Goal: Information Seeking & Learning: Learn about a topic

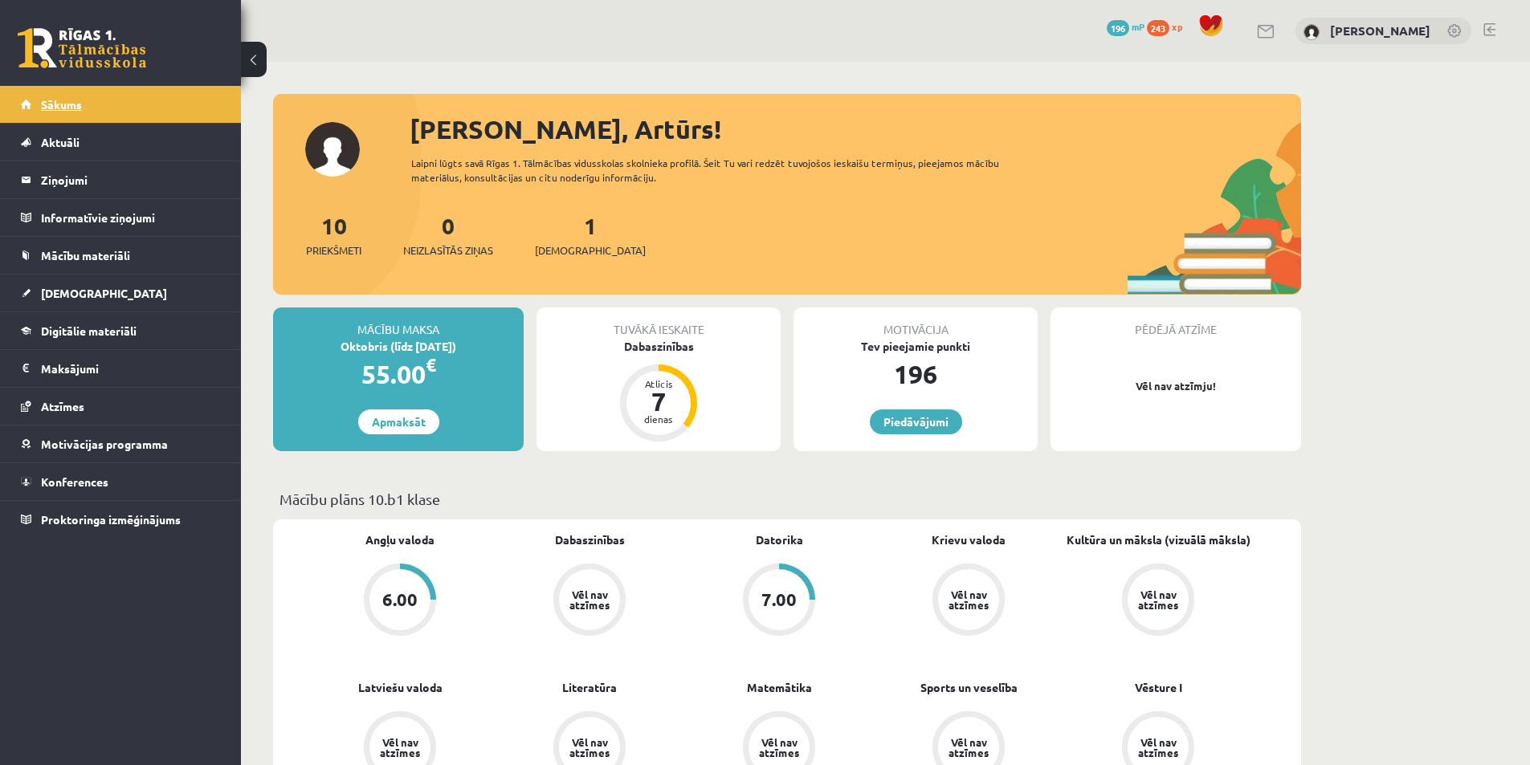
click at [80, 95] on link "Sākums" at bounding box center [121, 104] width 200 height 37
click at [82, 104] on link "Sākums" at bounding box center [121, 104] width 200 height 37
click at [70, 288] on span "[DEMOGRAPHIC_DATA]" at bounding box center [104, 293] width 126 height 14
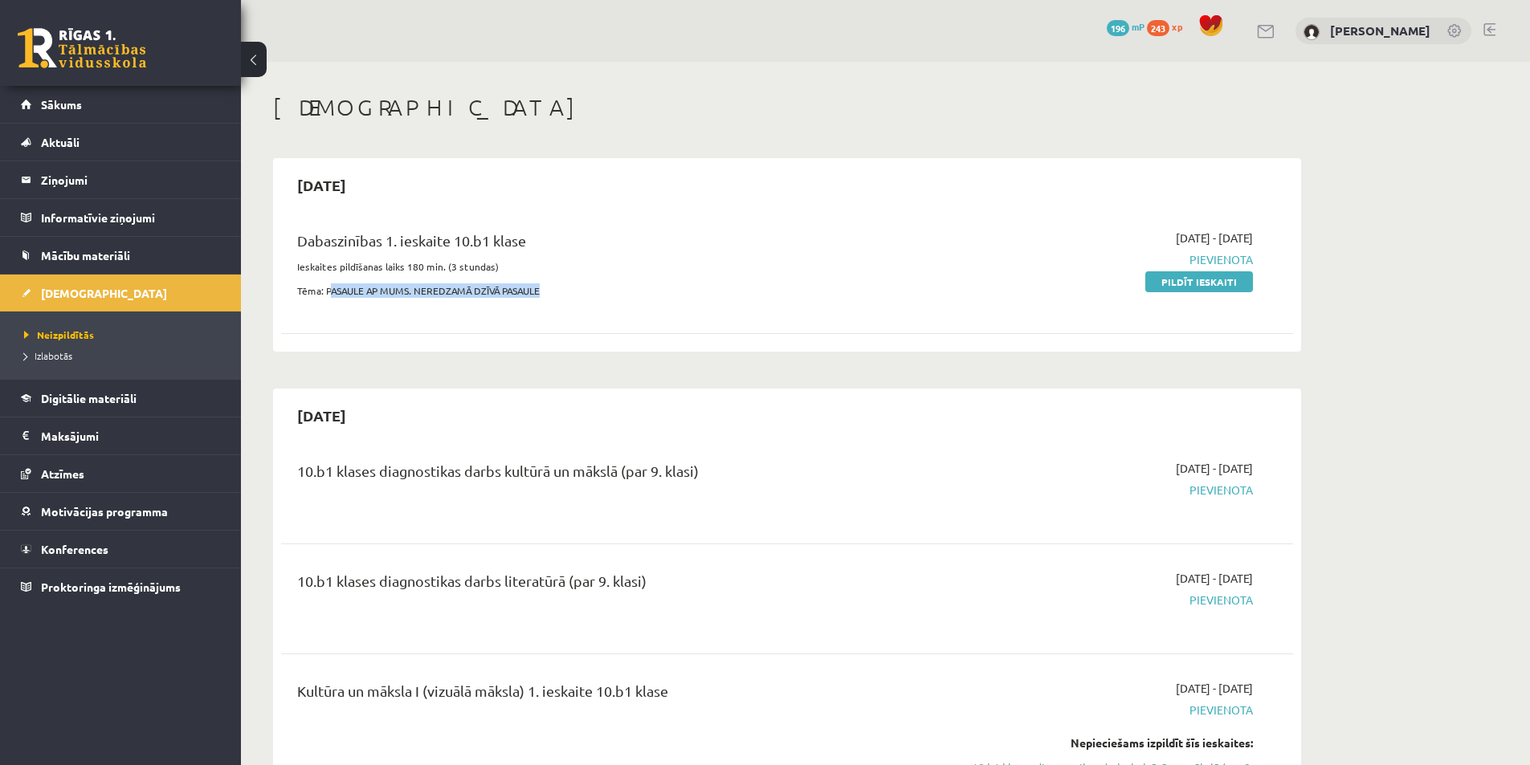
drag, startPoint x: 556, startPoint y: 296, endPoint x: 331, endPoint y: 300, distance: 224.9
click at [331, 300] on div "Dabaszinības 1. ieskaite 10.b1 klase Ieskaites pildīšanas laiks 180 min. (3 stu…" at bounding box center [611, 269] width 653 height 78
click at [471, 318] on div "Dabaszinības 1. ieskaite 10.b1 klase Ieskaites pildīšanas laiks 180 min. (3 stu…" at bounding box center [787, 269] width 1012 height 110
click at [77, 246] on link "Mācību materiāli" at bounding box center [121, 255] width 200 height 37
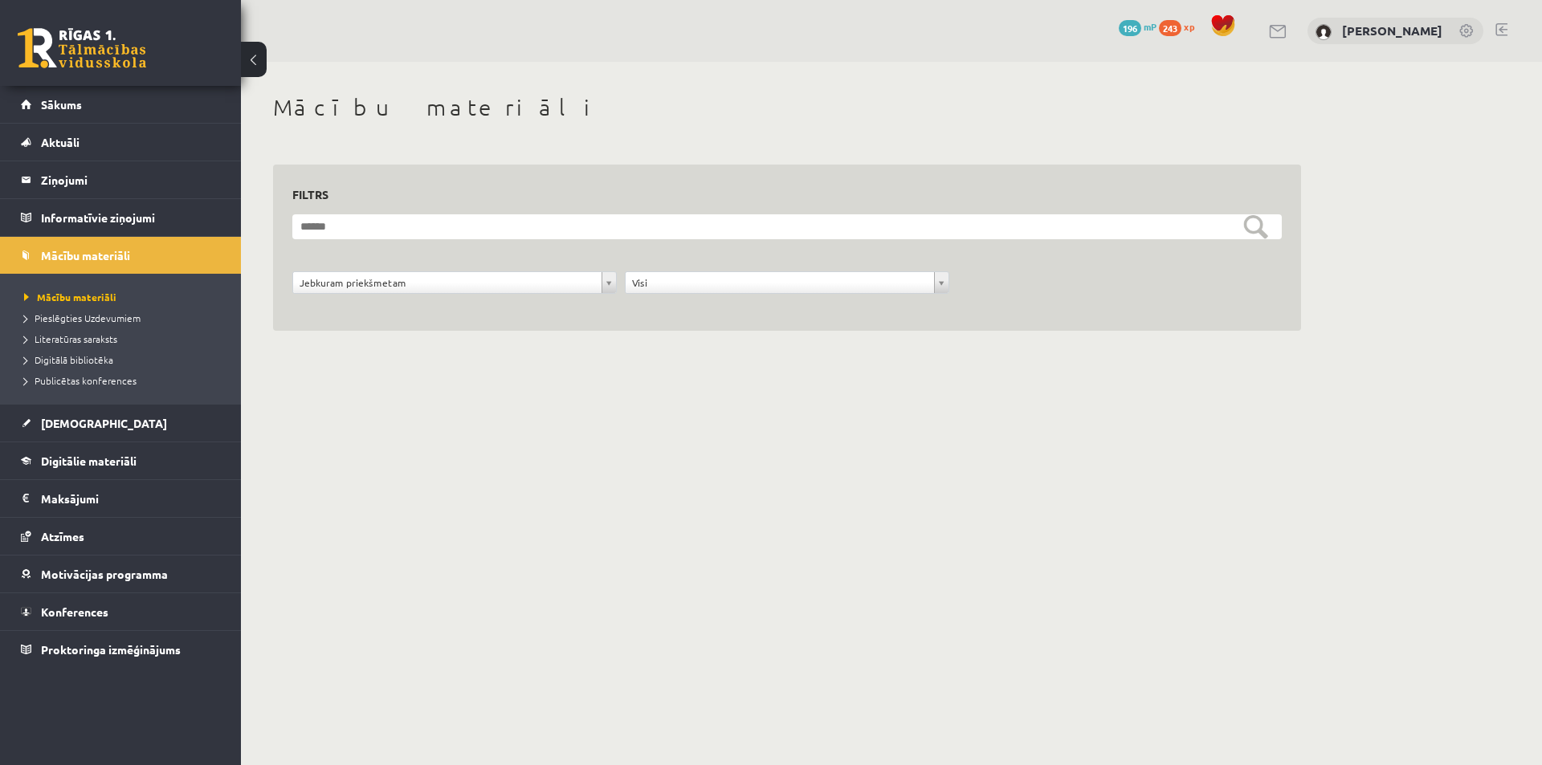
click at [80, 328] on li "Pieslēgties Uzdevumiem" at bounding box center [124, 318] width 201 height 21
click at [94, 314] on span "Pieslēgties Uzdevumiem" at bounding box center [88, 318] width 128 height 13
click at [79, 334] on span "Literatūras saraksts" at bounding box center [70, 338] width 93 height 13
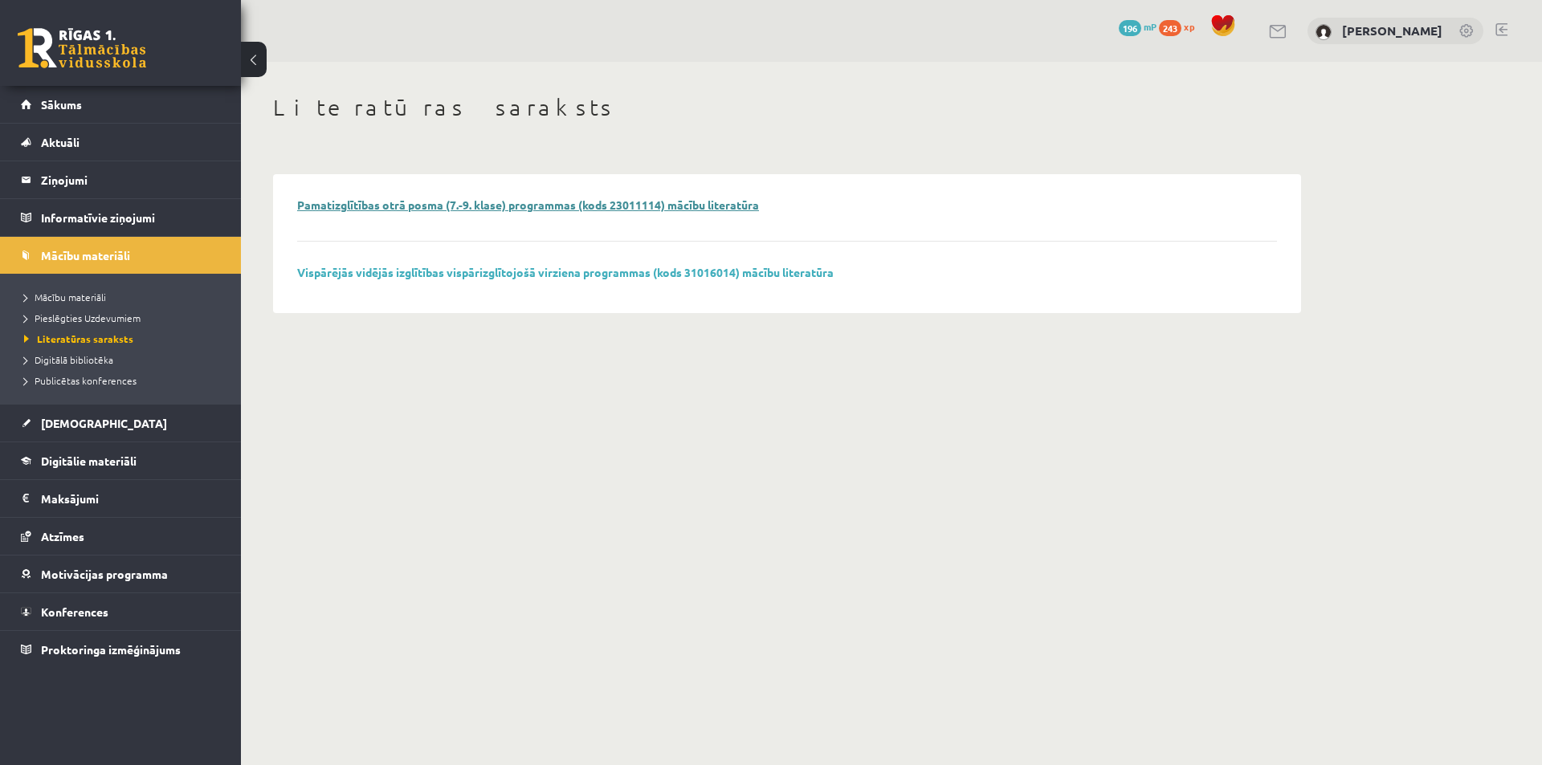
click at [361, 210] on link "Pamatizglītības otrā posma (7.-9. klase) programmas (kods 23011114) mācību lite…" at bounding box center [528, 205] width 462 height 14
click at [80, 354] on span "Digitālā bibliotēka" at bounding box center [68, 359] width 89 height 13
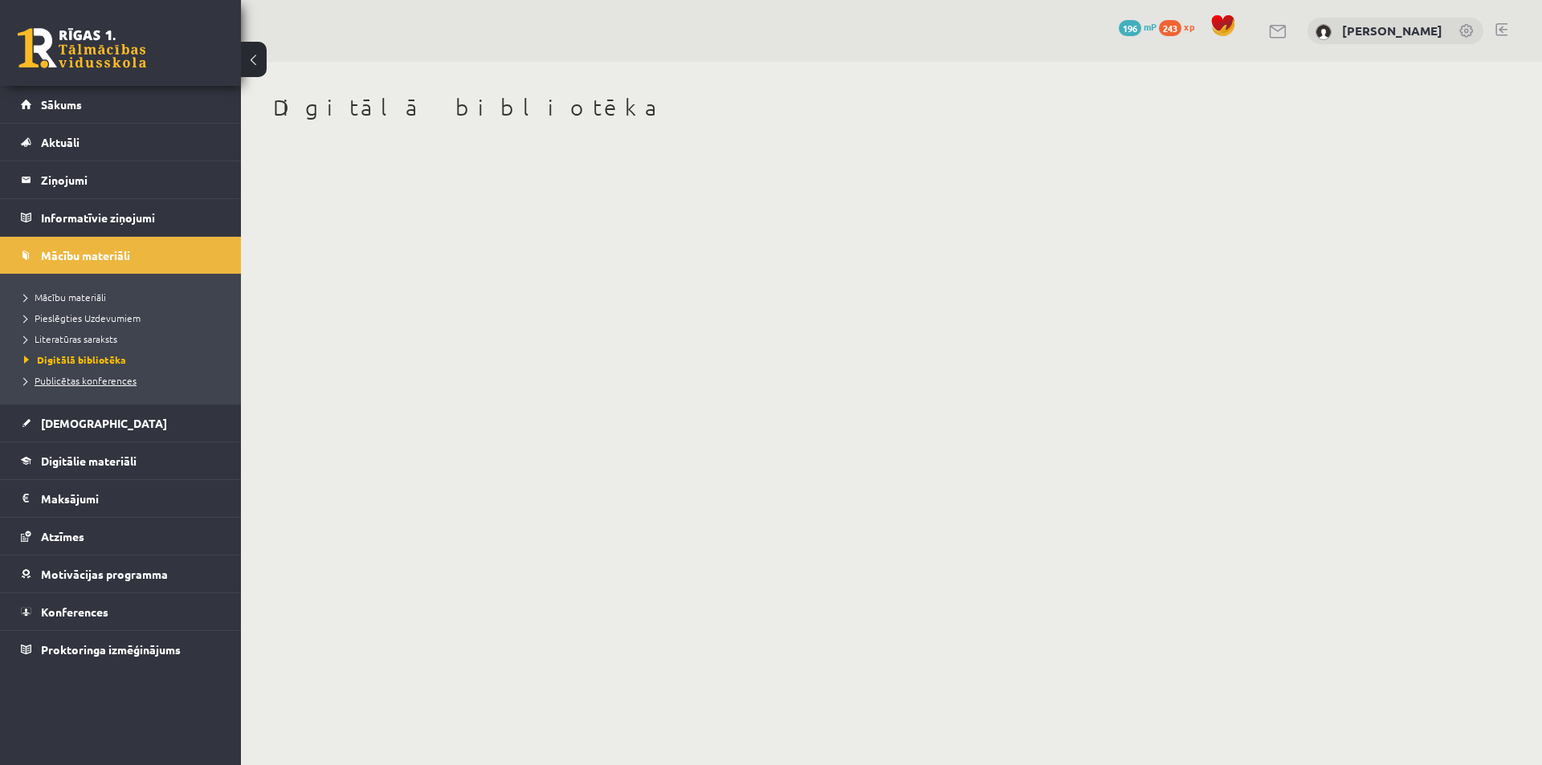
click at [112, 376] on span "Publicētas konferences" at bounding box center [80, 380] width 112 height 13
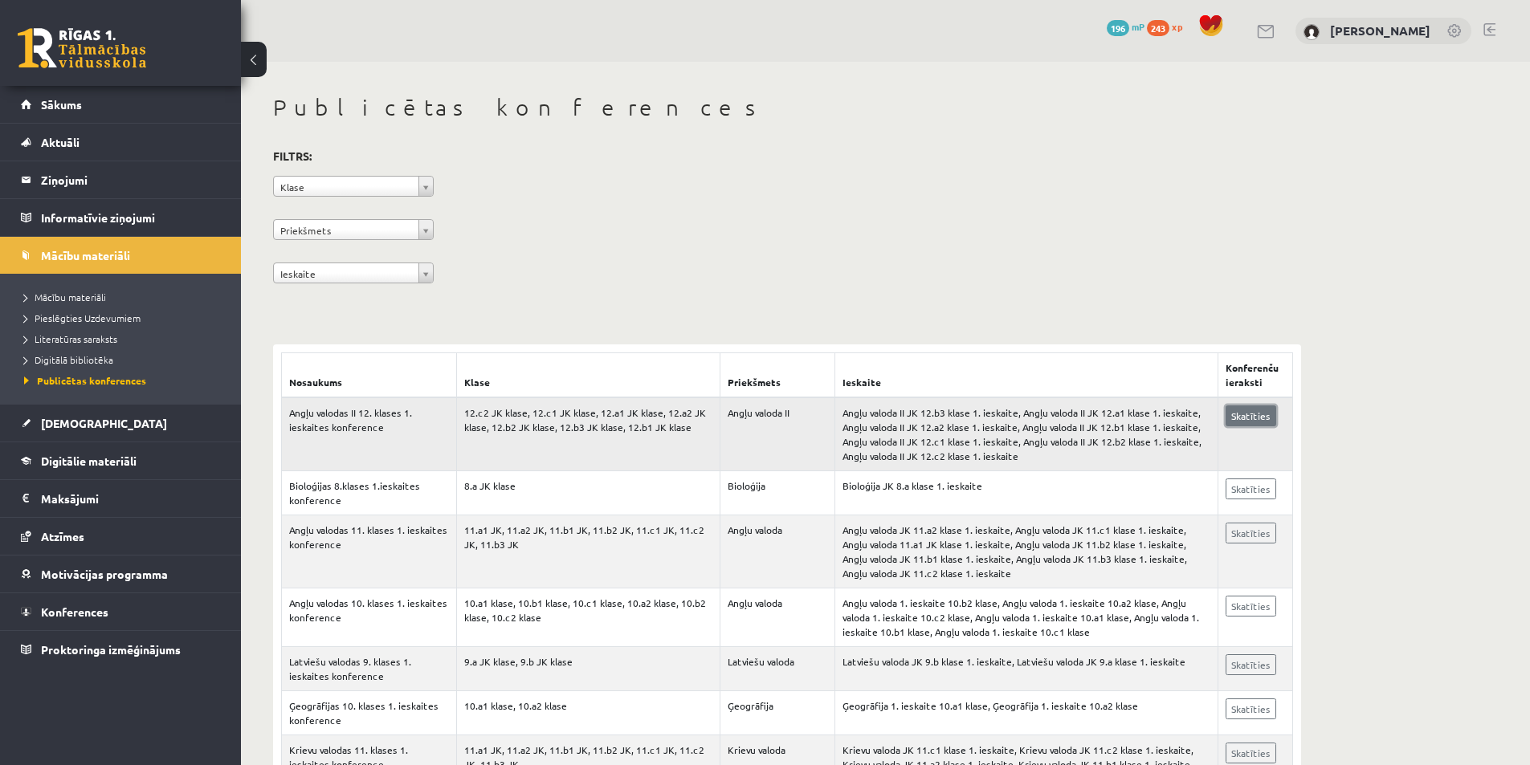
click at [1255, 415] on link "Skatīties" at bounding box center [1251, 416] width 51 height 21
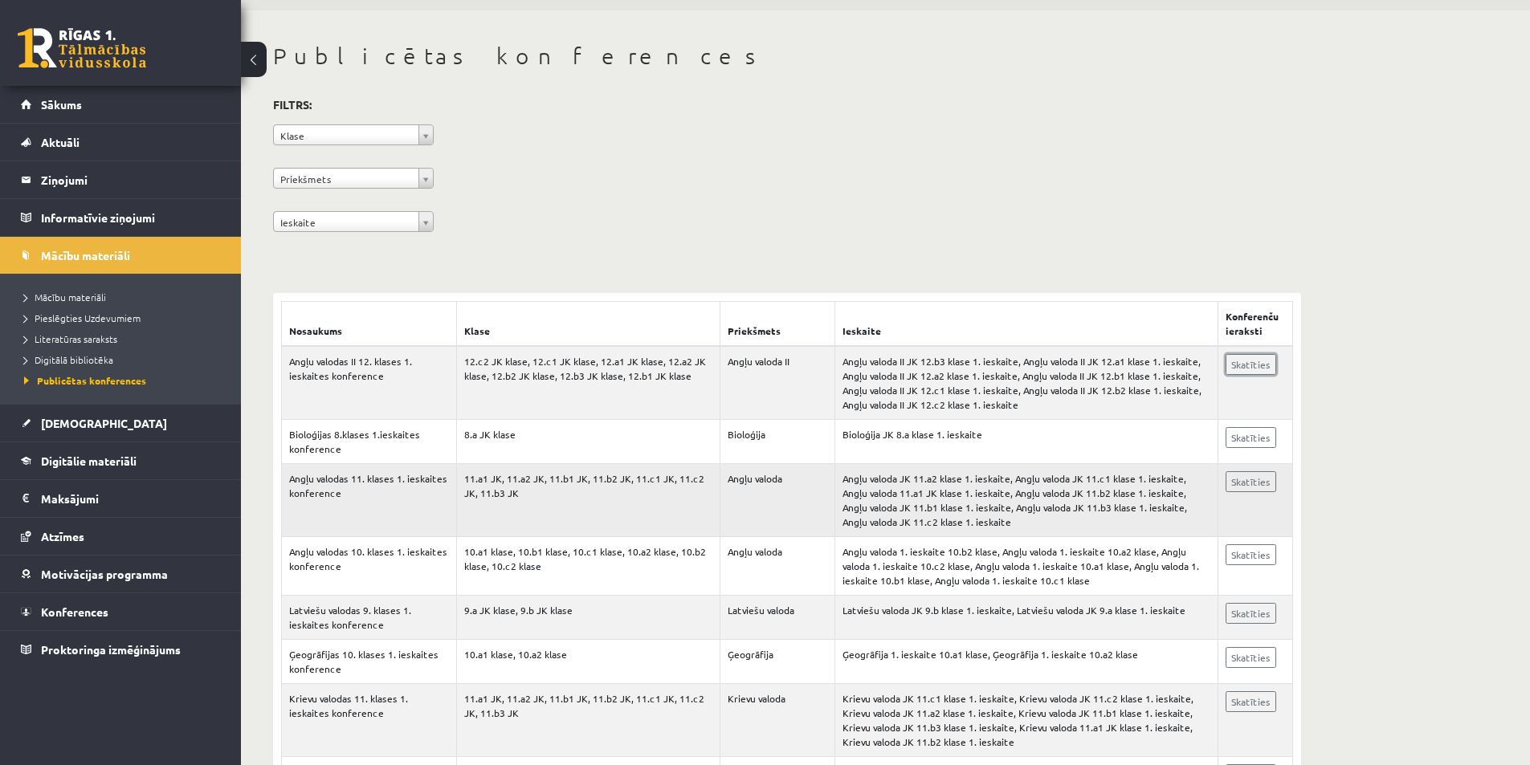
scroll to position [80, 0]
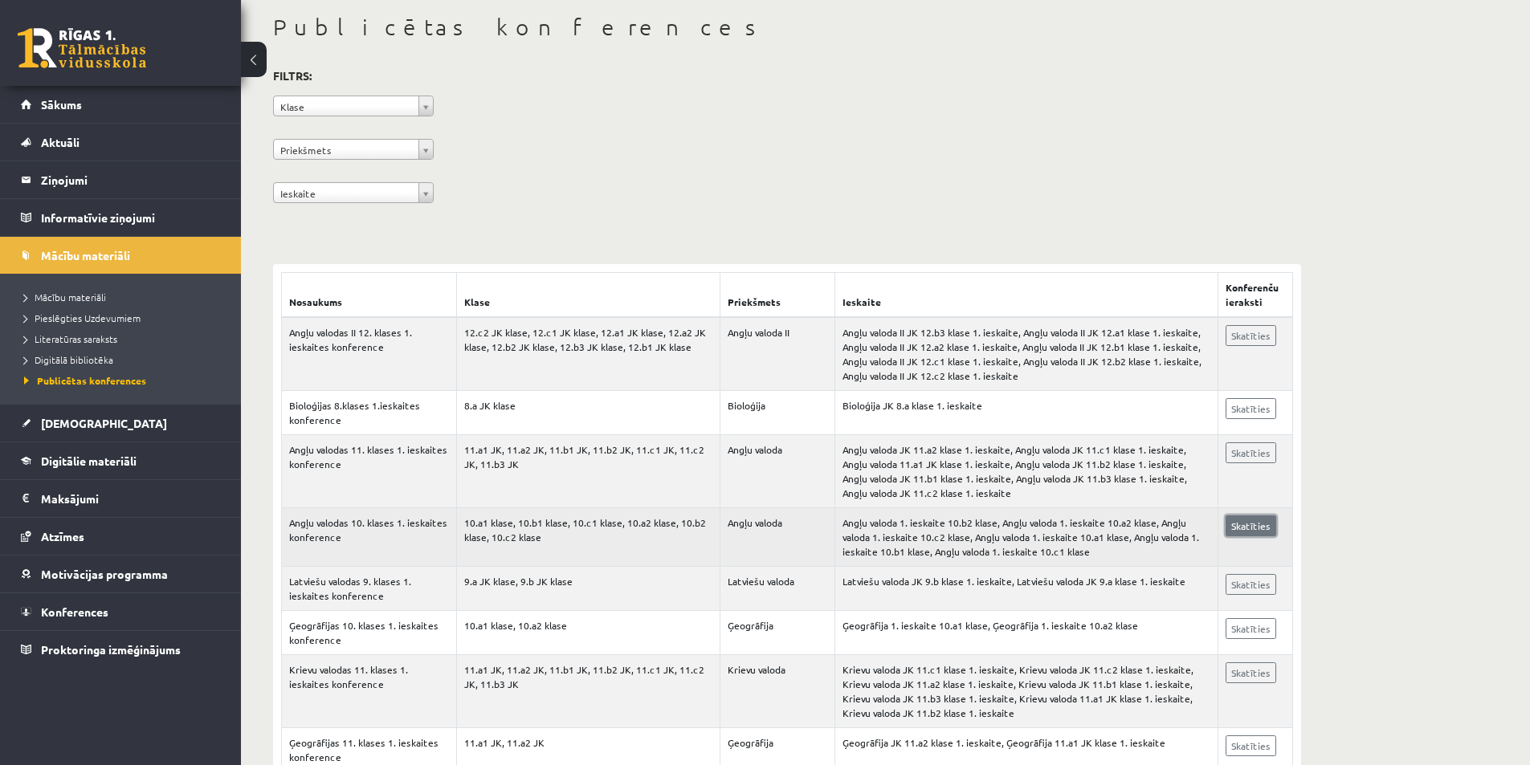
click at [1253, 527] on link "Skatīties" at bounding box center [1251, 526] width 51 height 21
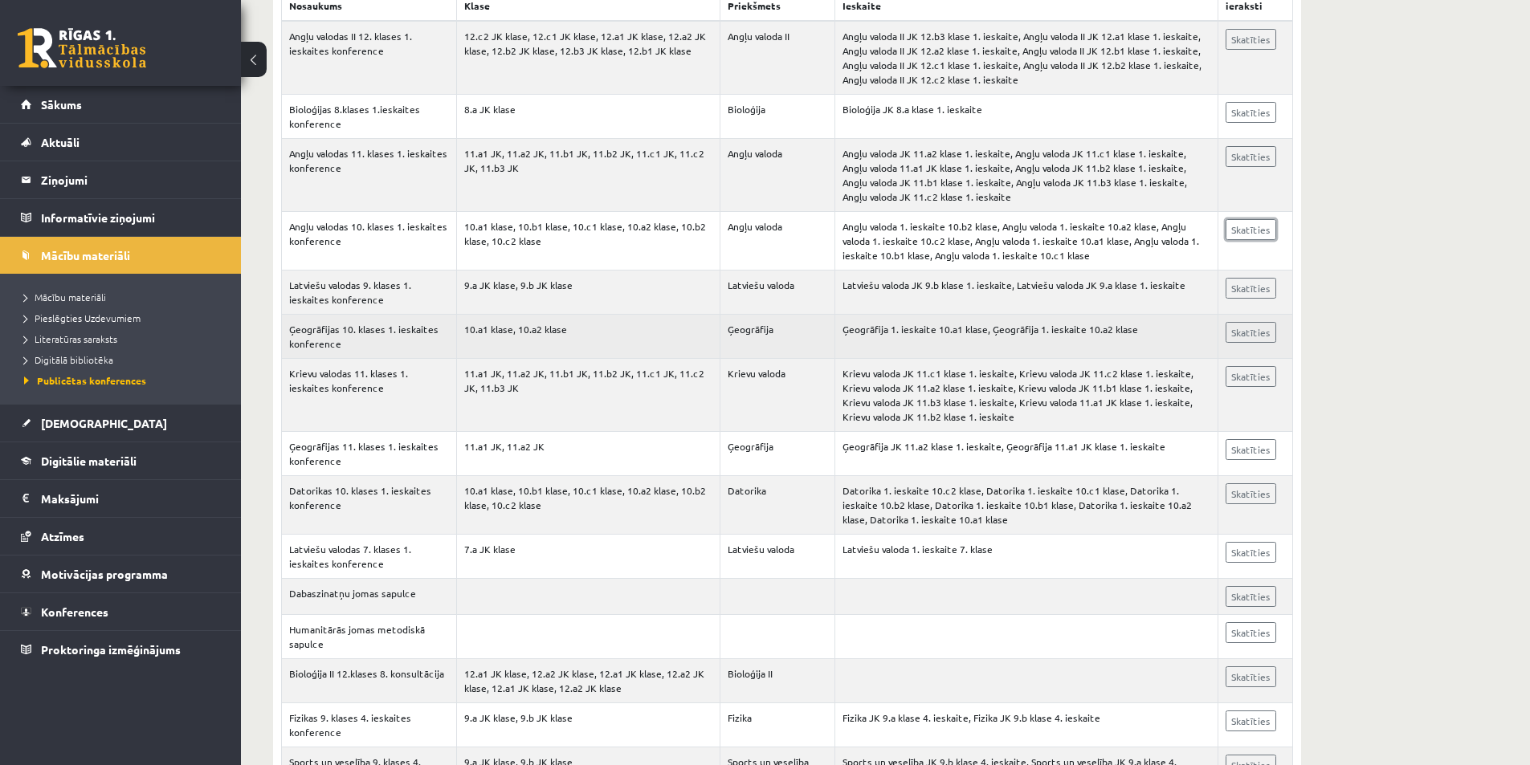
scroll to position [402, 0]
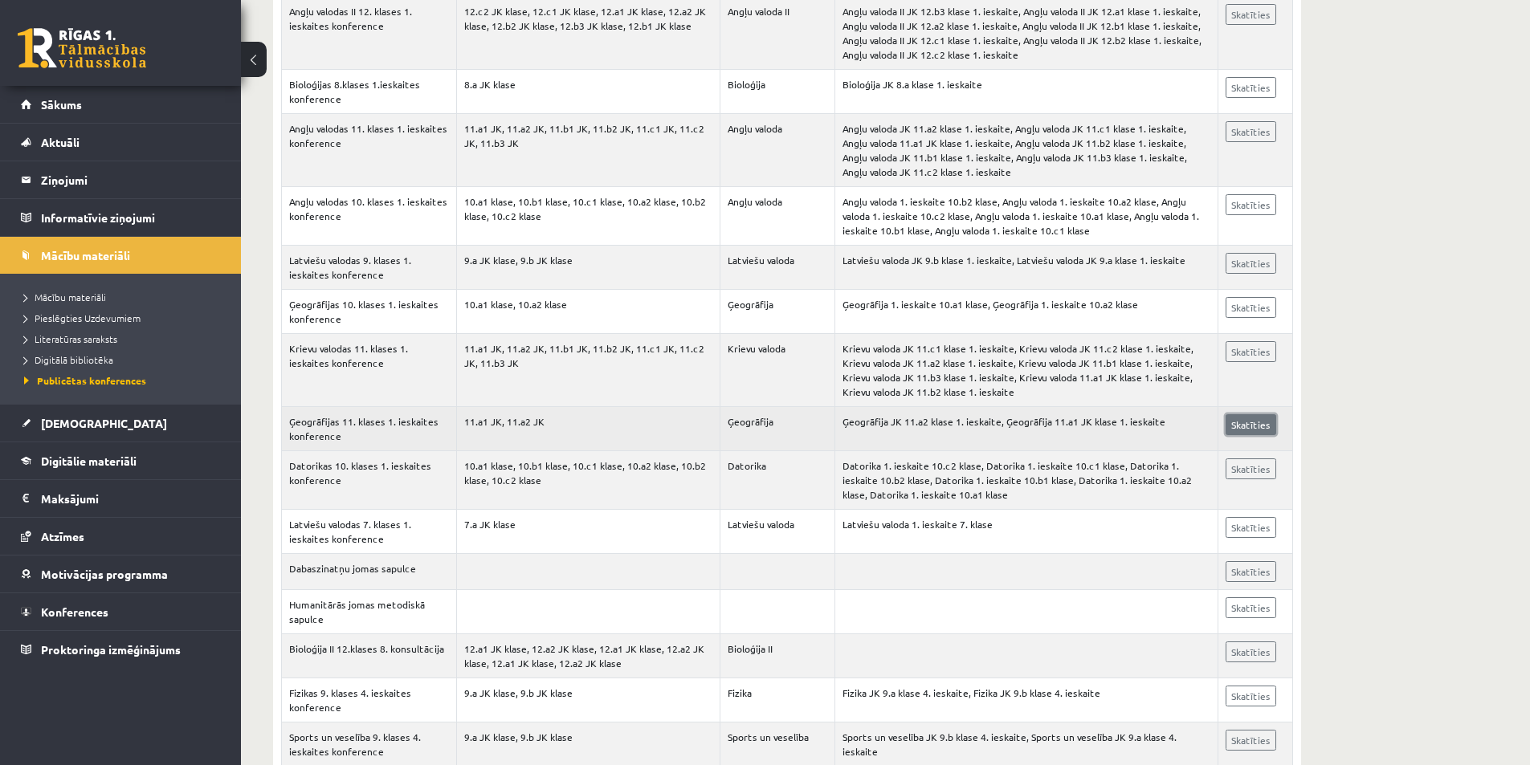
click at [1250, 418] on link "Skatīties" at bounding box center [1251, 424] width 51 height 21
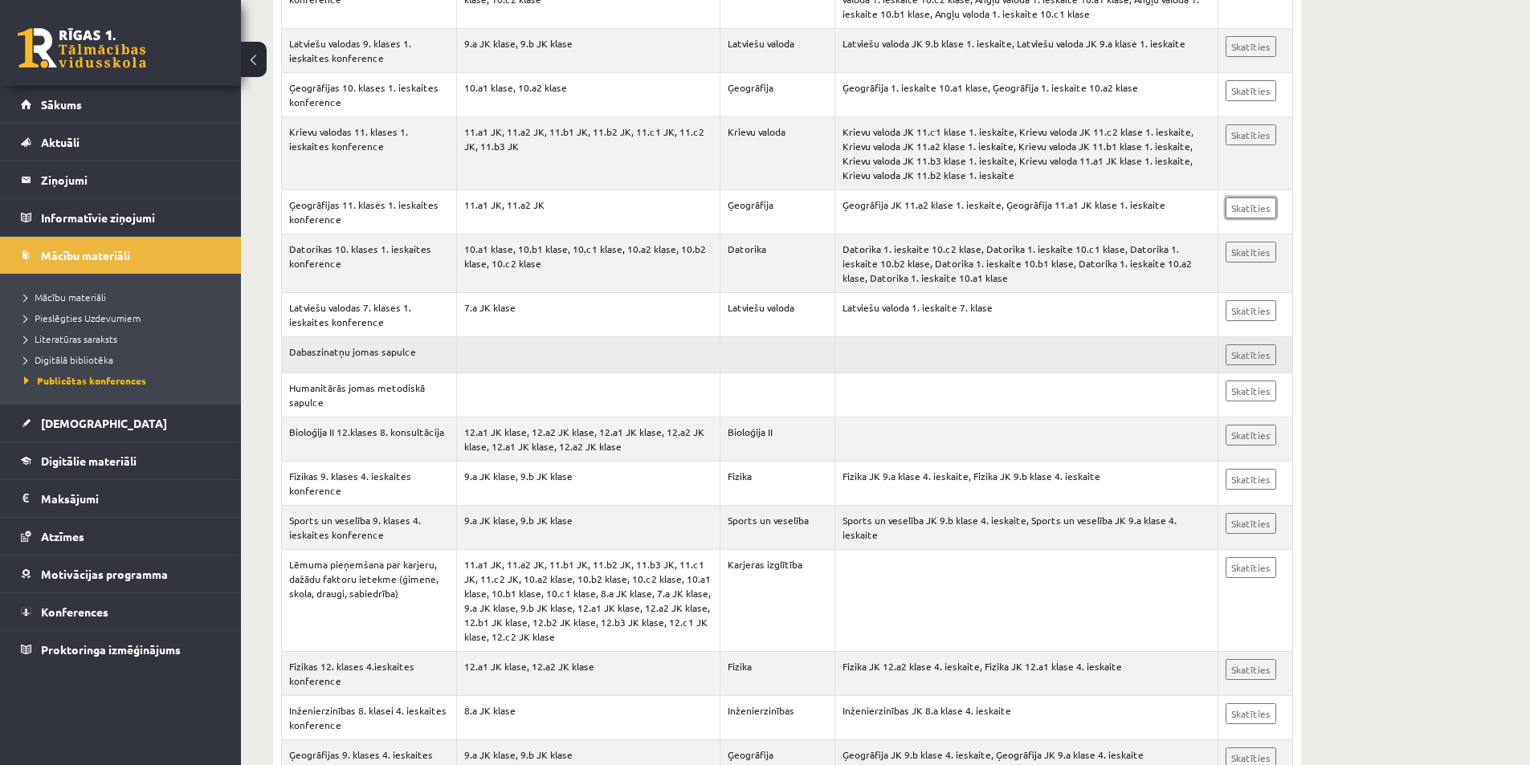
scroll to position [642, 0]
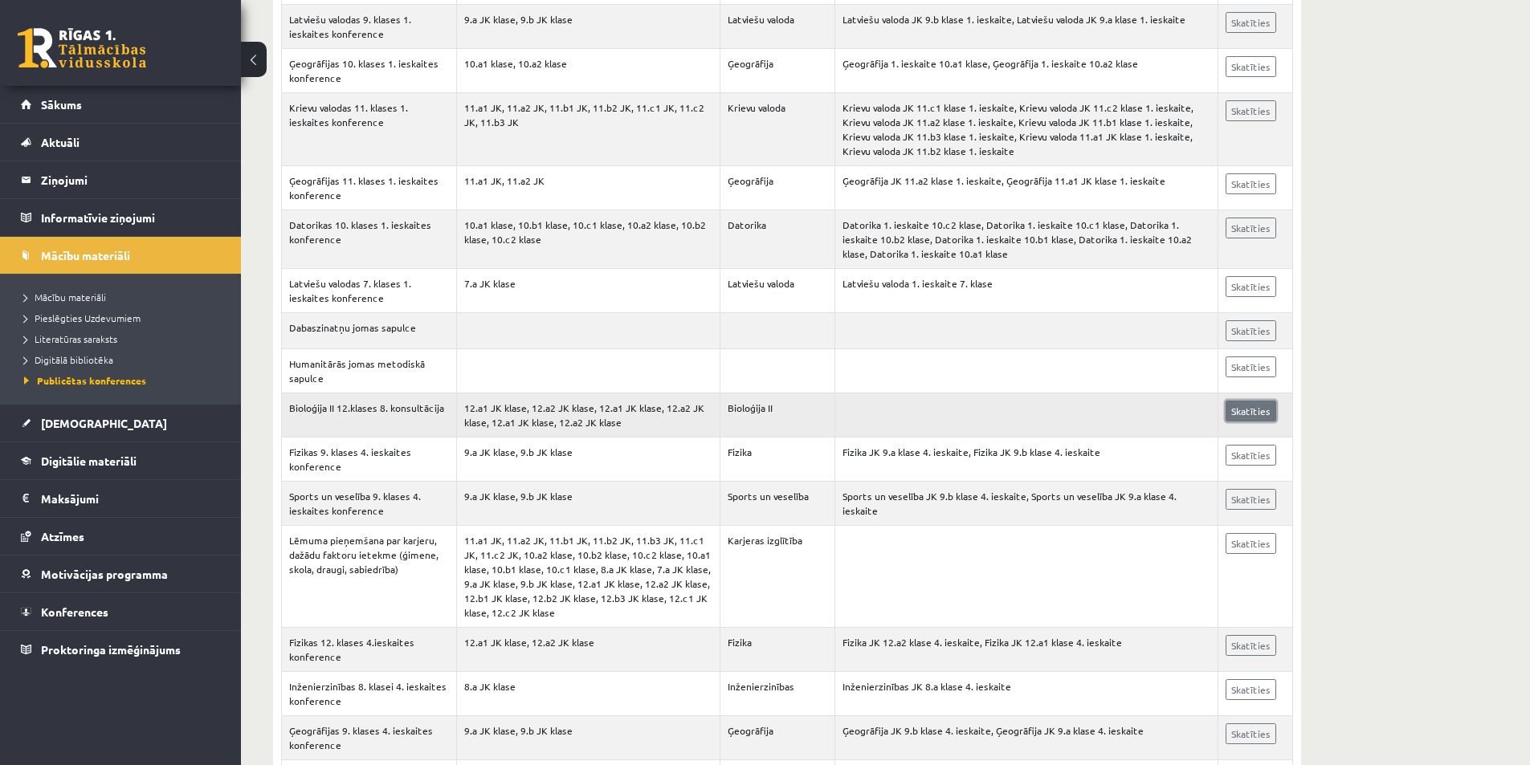
click at [1255, 420] on link "Skatīties" at bounding box center [1251, 411] width 51 height 21
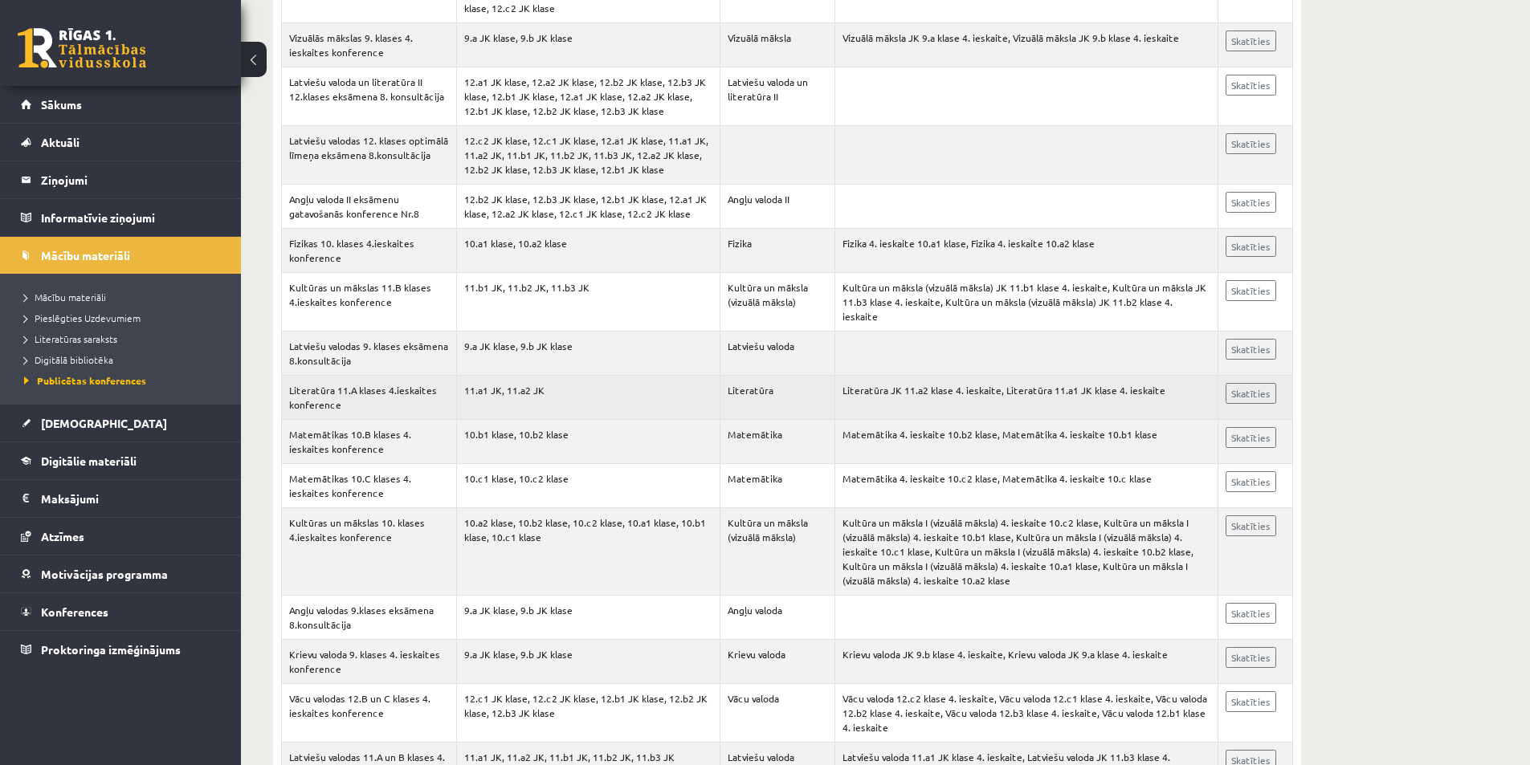
scroll to position [1767, 0]
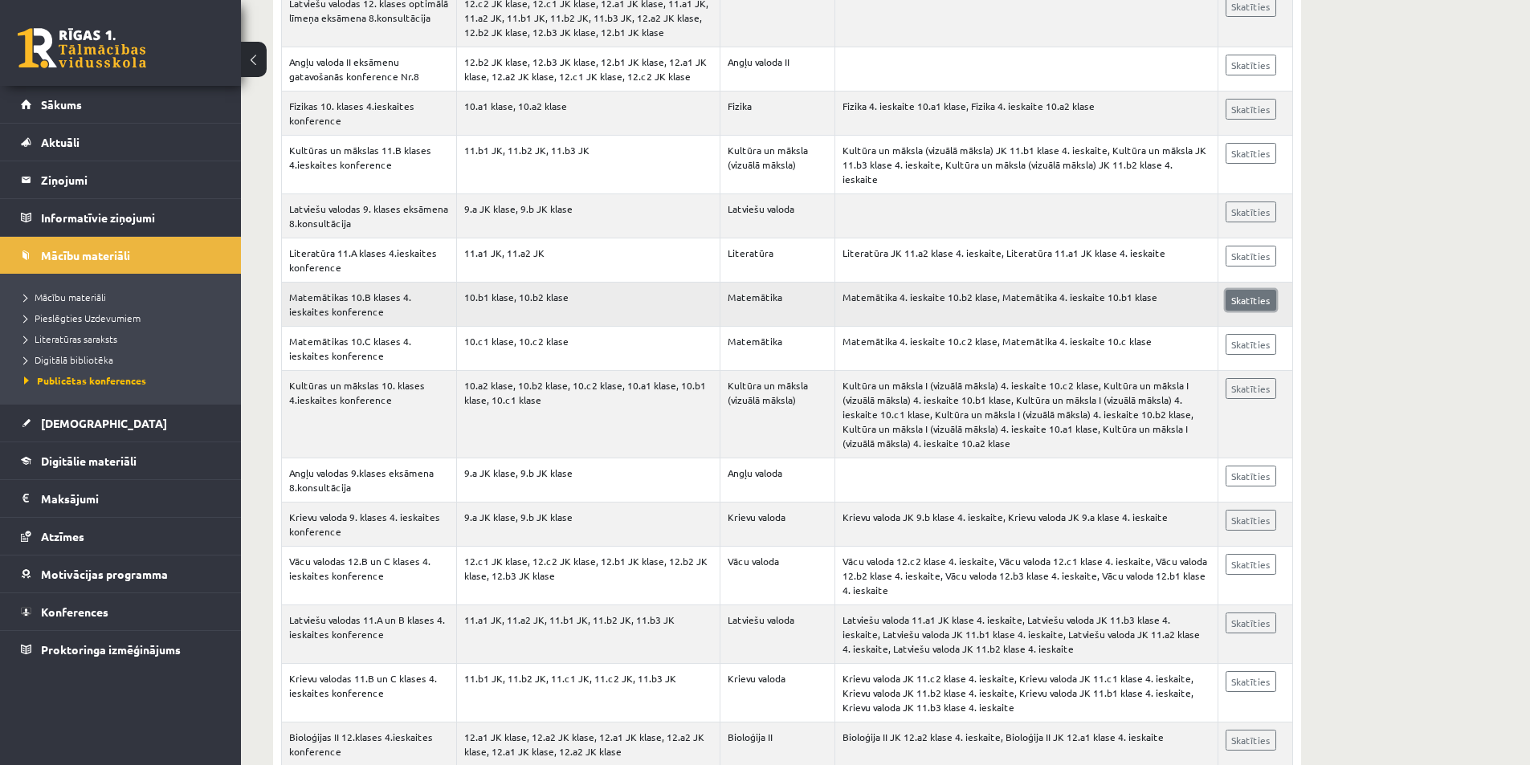
click at [1246, 291] on link "Skatīties" at bounding box center [1251, 300] width 51 height 21
click at [73, 183] on legend "Ziņojumi 0" at bounding box center [131, 179] width 180 height 37
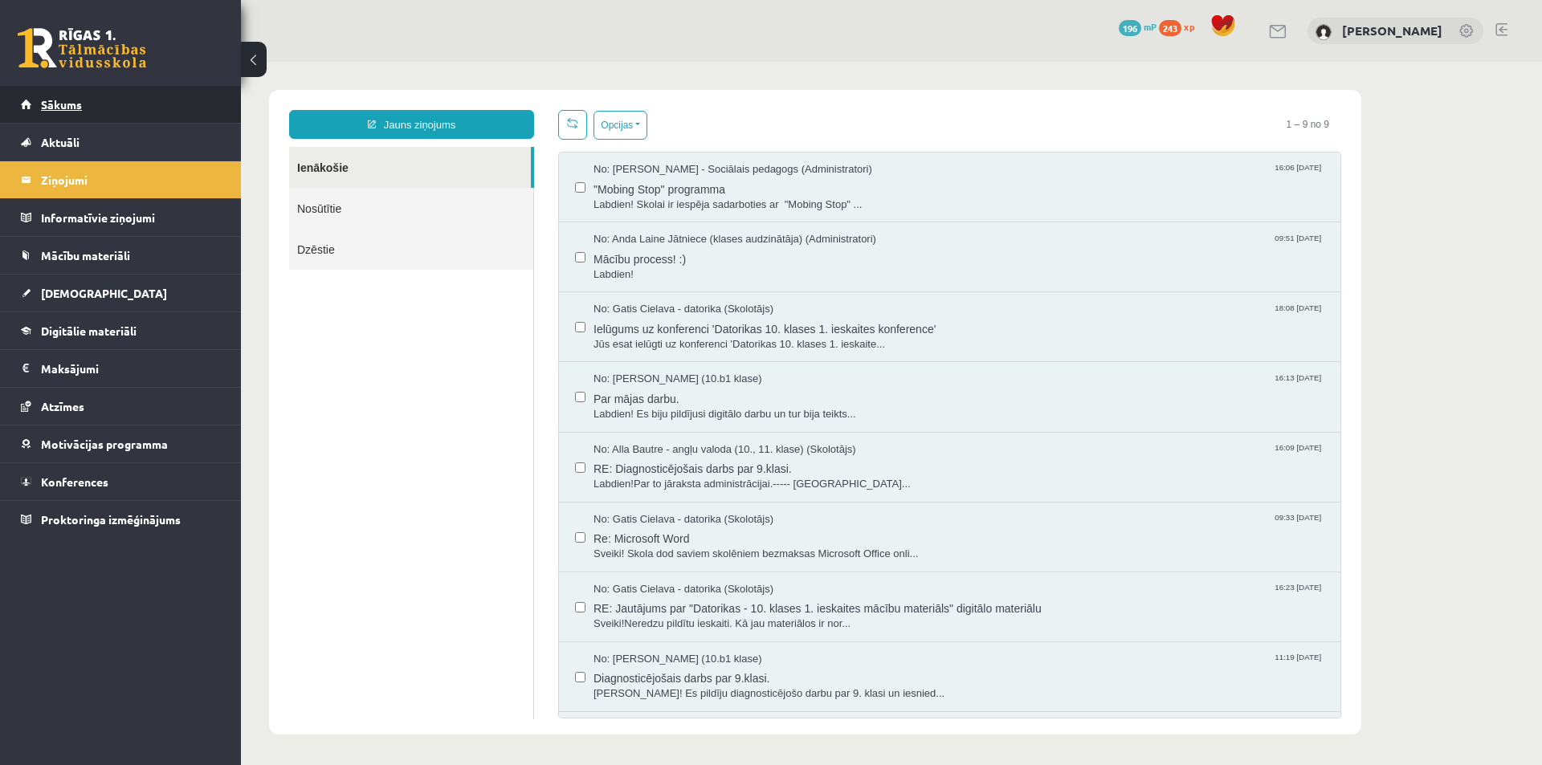
click at [60, 95] on link "Sākums" at bounding box center [121, 104] width 200 height 37
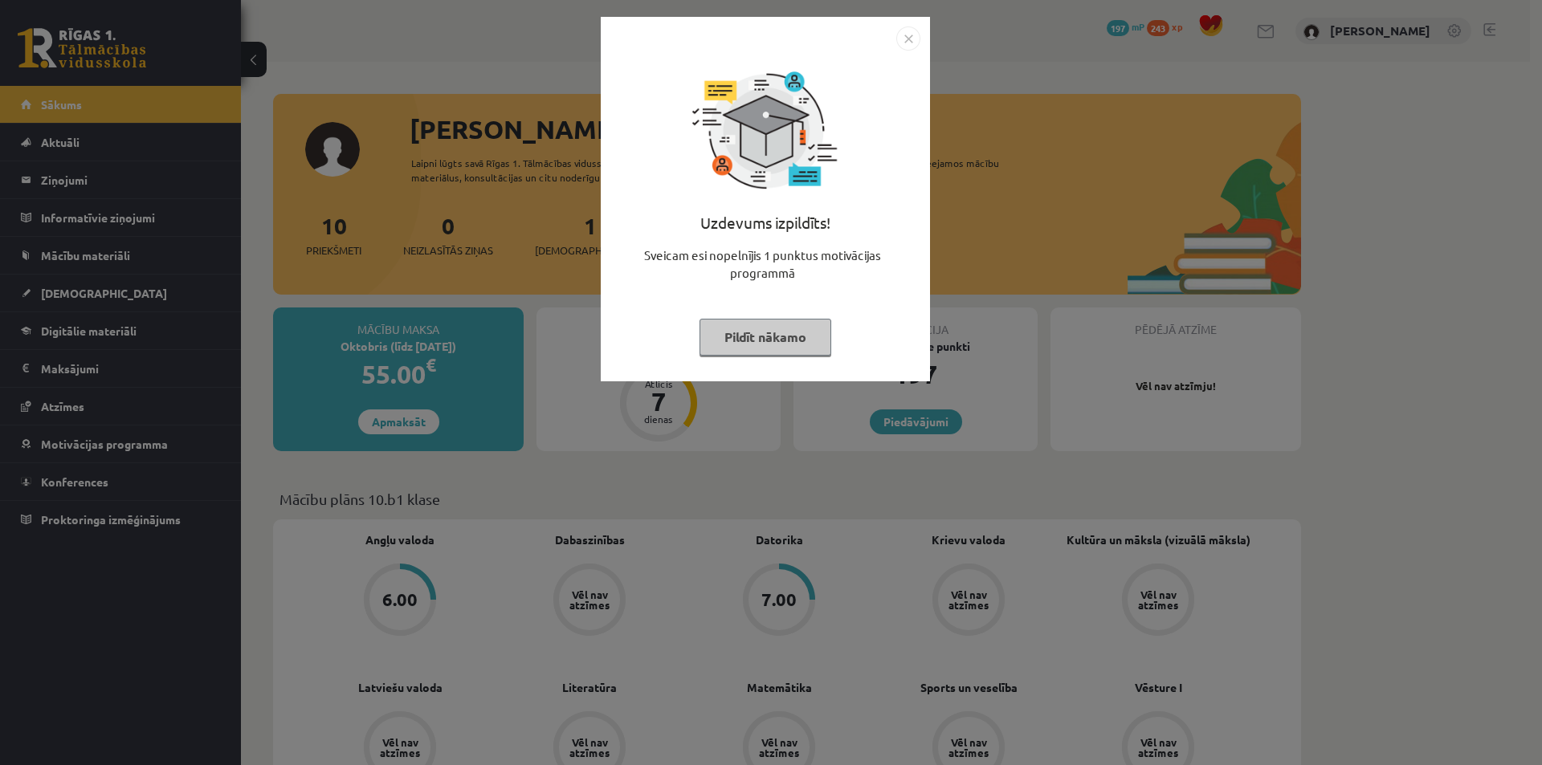
click at [772, 330] on button "Pildīt nākamo" at bounding box center [765, 337] width 132 height 37
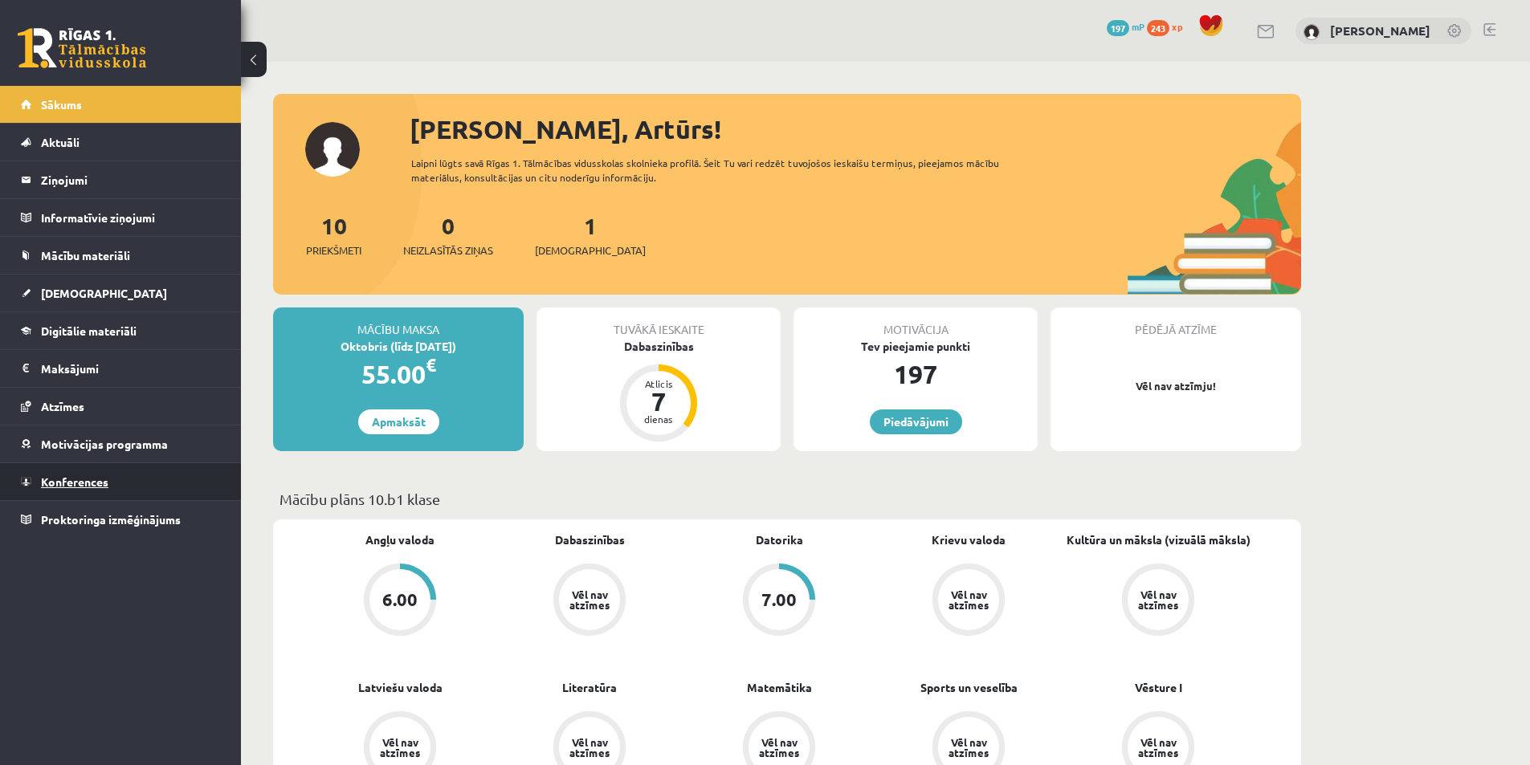
click at [78, 487] on span "Konferences" at bounding box center [74, 482] width 67 height 14
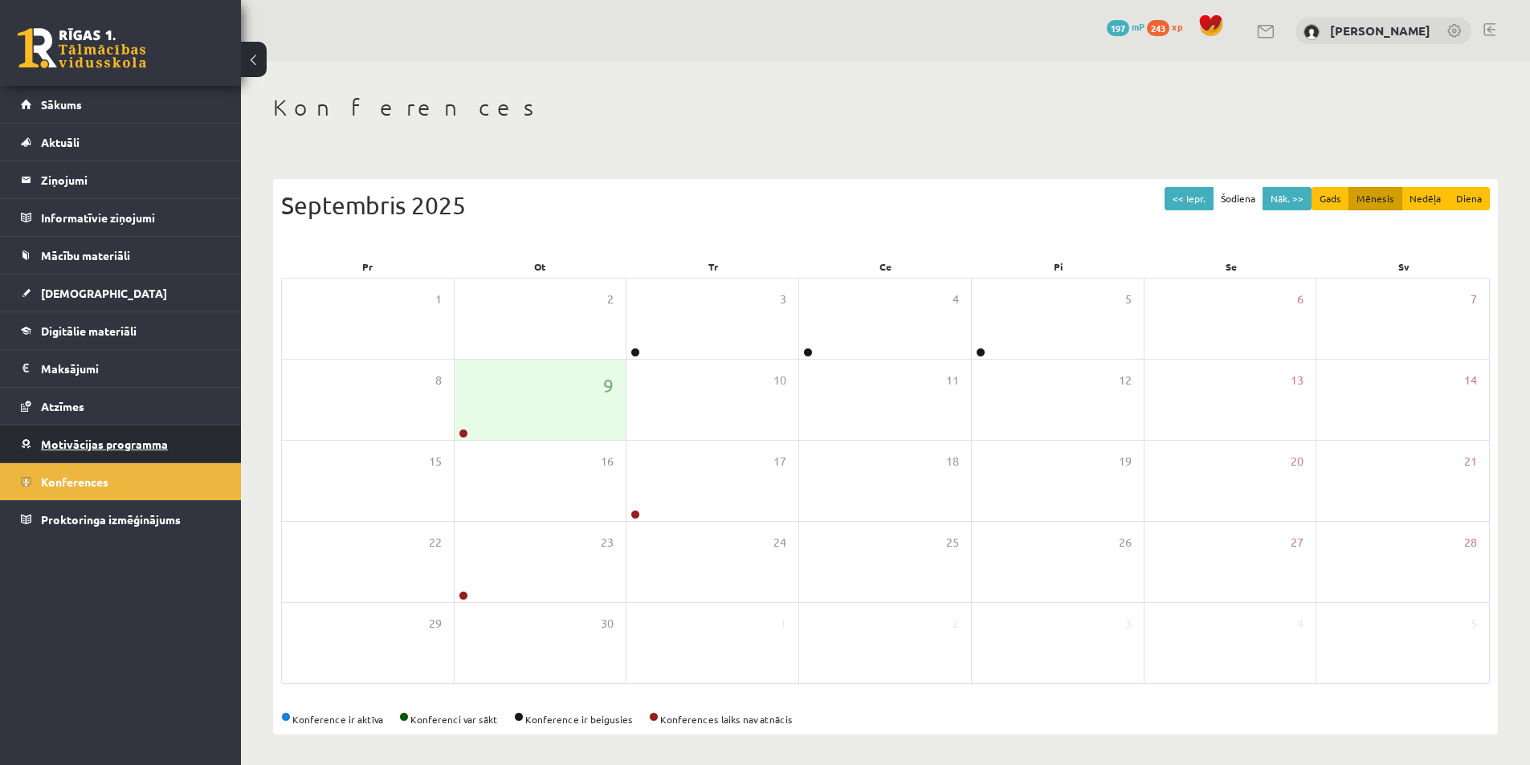
click at [71, 445] on span "Motivācijas programma" at bounding box center [104, 444] width 127 height 14
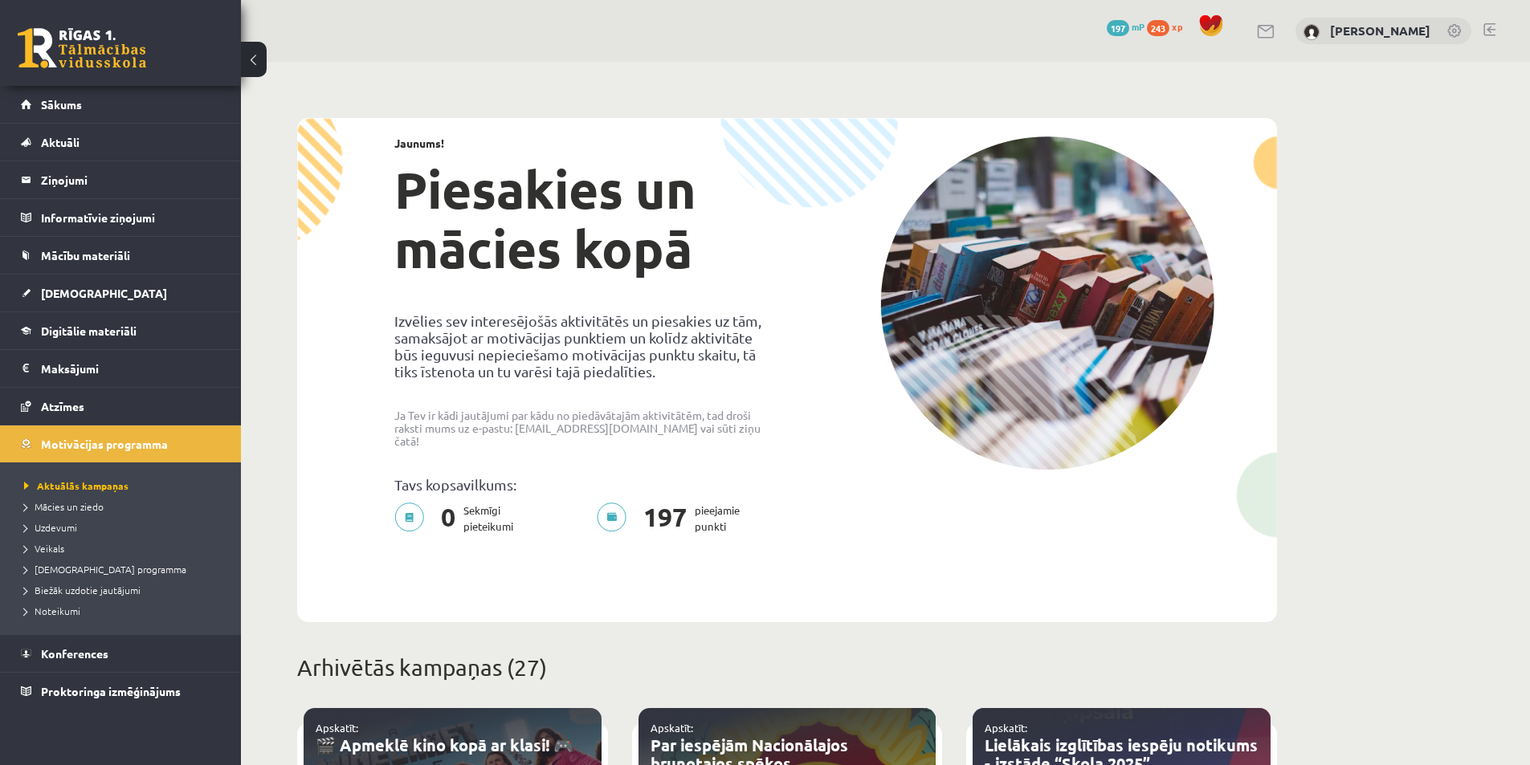
click at [69, 538] on li "Veikals" at bounding box center [124, 548] width 201 height 21
click at [73, 531] on span "Uzdevumi" at bounding box center [50, 527] width 53 height 13
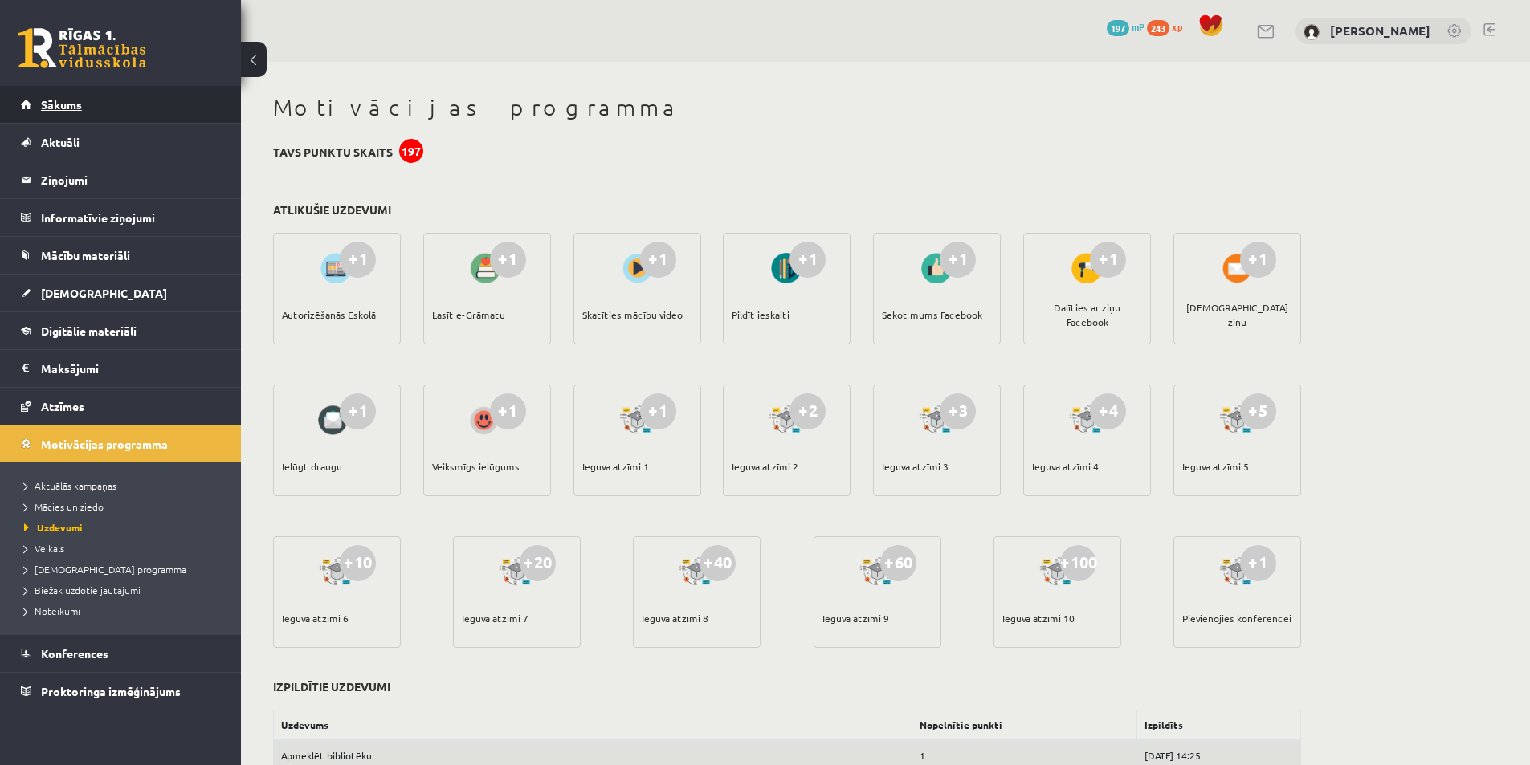
click at [96, 110] on link "Sākums" at bounding box center [121, 104] width 200 height 37
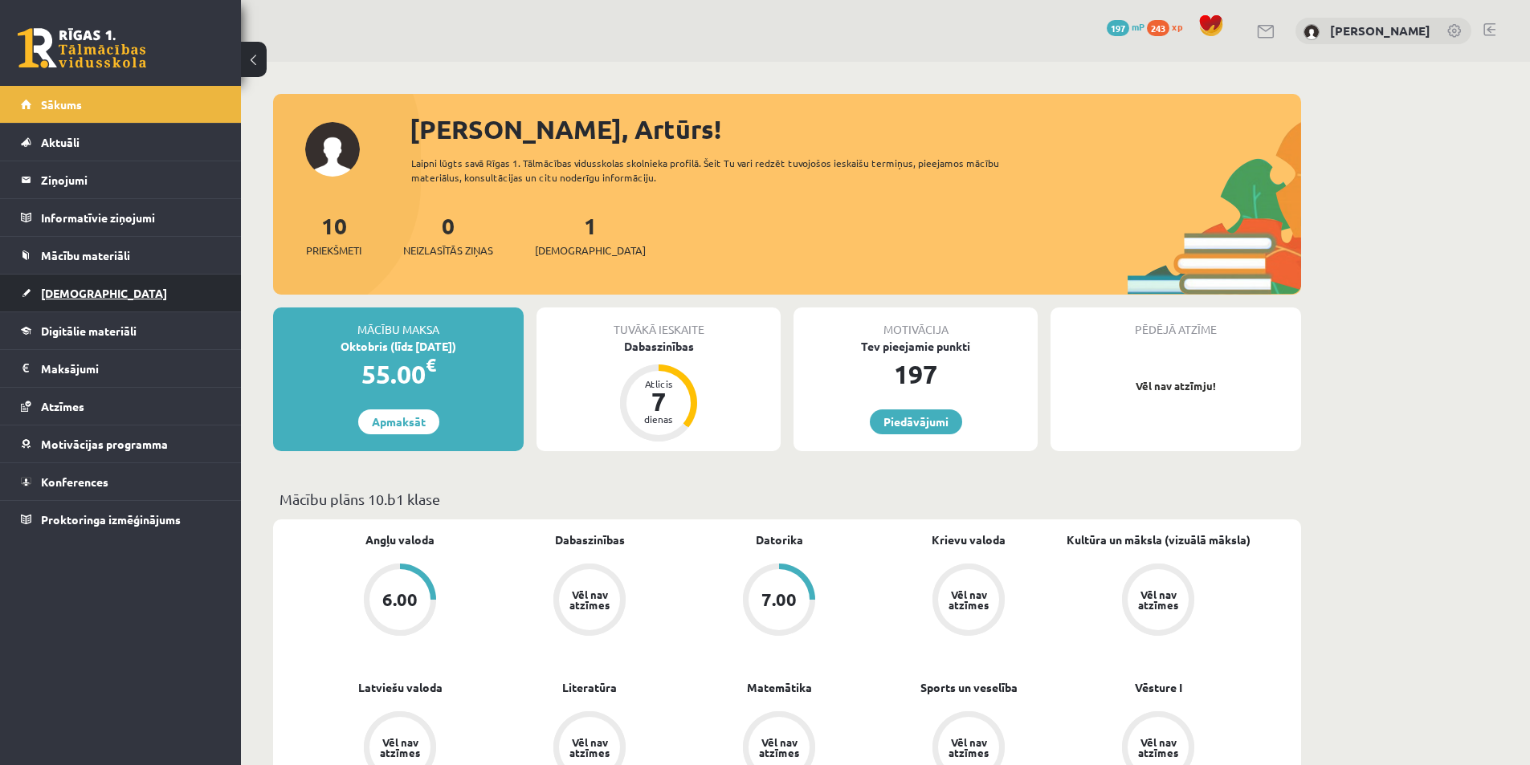
click at [80, 287] on span "[DEMOGRAPHIC_DATA]" at bounding box center [104, 293] width 126 height 14
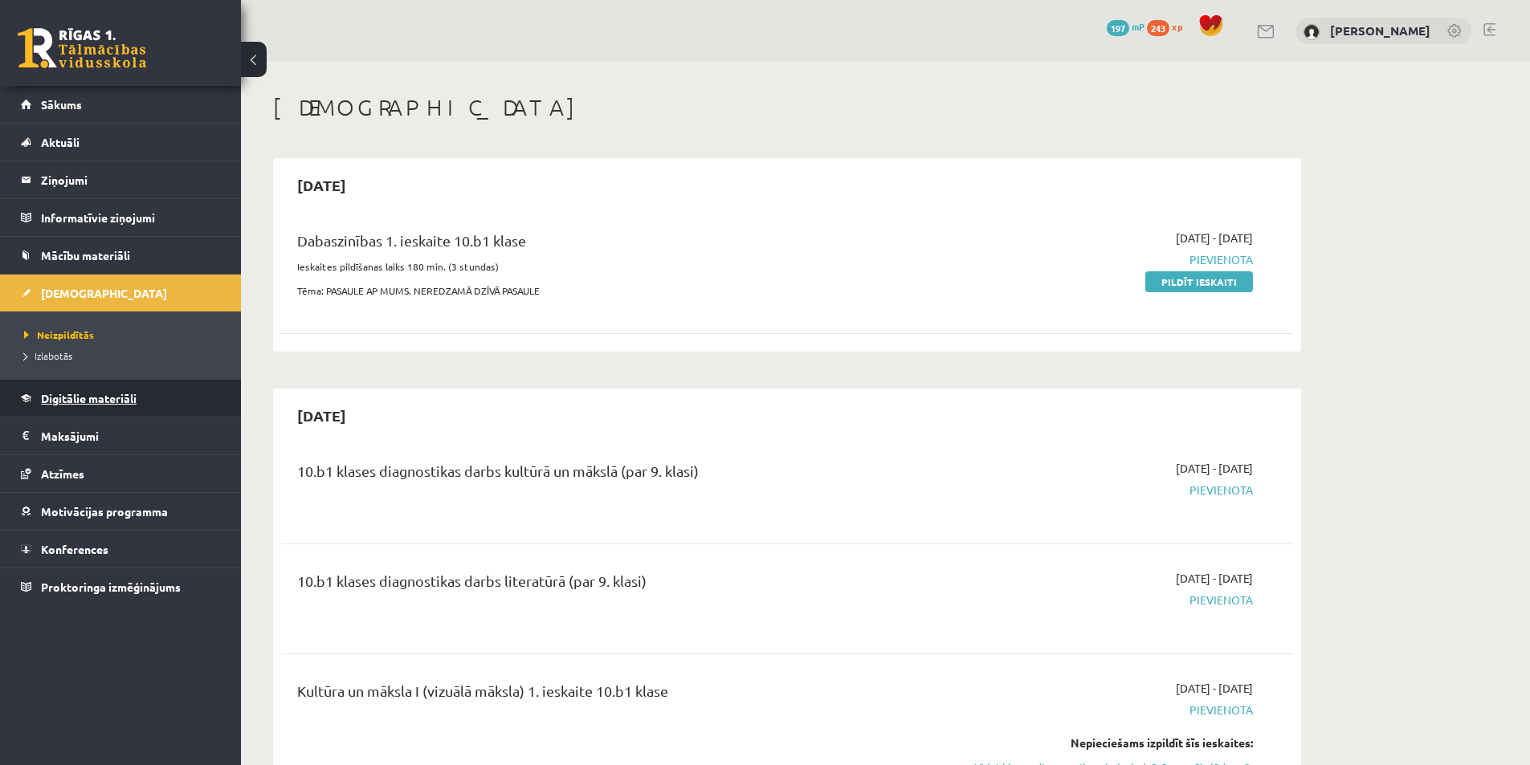
click at [104, 402] on span "Digitālie materiāli" at bounding box center [89, 398] width 96 height 14
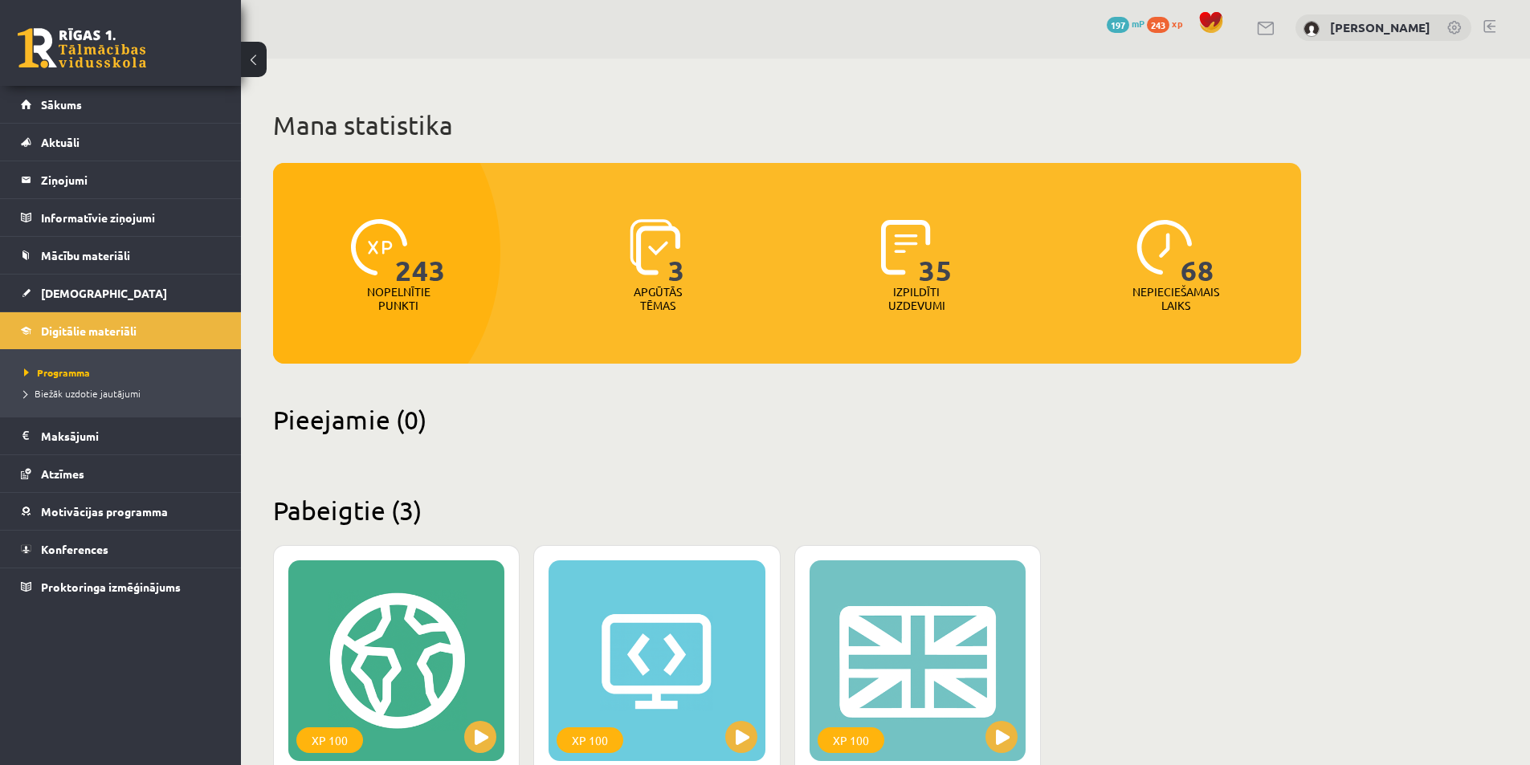
scroll to position [333, 0]
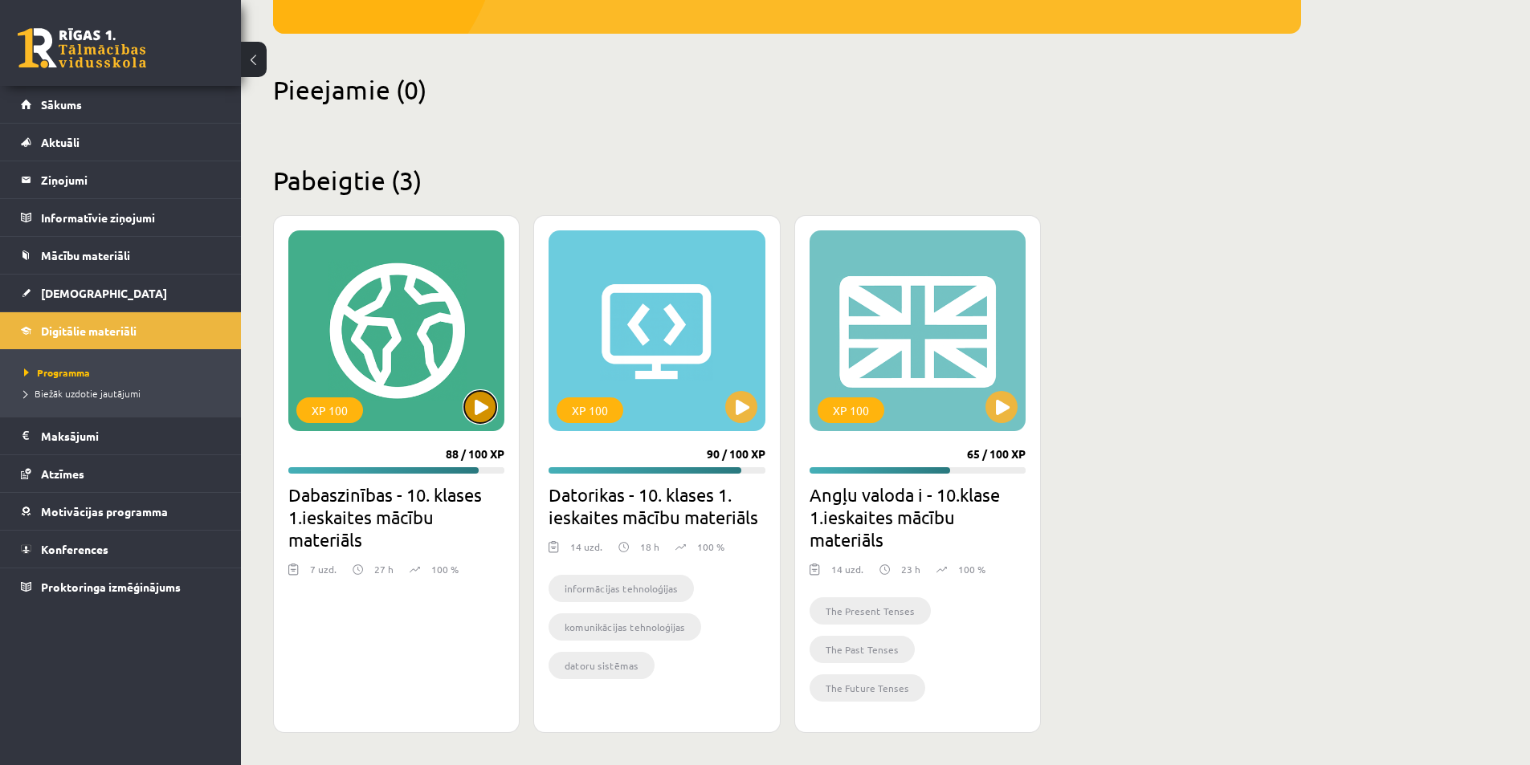
click at [471, 405] on button at bounding box center [480, 407] width 32 height 32
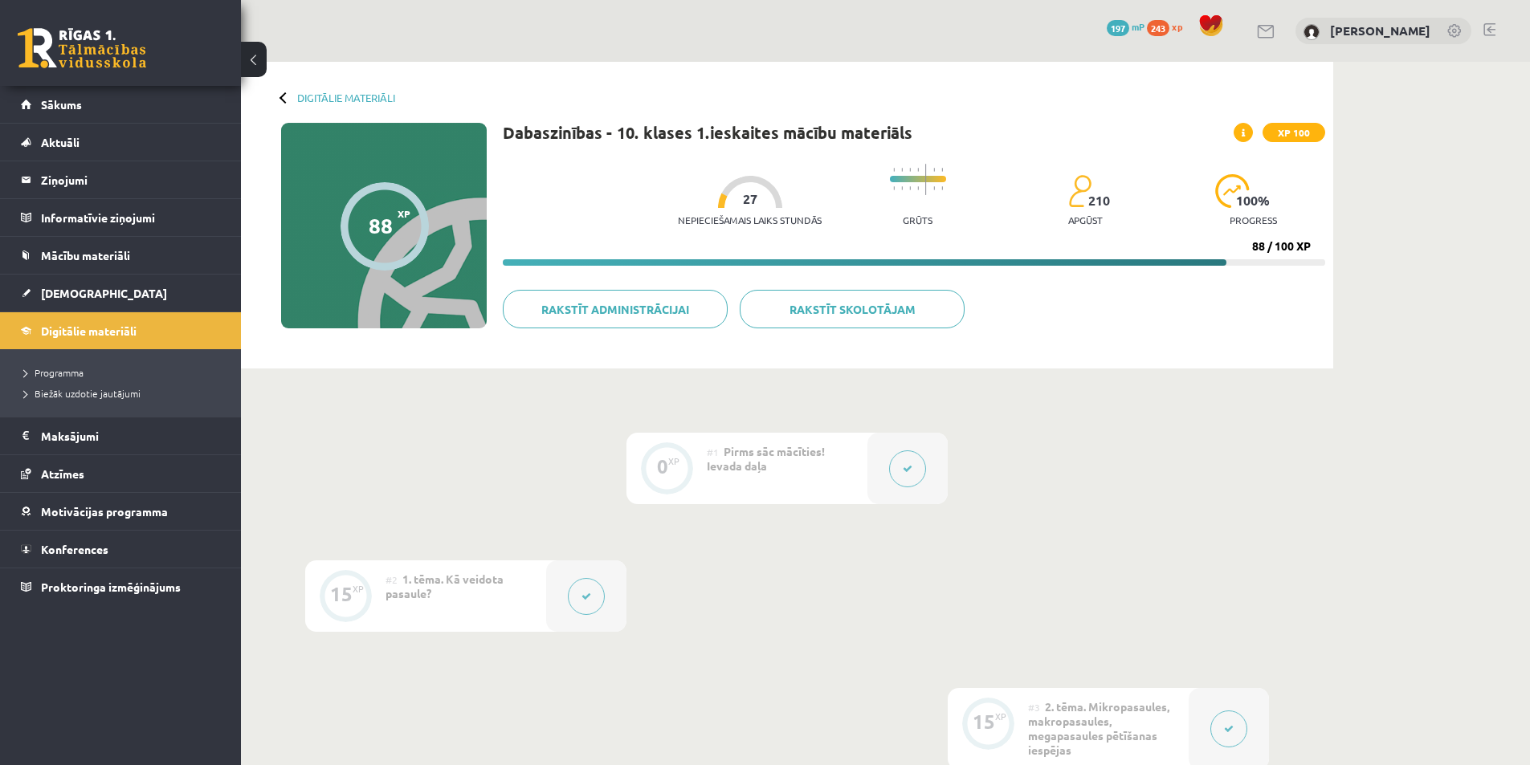
click at [902, 460] on button at bounding box center [907, 469] width 37 height 37
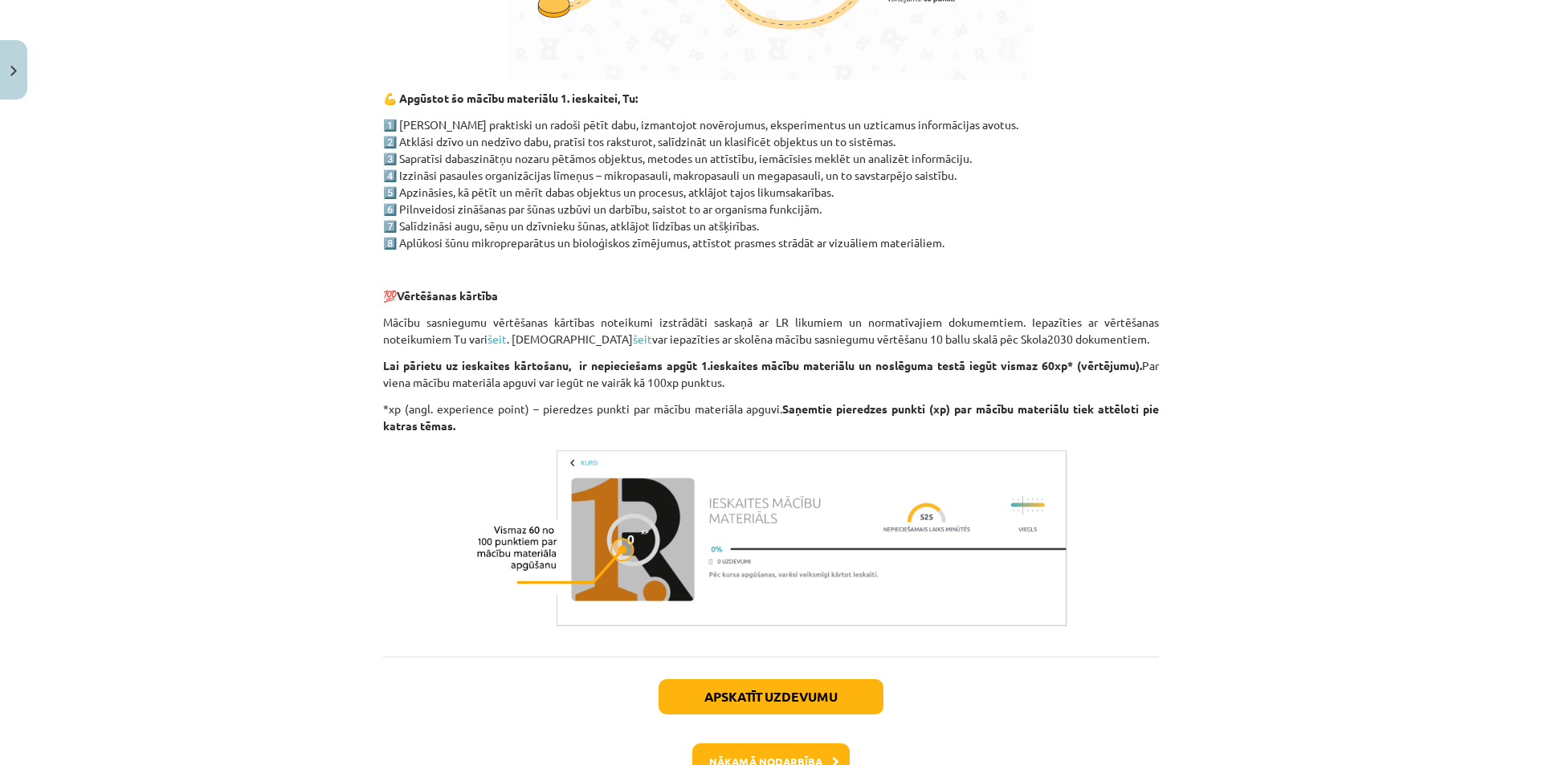
scroll to position [1044, 0]
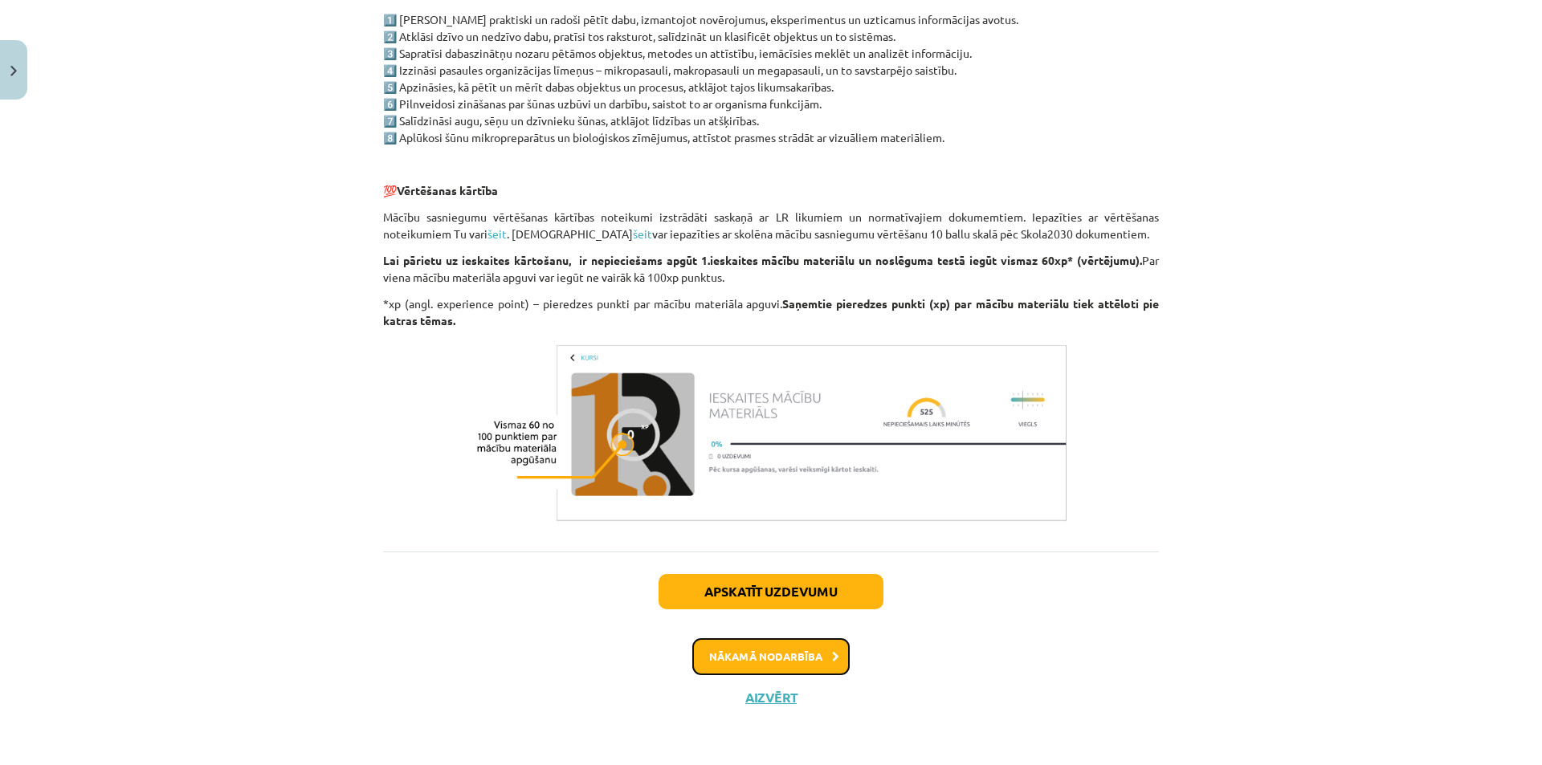
click at [809, 663] on button "Nākamā nodarbība" at bounding box center [770, 656] width 157 height 37
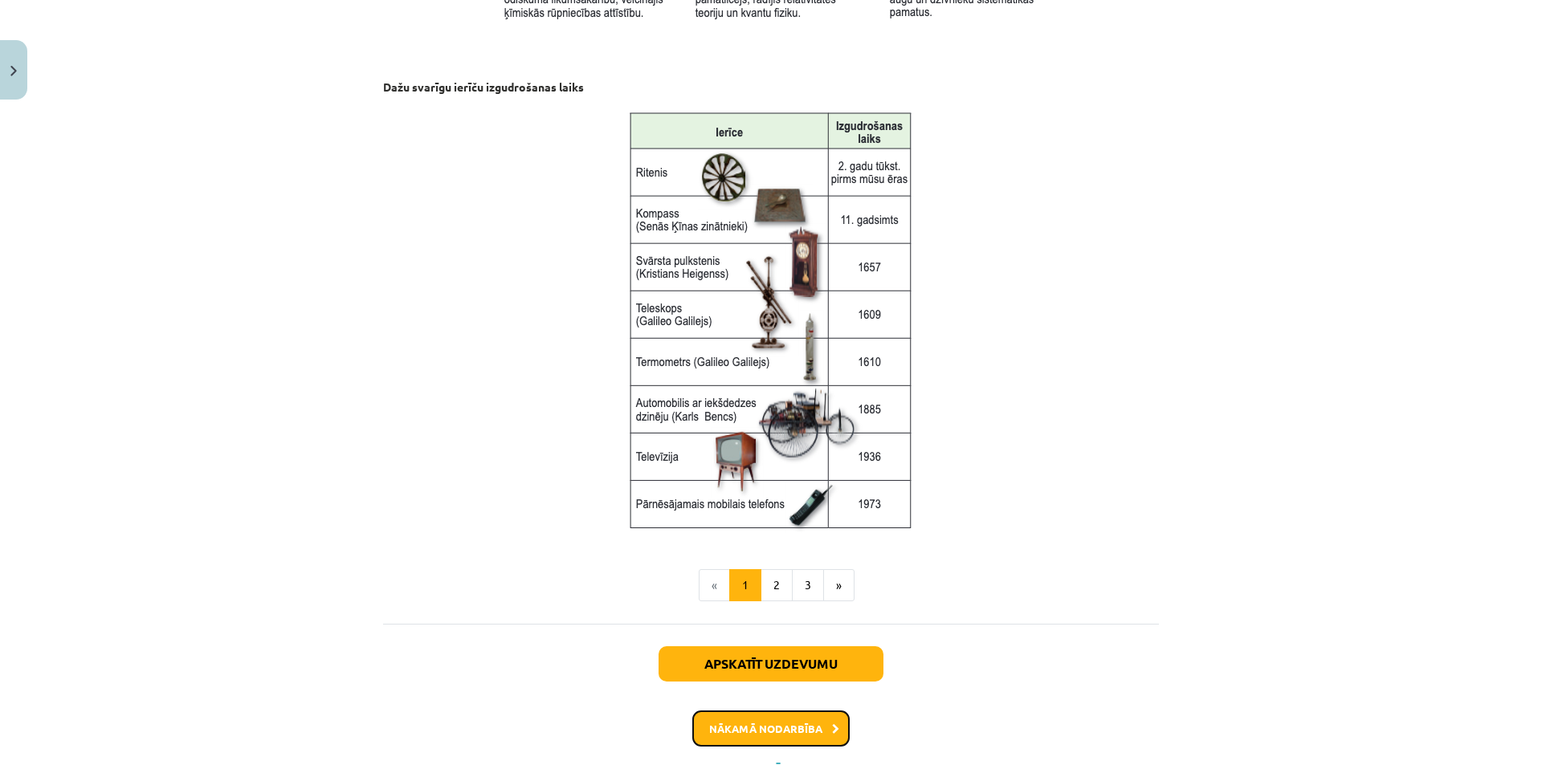
scroll to position [1887, 0]
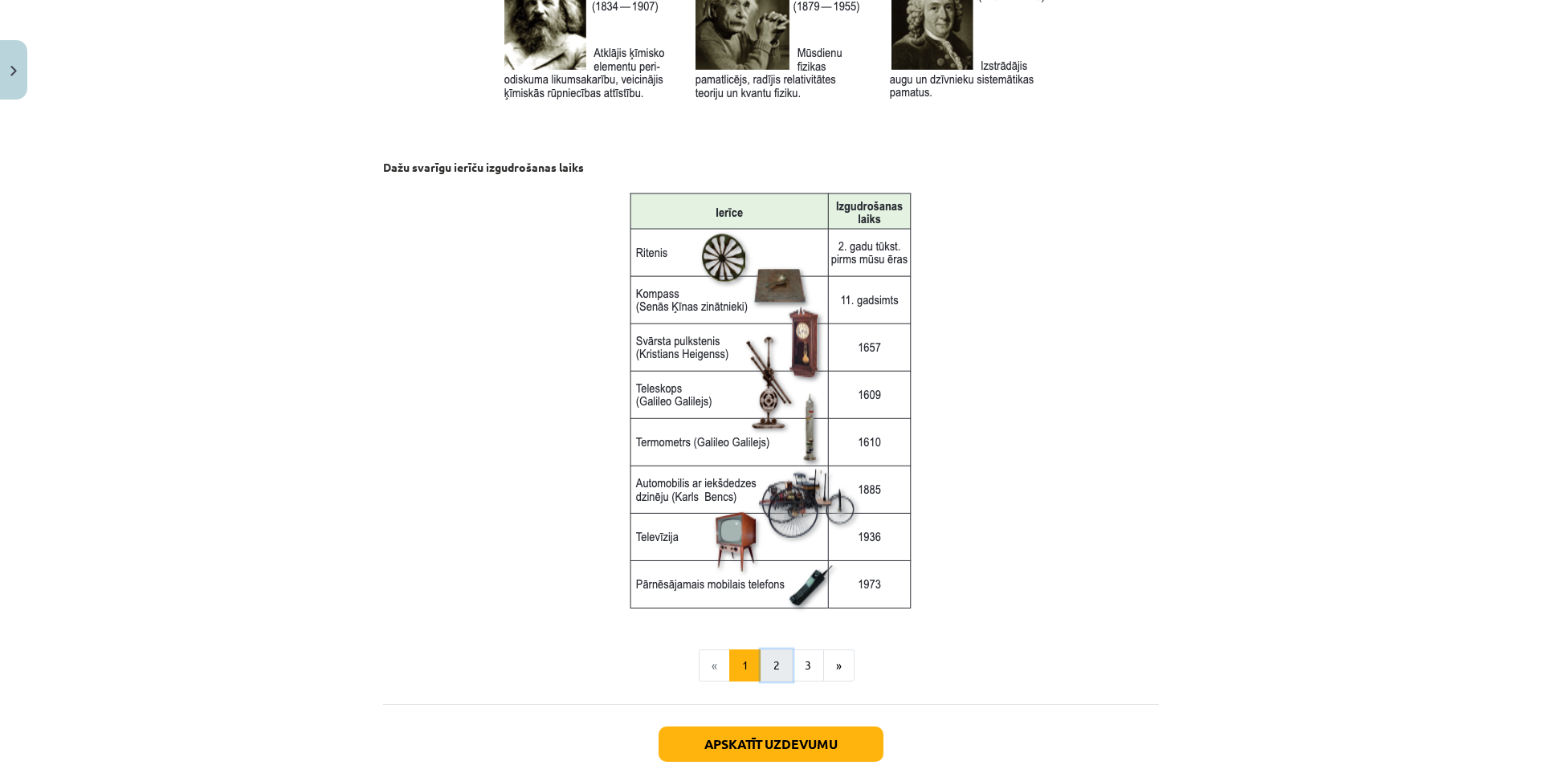
click at [769, 657] on button "2" at bounding box center [777, 666] width 32 height 32
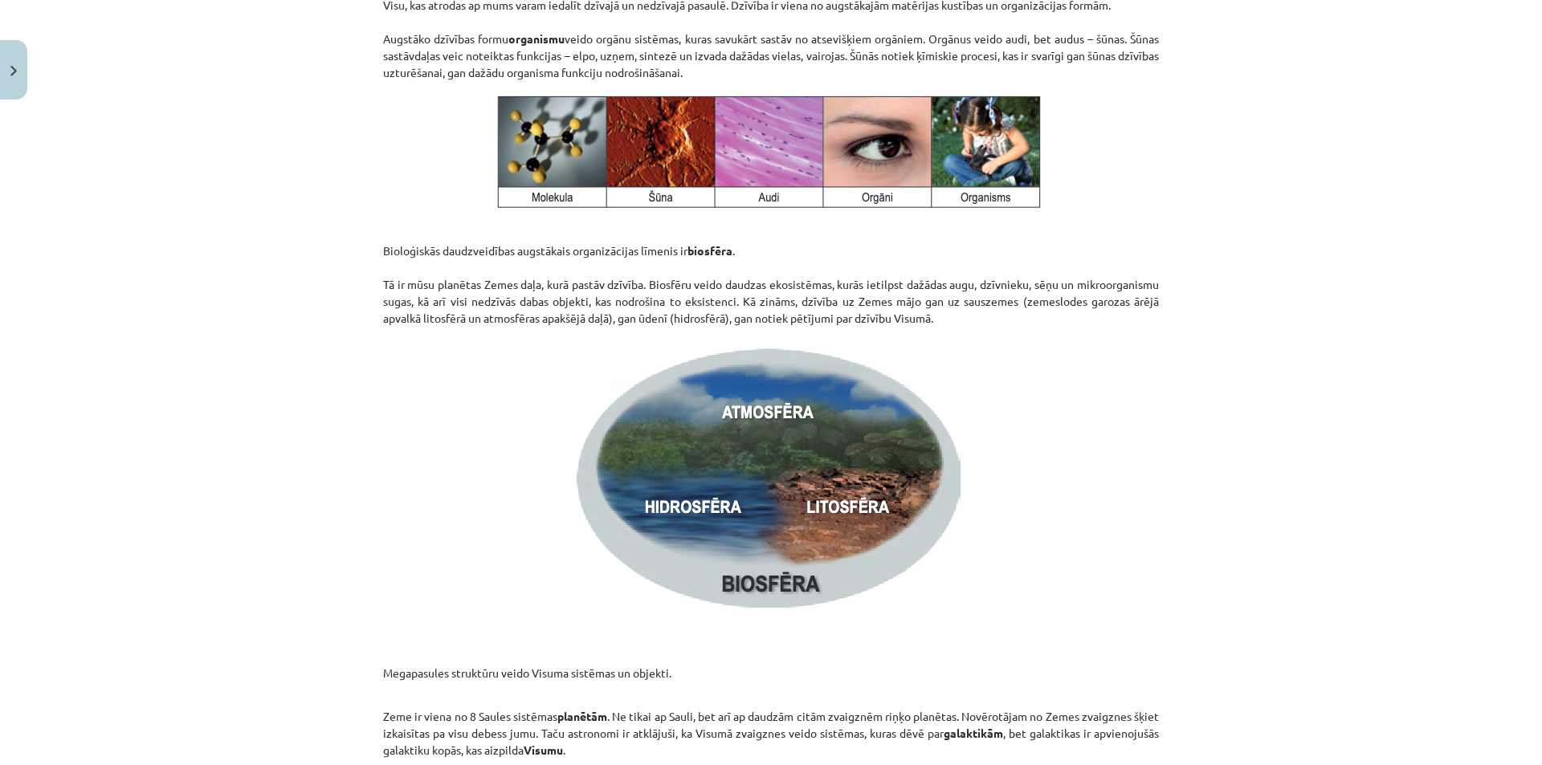
scroll to position [1974, 0]
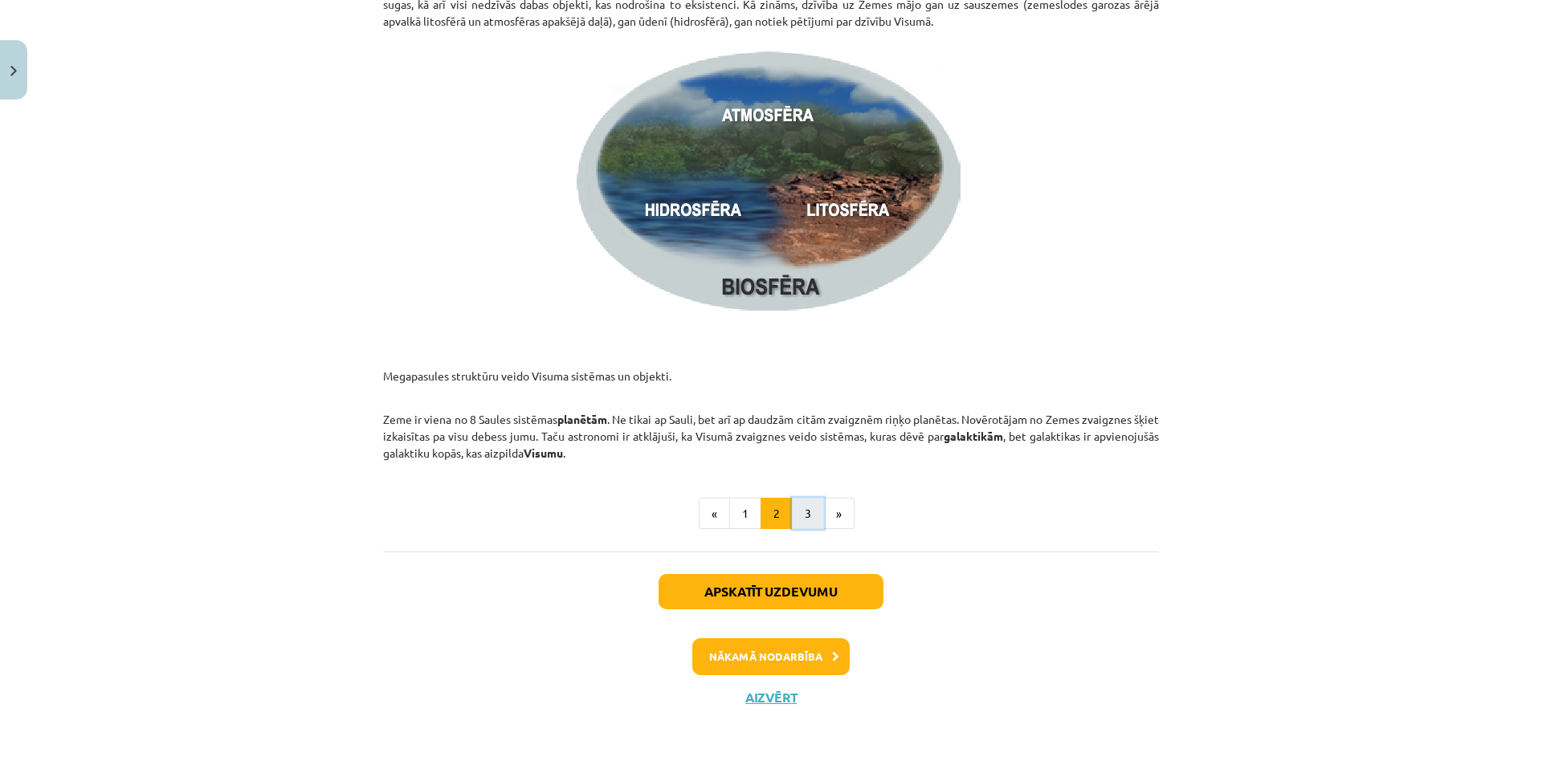
click at [810, 512] on button "3" at bounding box center [808, 514] width 32 height 32
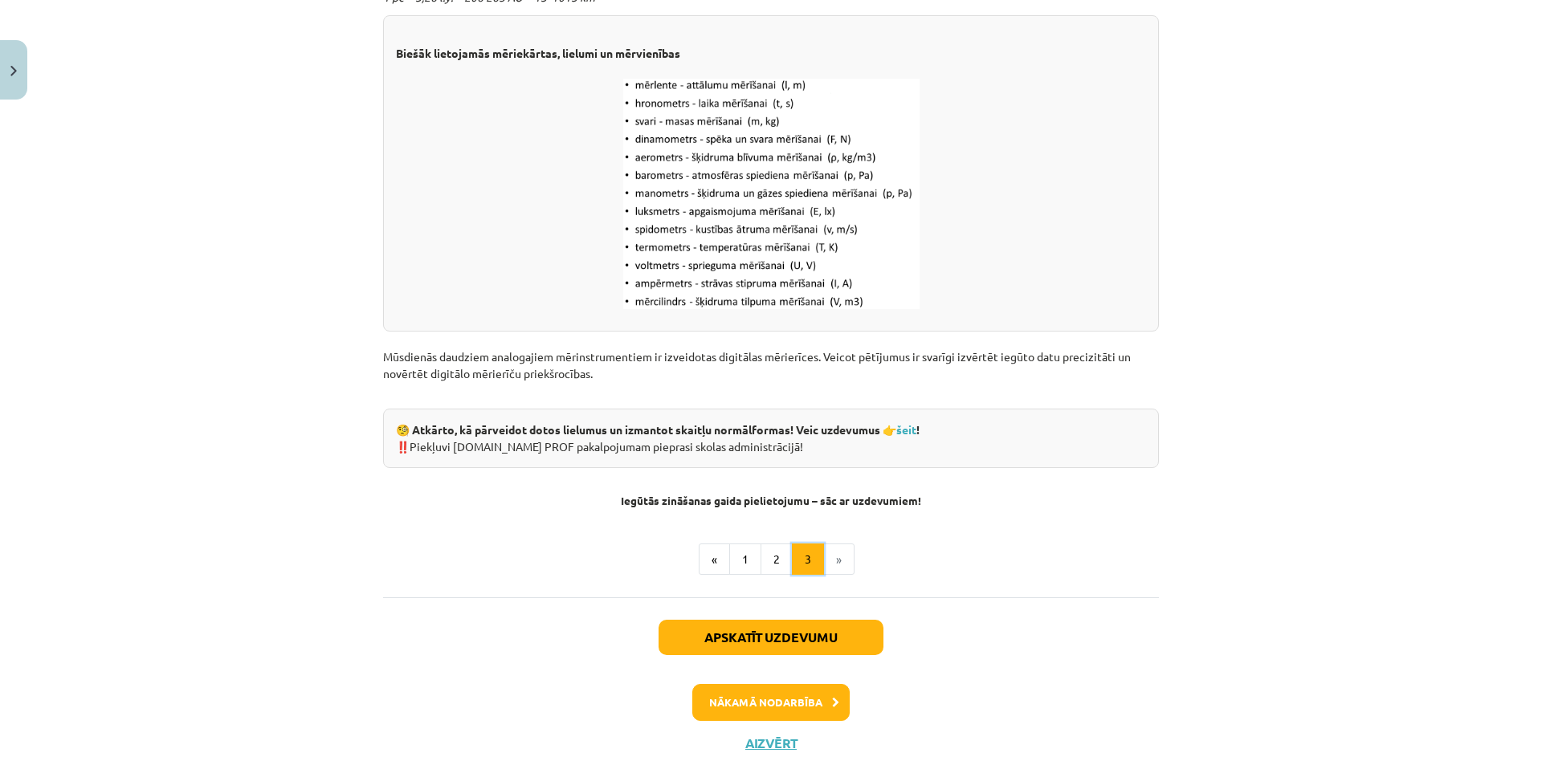
scroll to position [1993, 0]
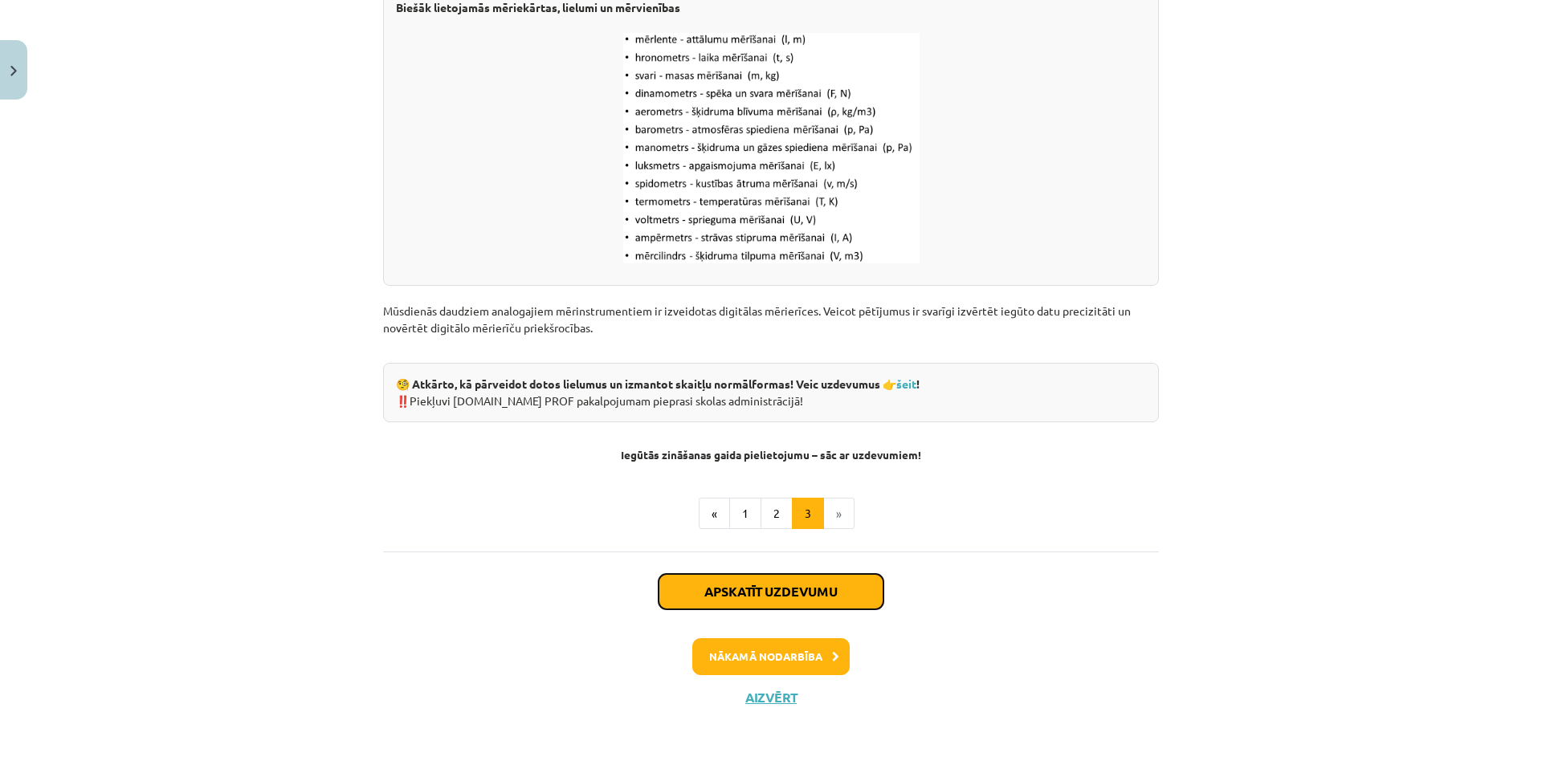
click at [821, 589] on button "Apskatīt uzdevumu" at bounding box center [771, 591] width 225 height 35
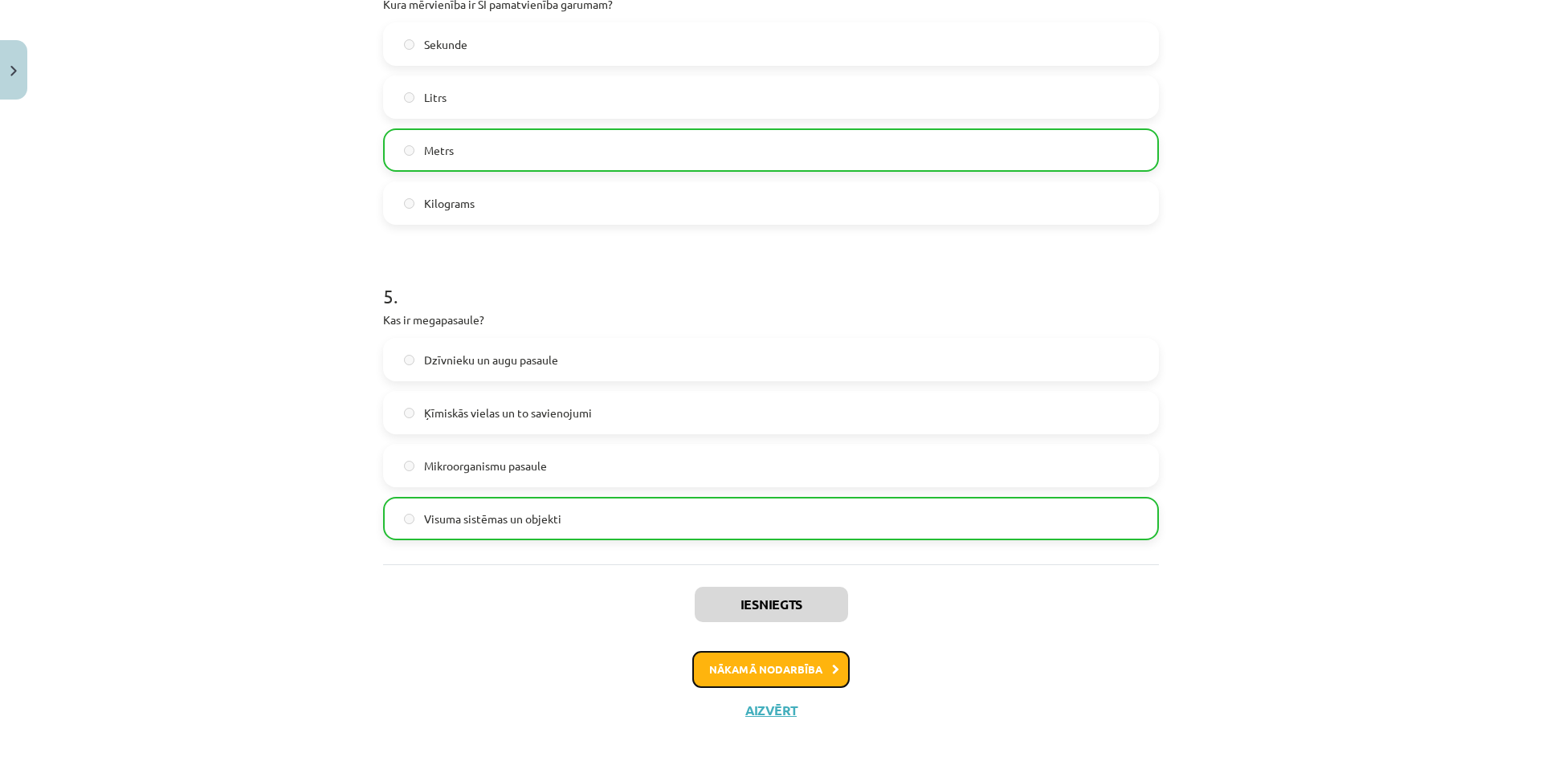
click at [785, 664] on button "Nākamā nodarbība" at bounding box center [770, 669] width 157 height 37
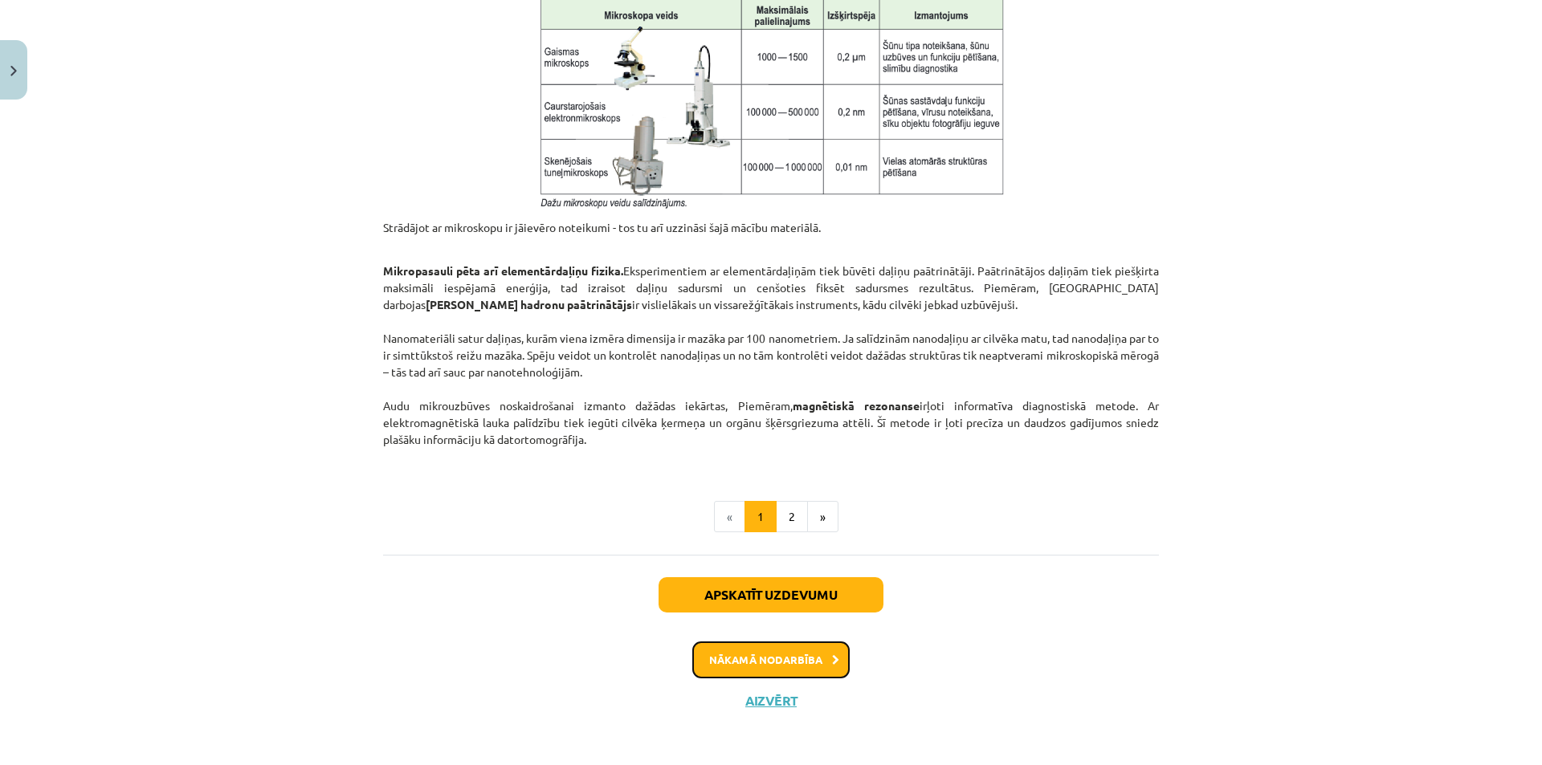
scroll to position [1247, 0]
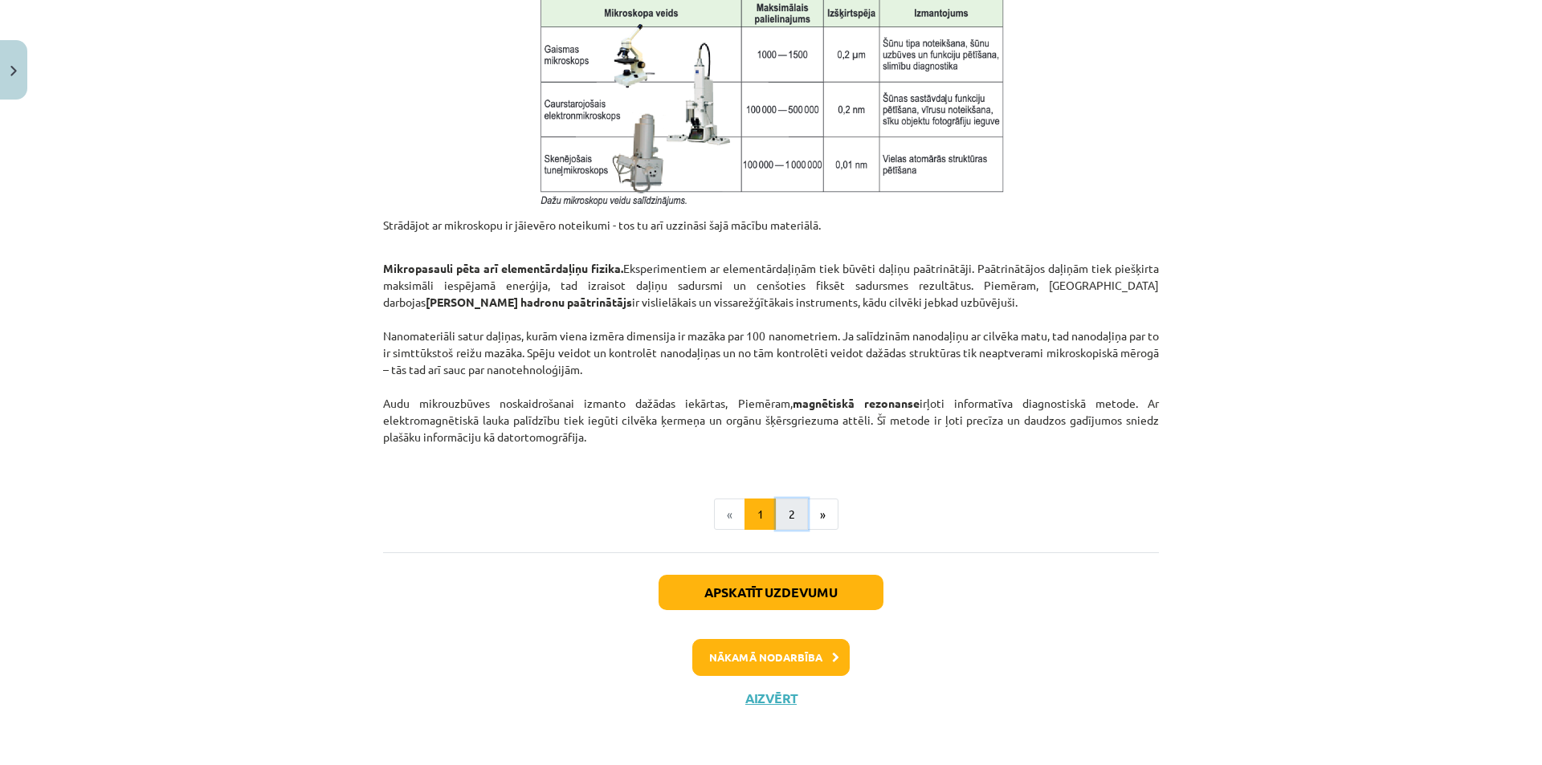
click at [776, 518] on button "2" at bounding box center [792, 515] width 32 height 32
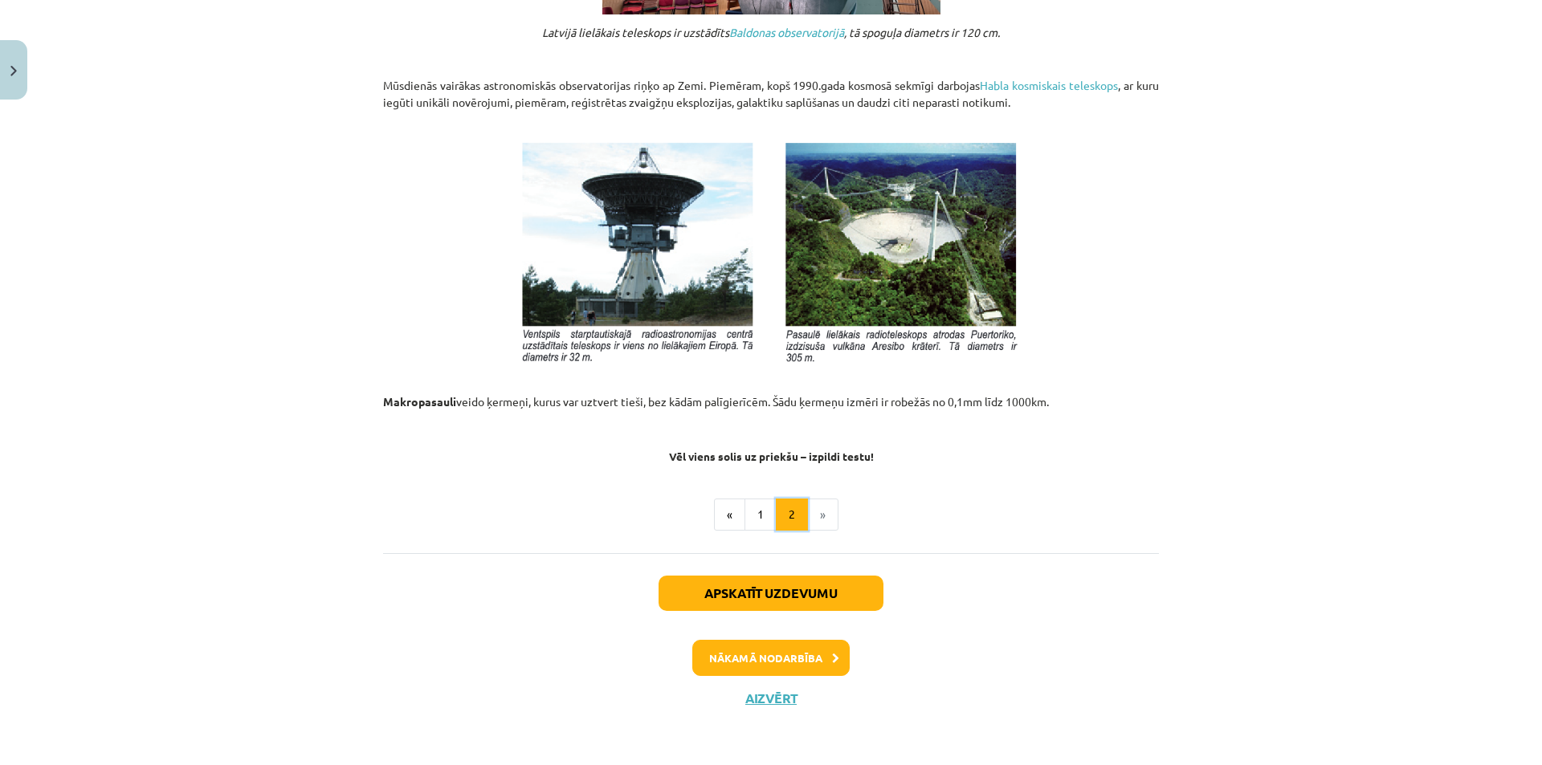
scroll to position [1648, 0]
click at [746, 655] on button "Nākamā nodarbība" at bounding box center [770, 657] width 157 height 37
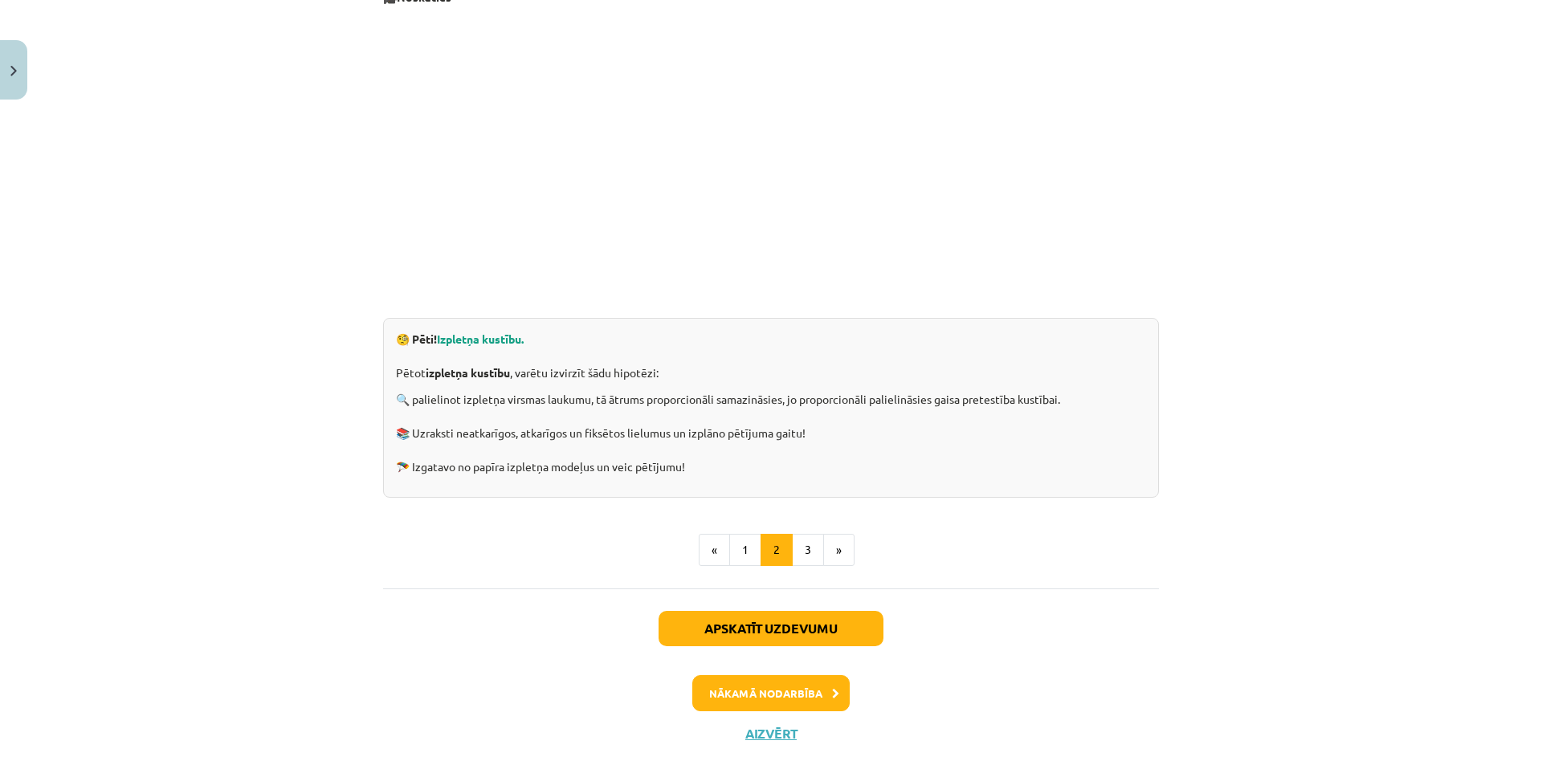
scroll to position [361, 0]
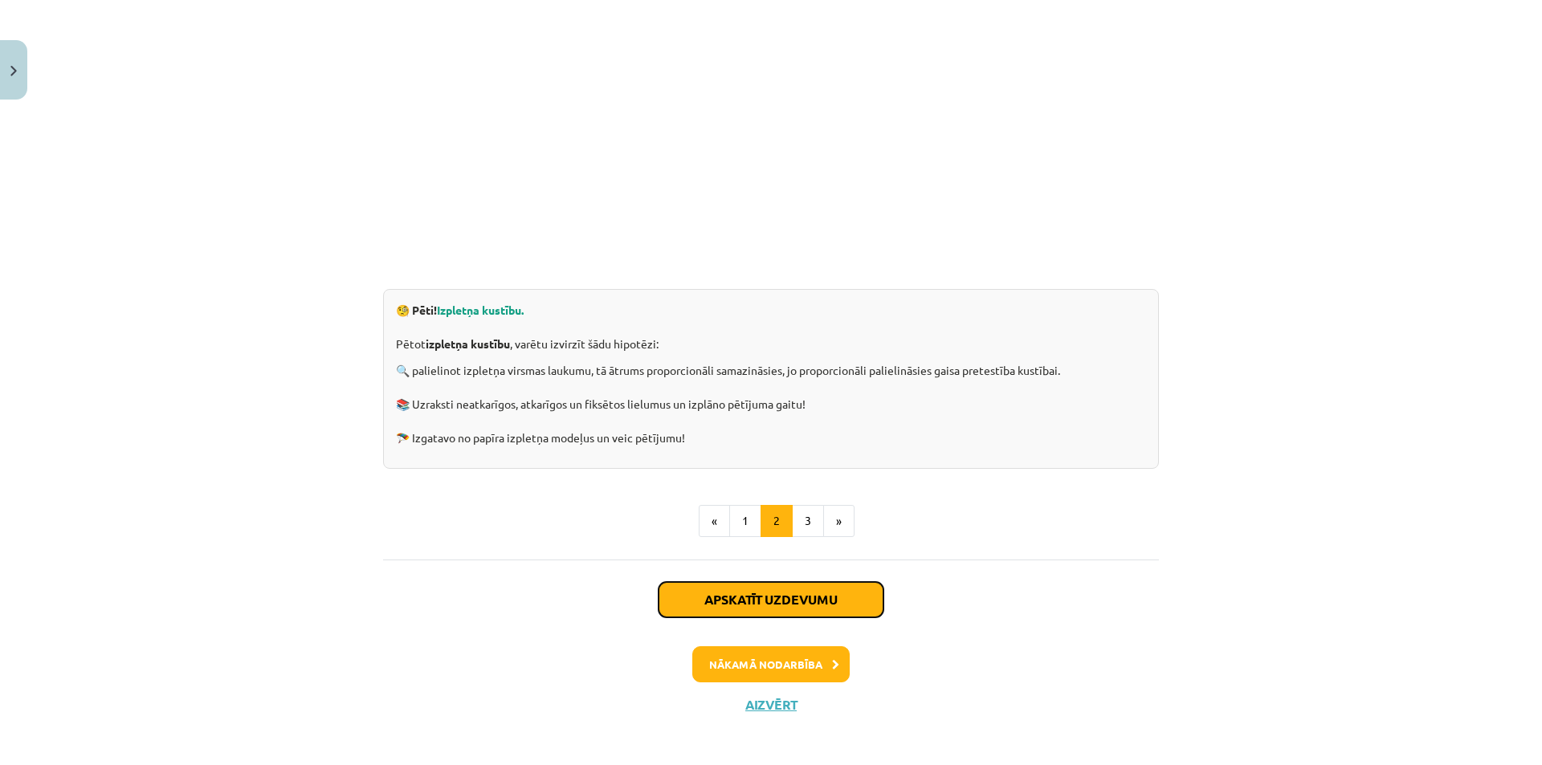
click at [804, 589] on button "Apskatīt uzdevumu" at bounding box center [771, 599] width 225 height 35
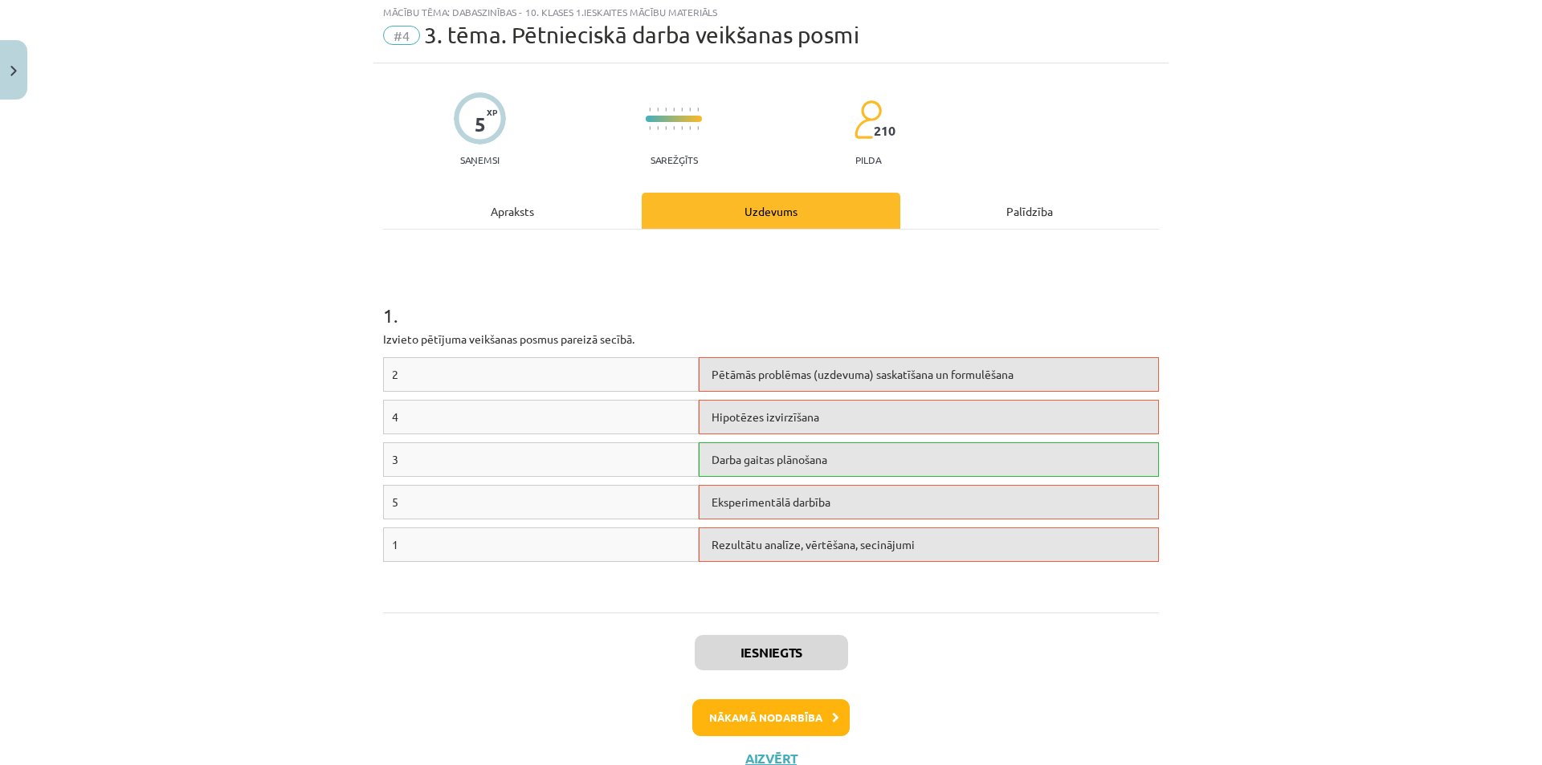
scroll to position [40, 0]
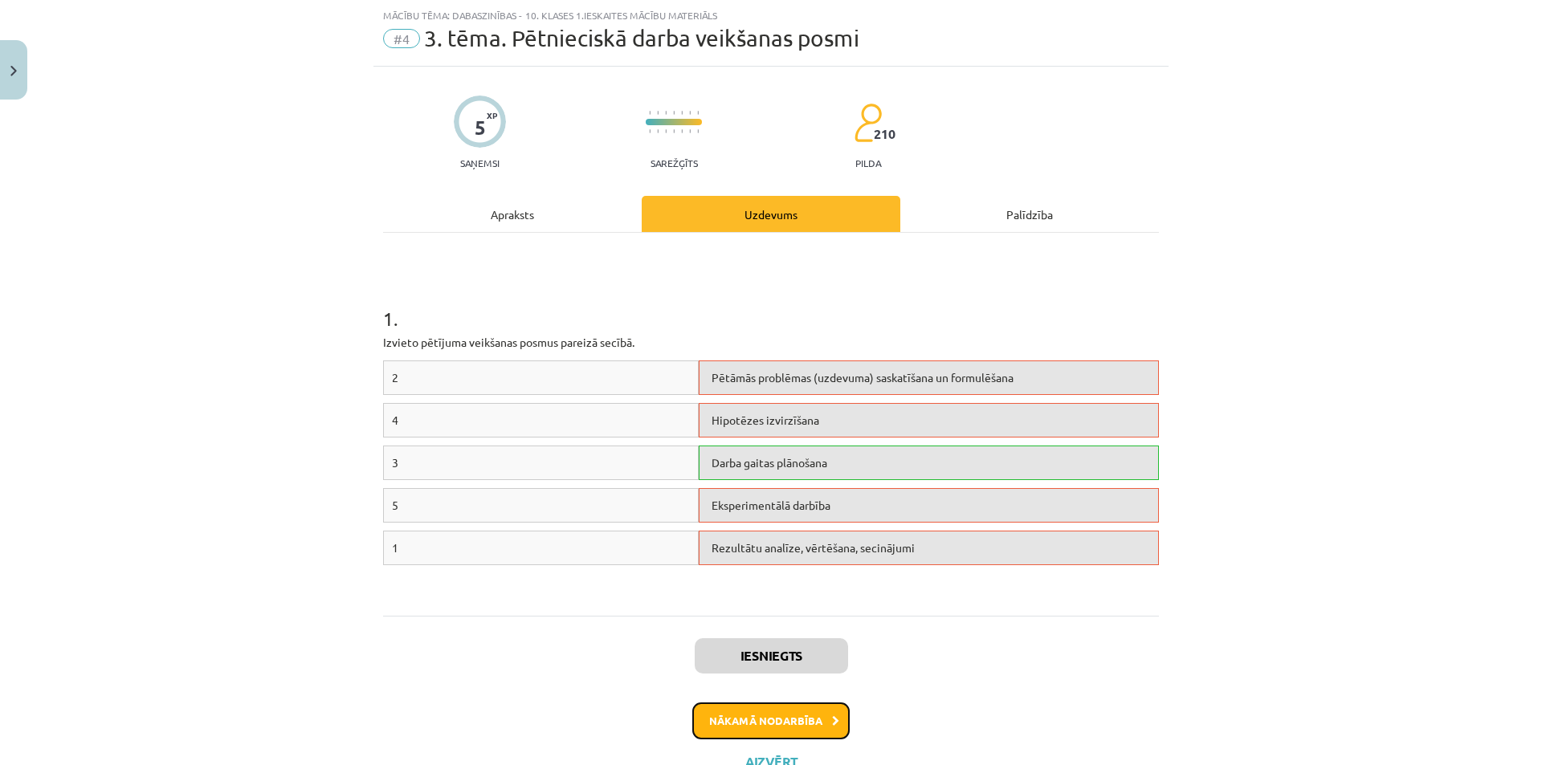
click at [736, 725] on button "Nākamā nodarbība" at bounding box center [770, 721] width 157 height 37
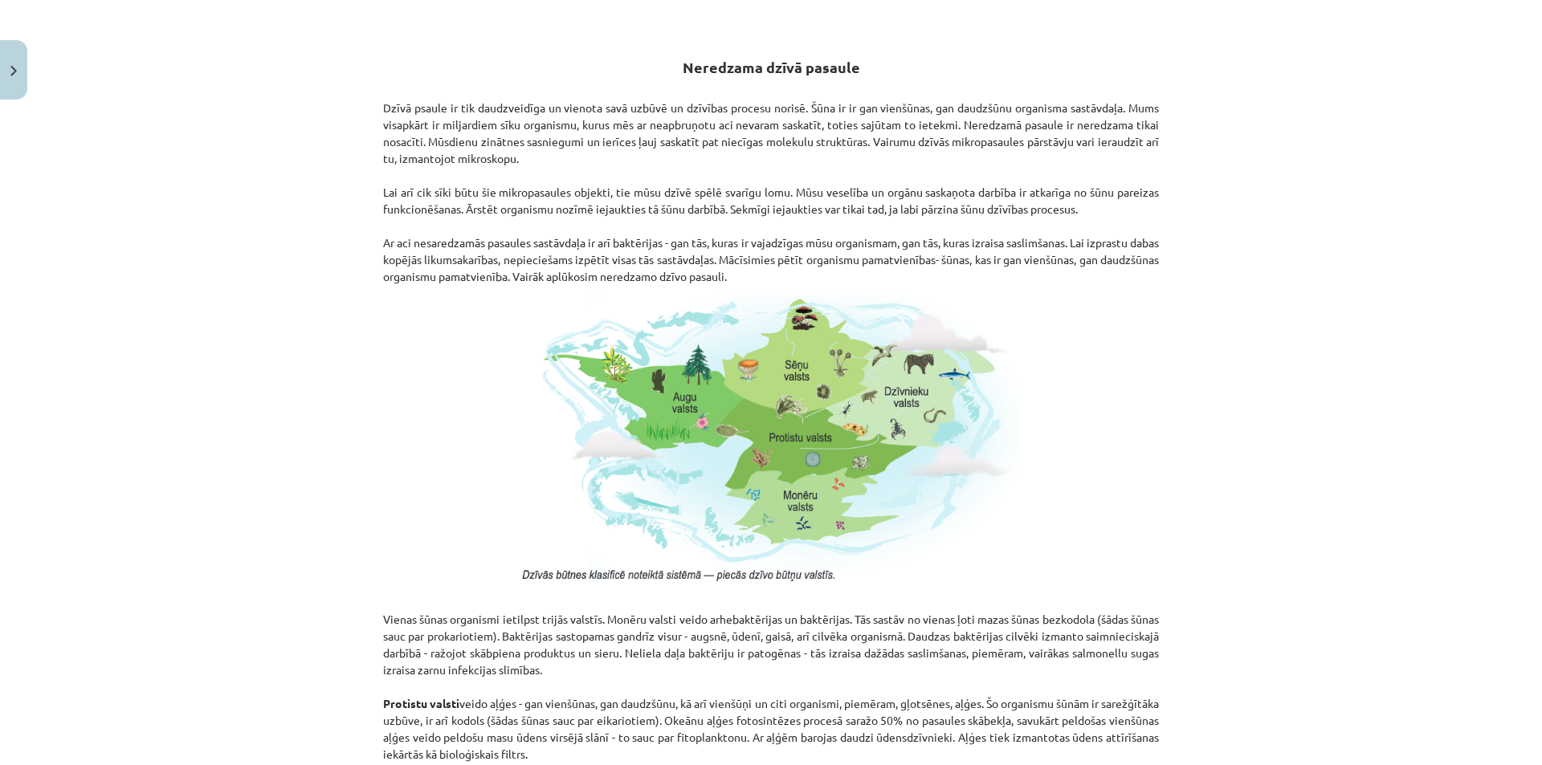
scroll to position [1245, 0]
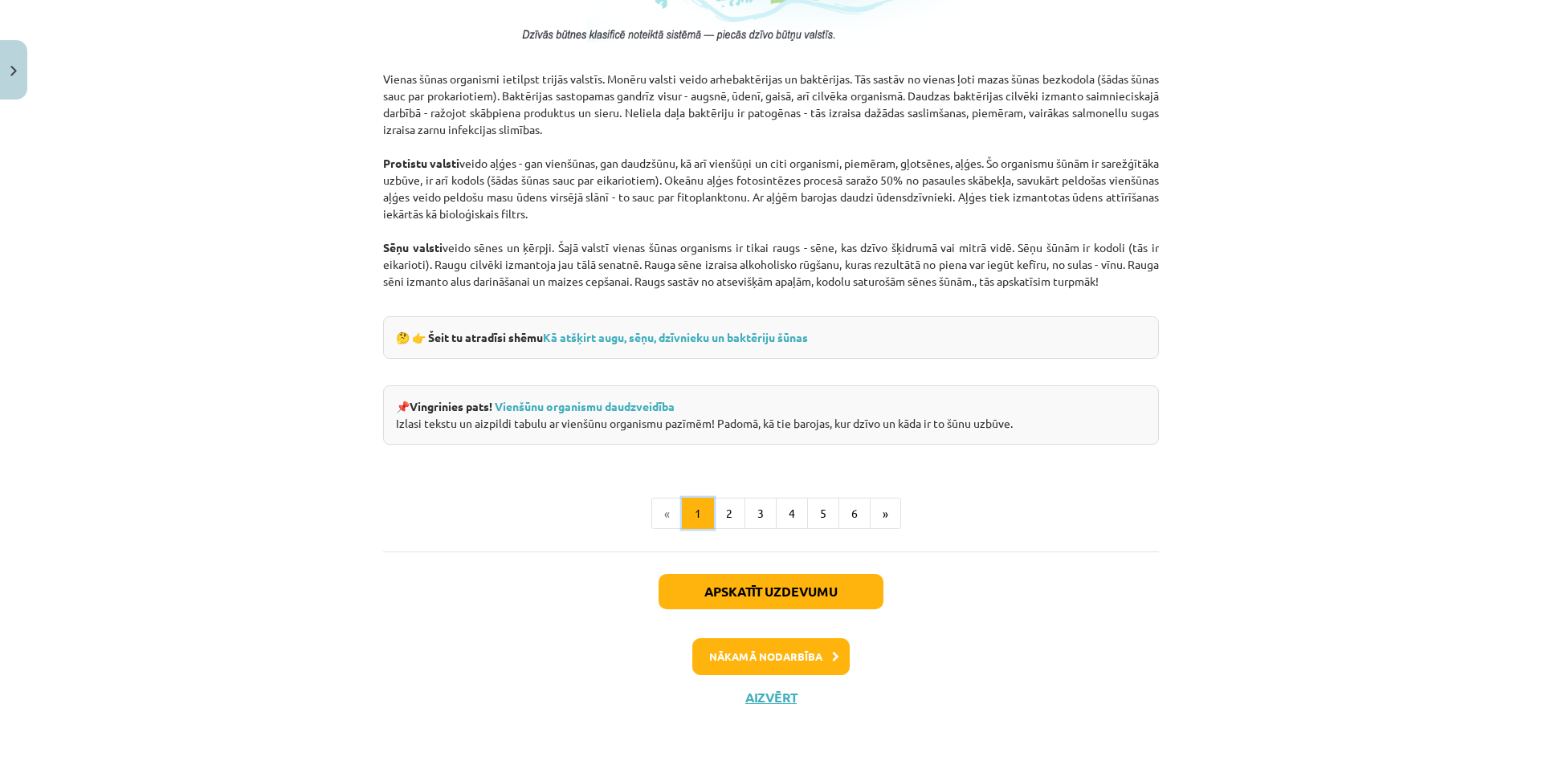
click at [708, 523] on button "1" at bounding box center [698, 514] width 32 height 32
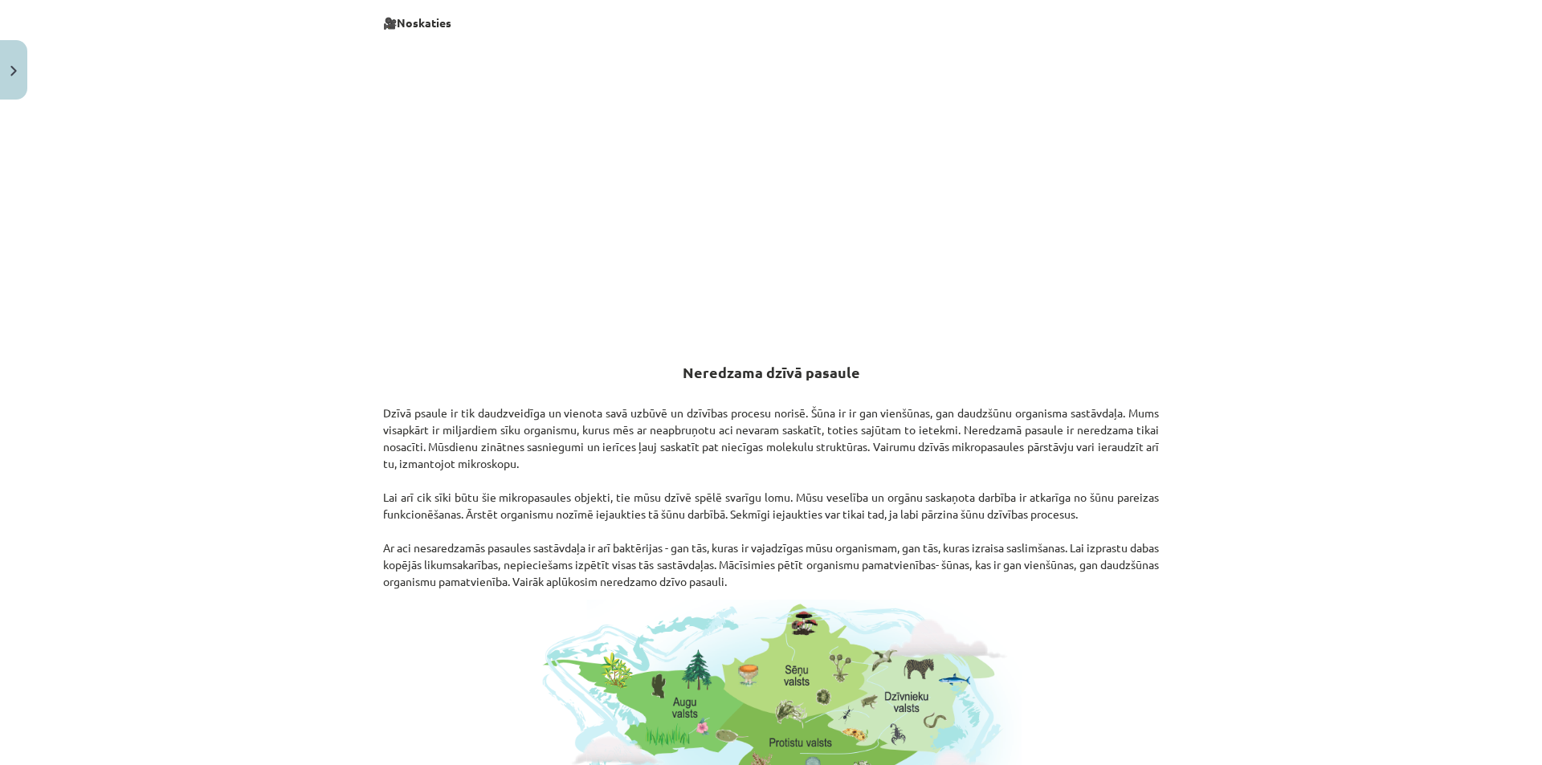
click at [728, 520] on div "Neredzama dzīvā pasaule Kas Tevi sagaida? 🔸 Pilnveidot zināšanas par šūnas uzbū…" at bounding box center [771, 528] width 776 height 1558
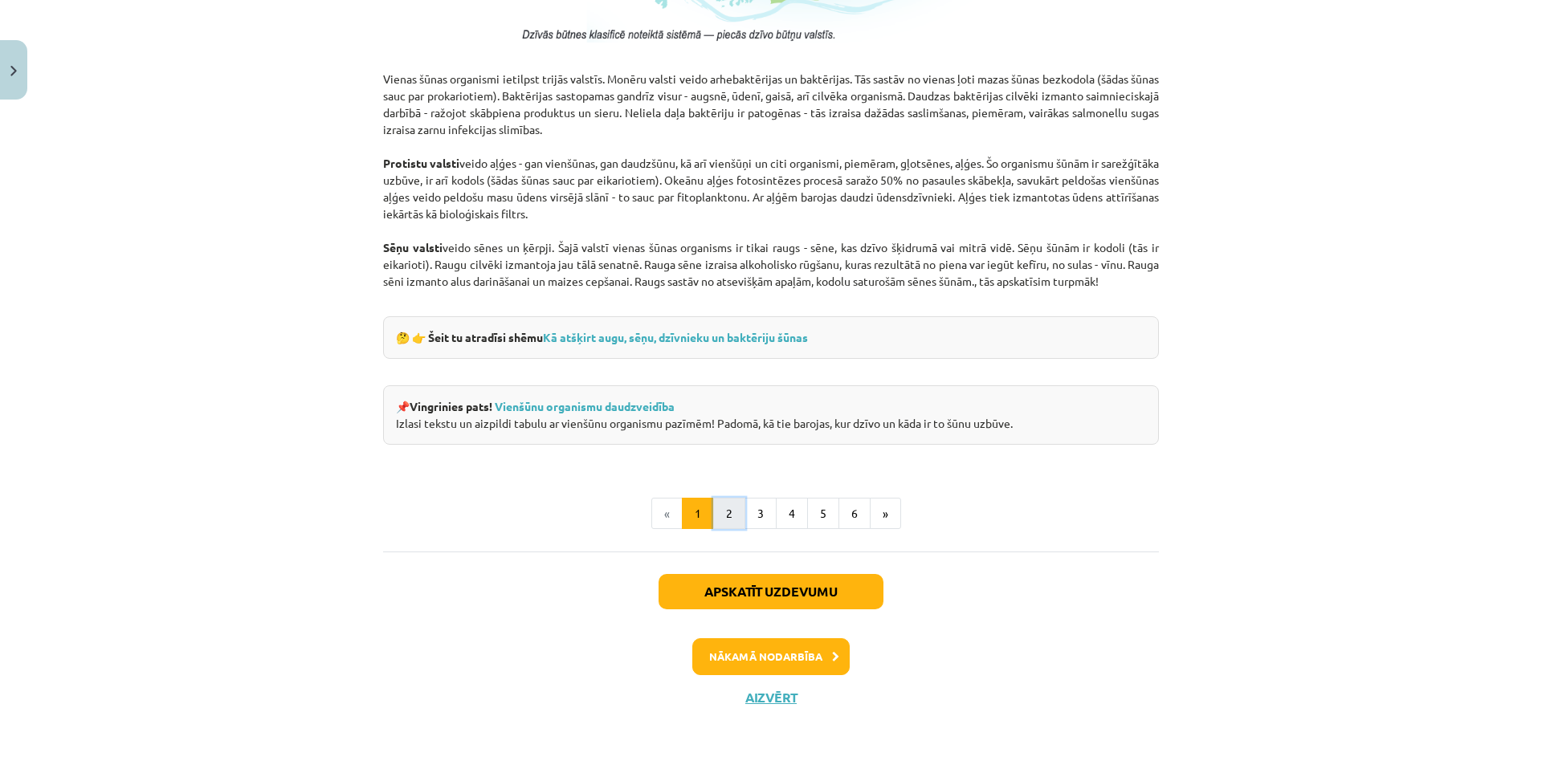
click at [724, 524] on button "2" at bounding box center [729, 514] width 32 height 32
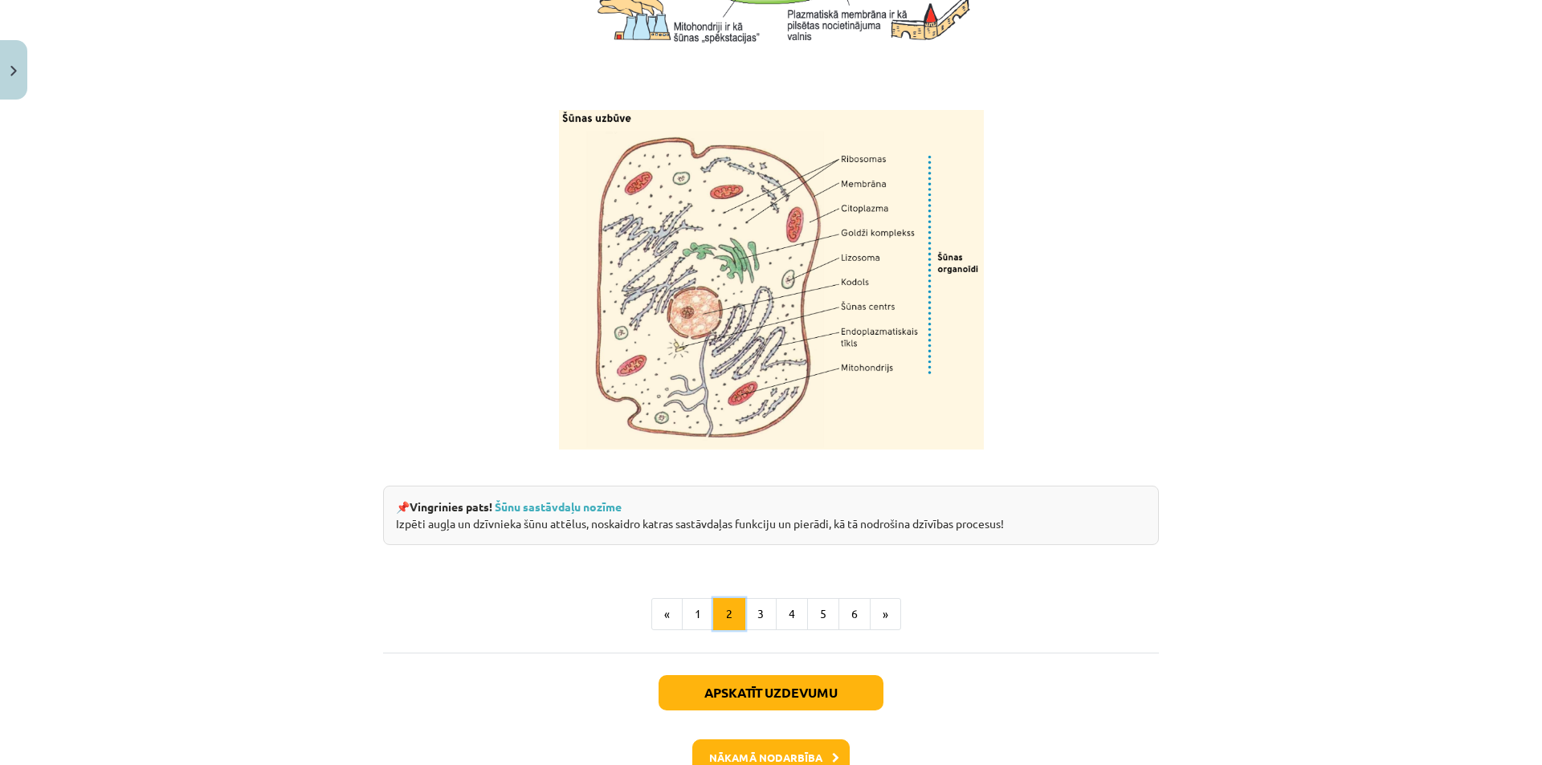
scroll to position [1767, 0]
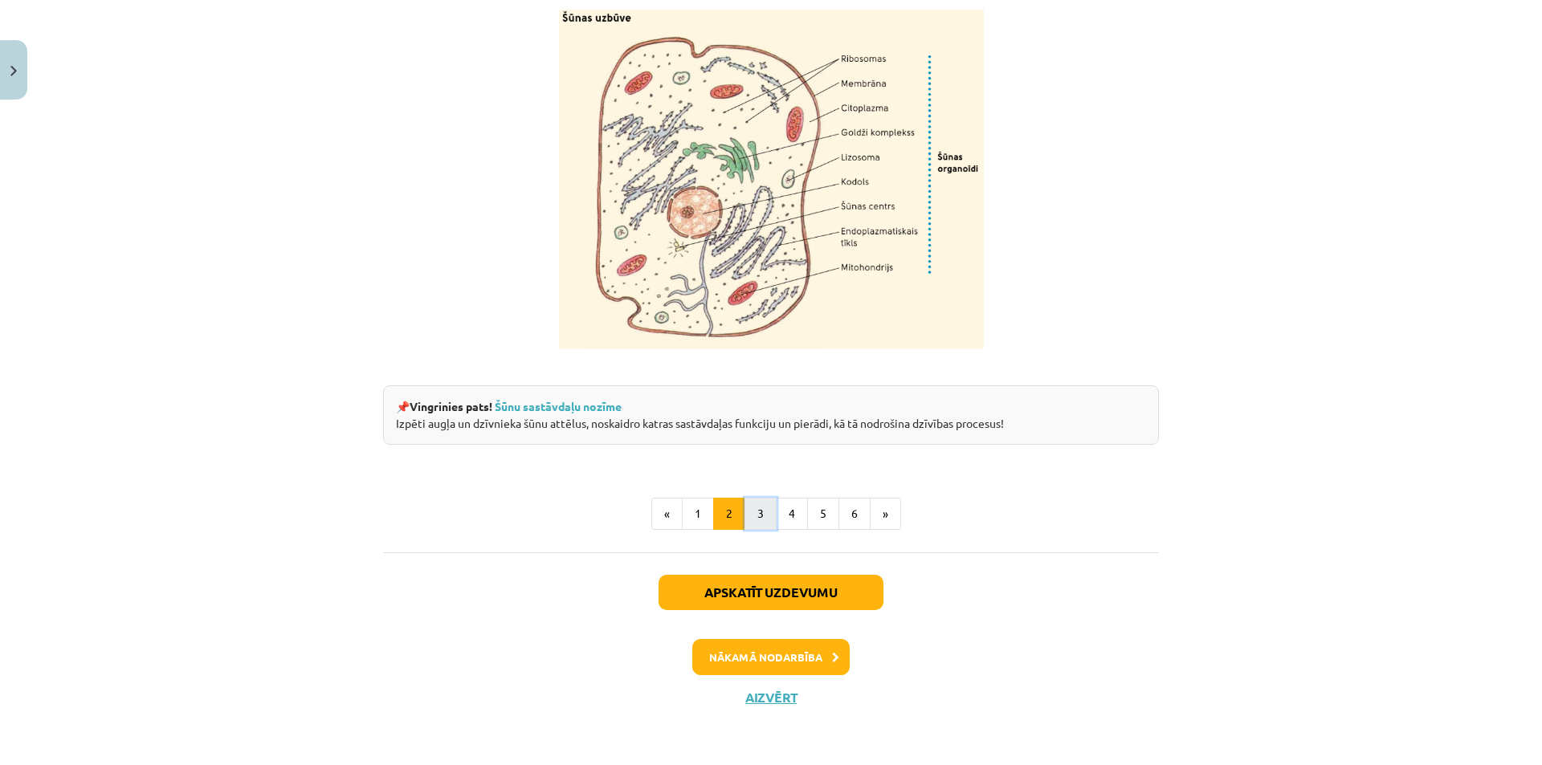
click at [748, 501] on button "3" at bounding box center [760, 514] width 32 height 32
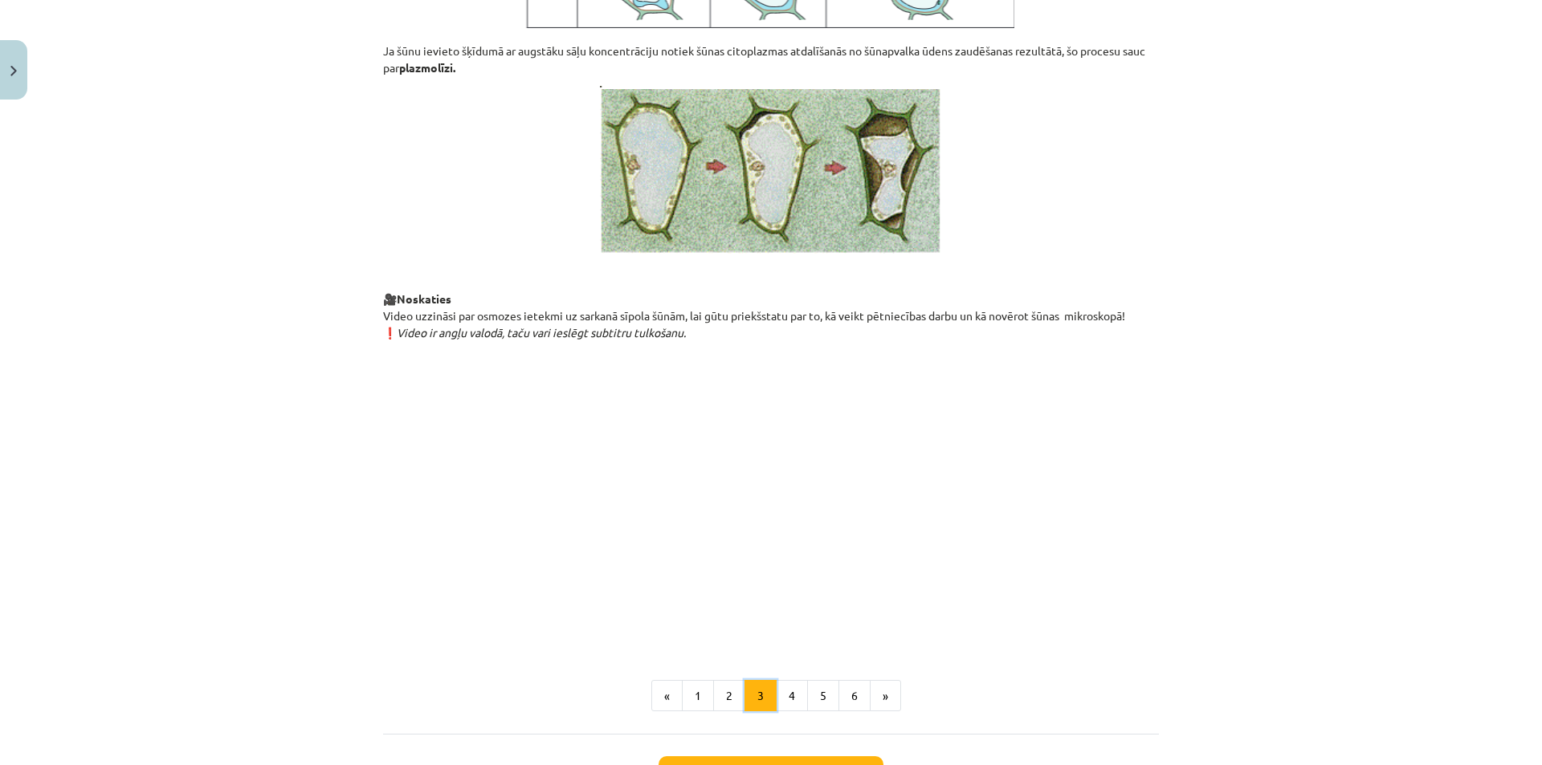
scroll to position [1572, 0]
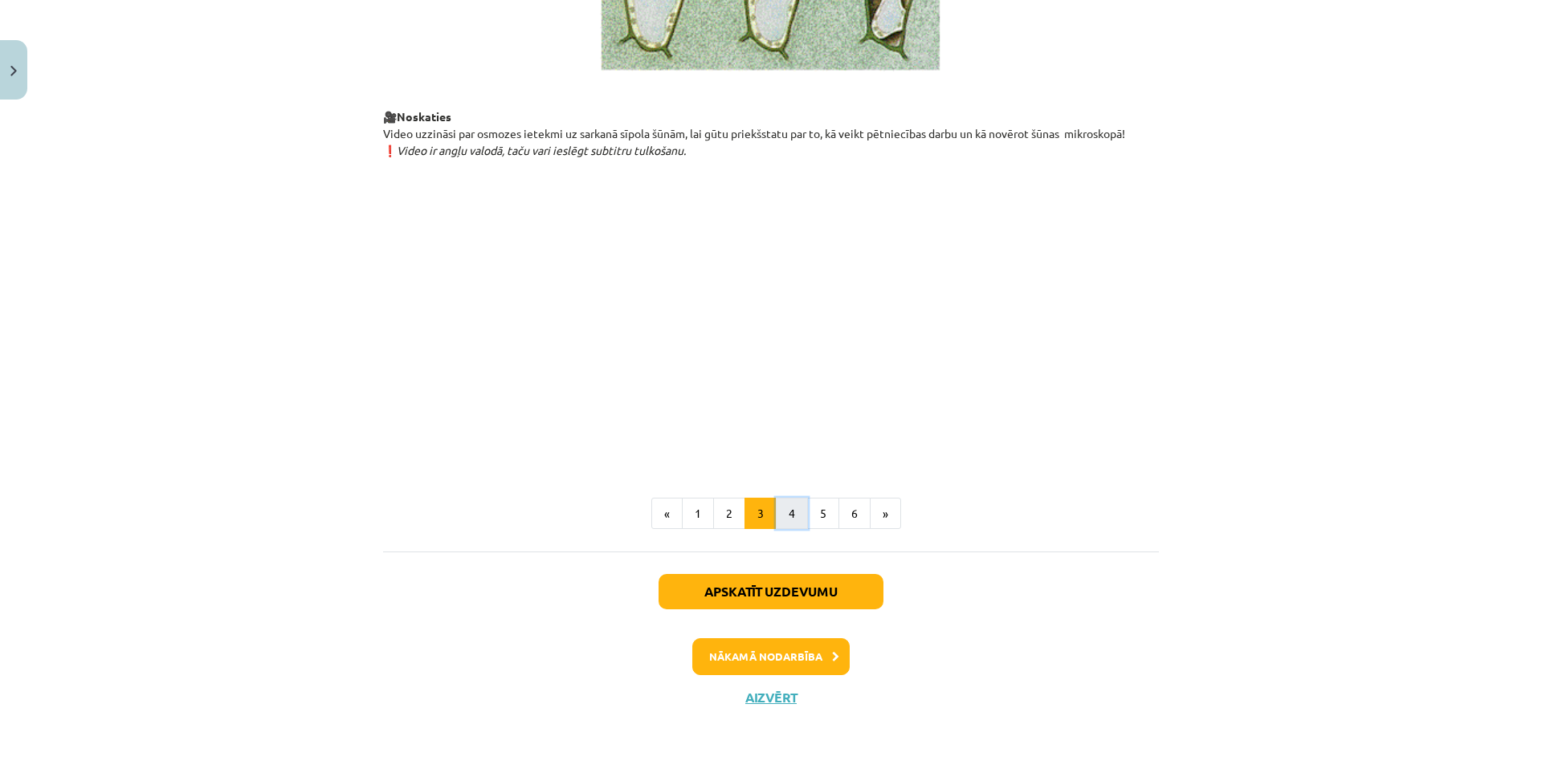
click at [780, 508] on button "4" at bounding box center [792, 514] width 32 height 32
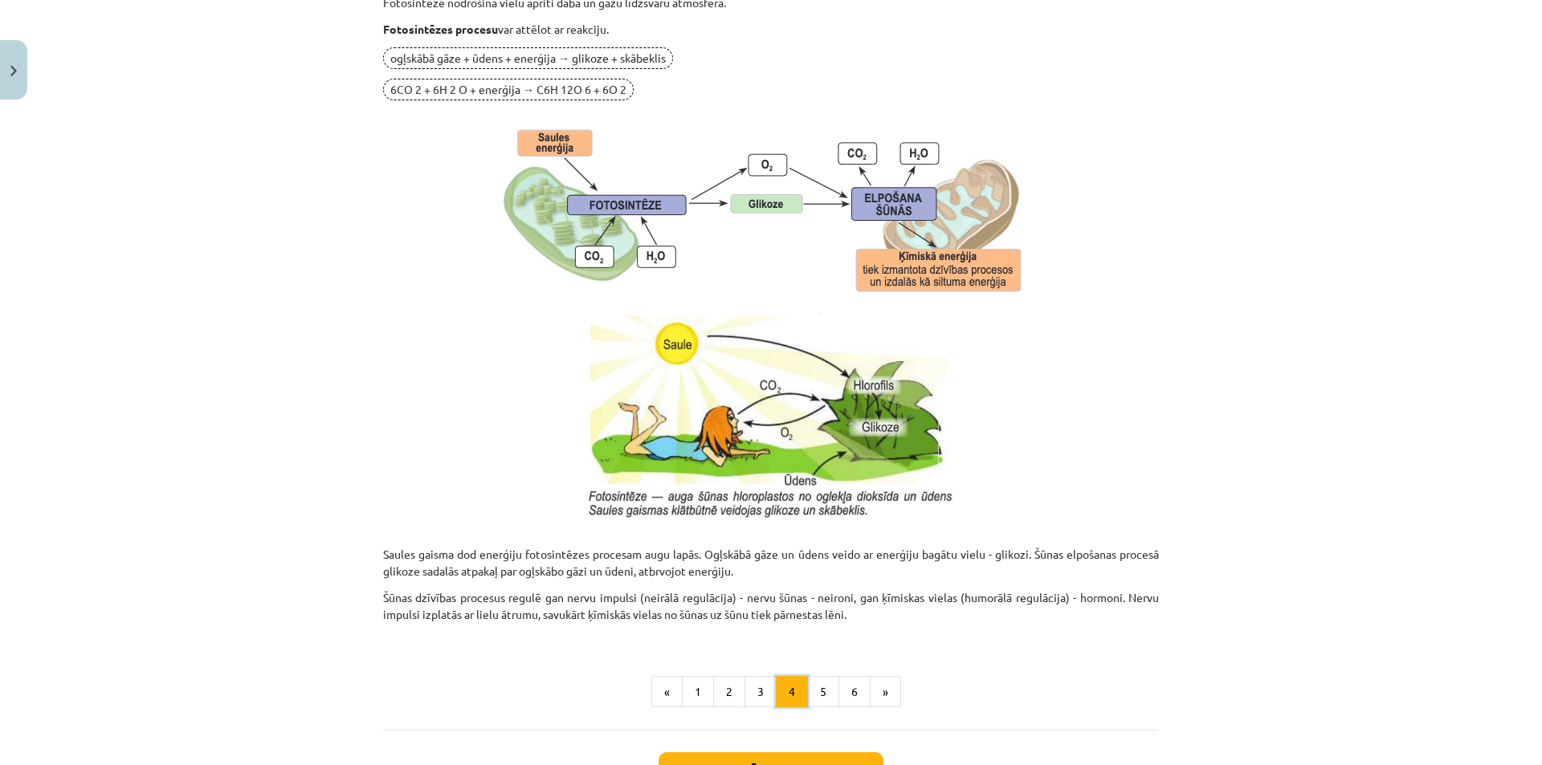
scroll to position [1285, 0]
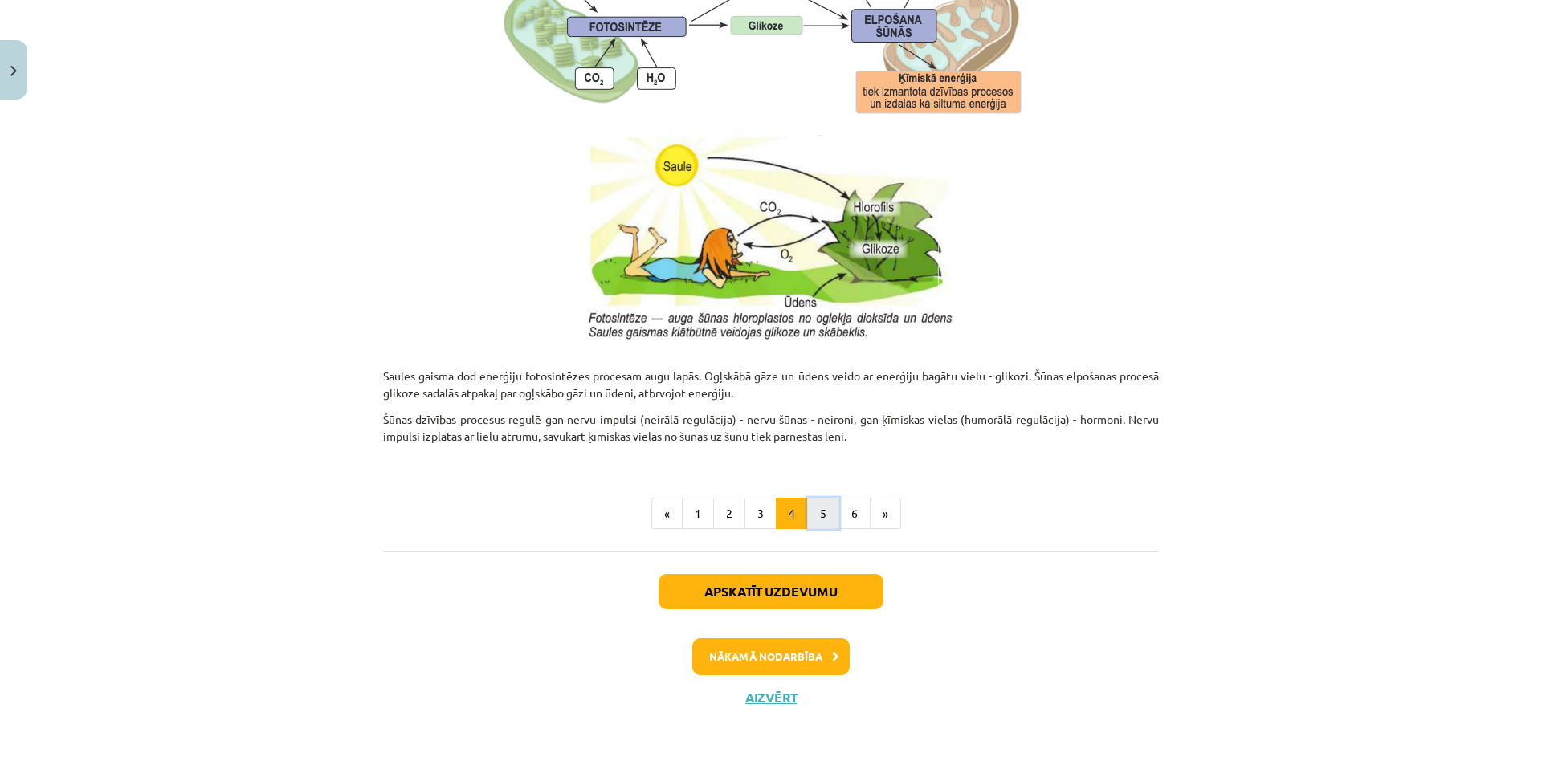
click at [818, 507] on button "5" at bounding box center [823, 514] width 32 height 32
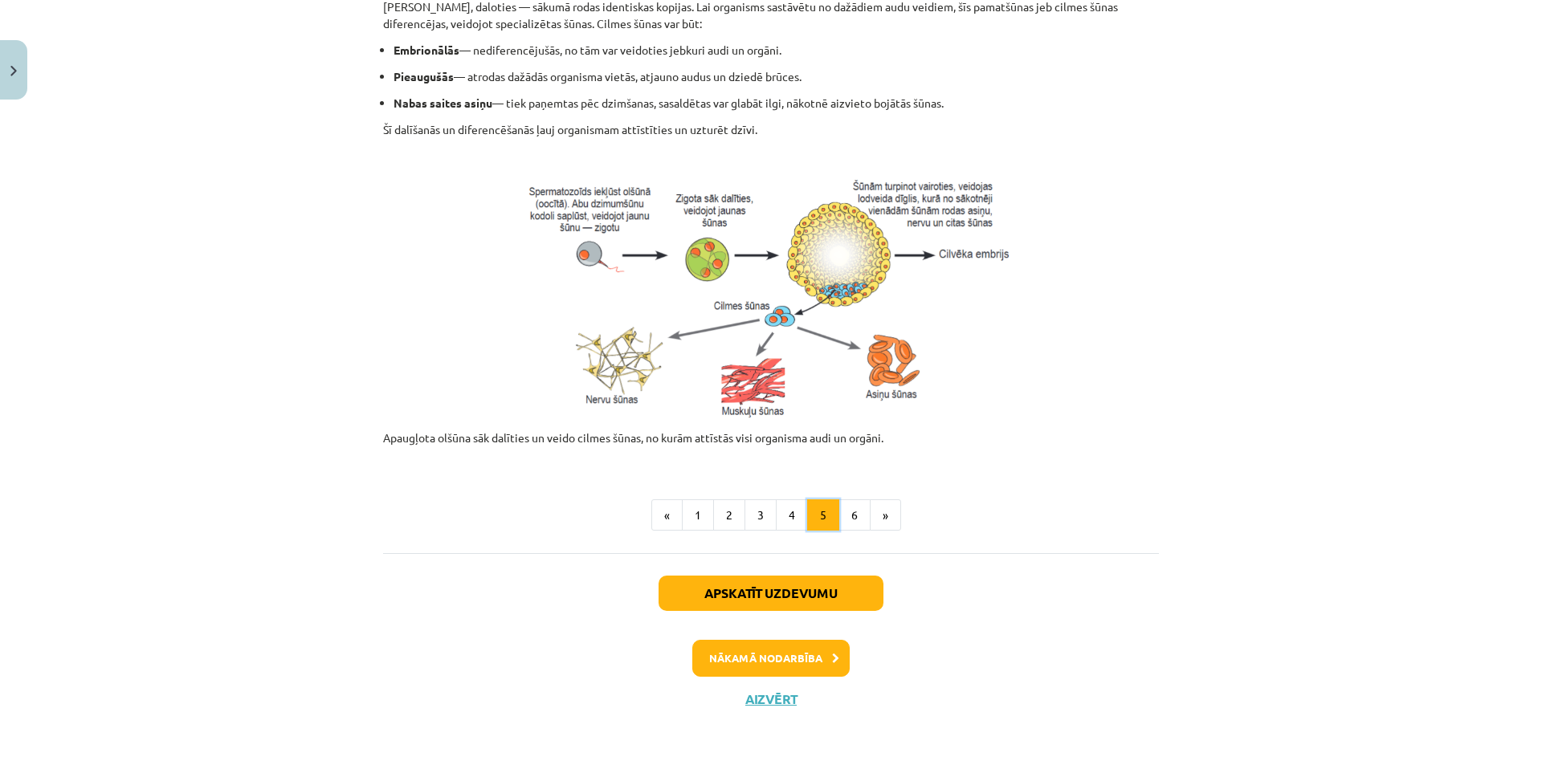
scroll to position [617, 0]
click at [840, 512] on button "6" at bounding box center [854, 515] width 32 height 32
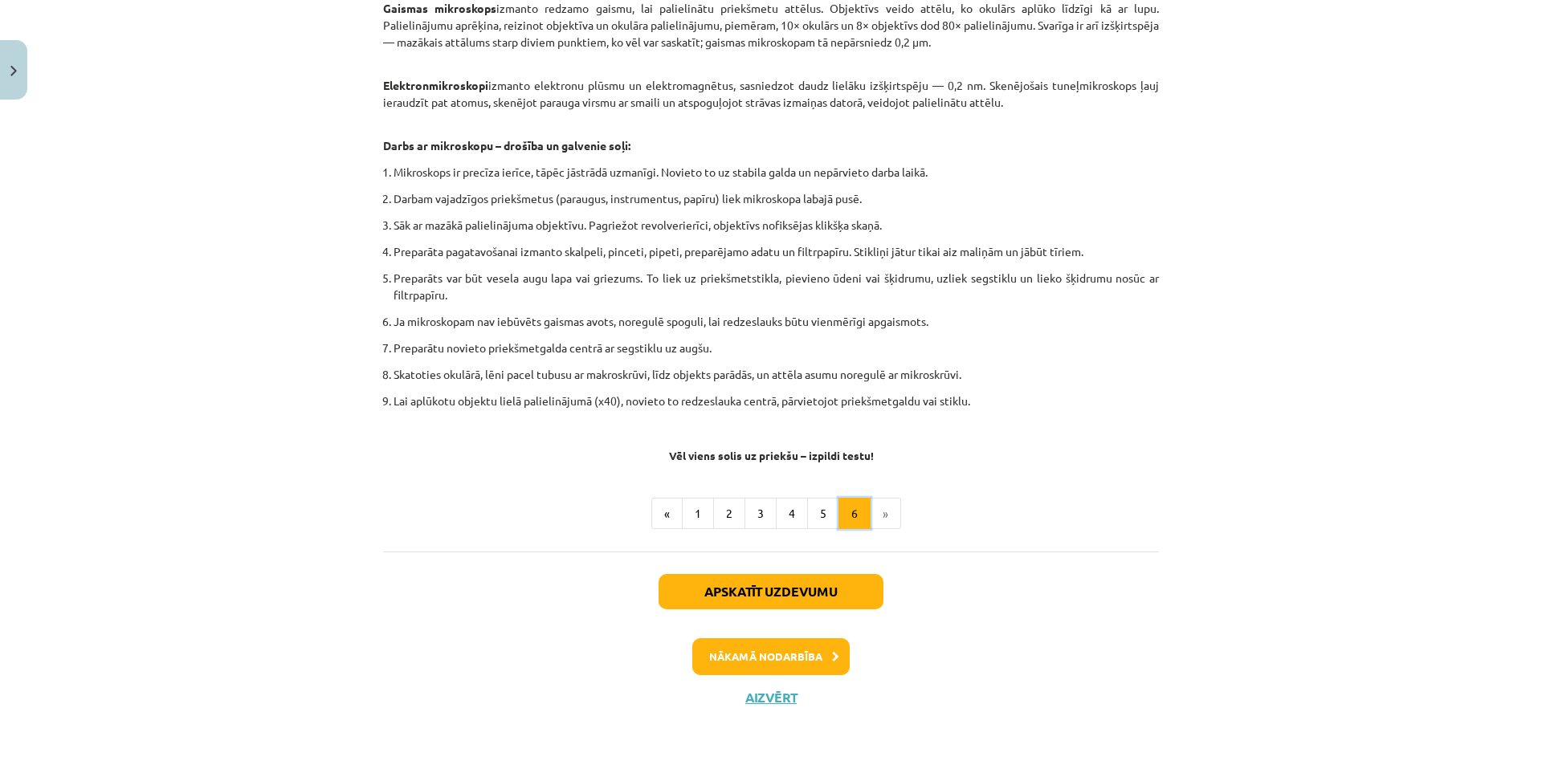
scroll to position [826, 0]
click at [789, 657] on button "Nākamā nodarbība" at bounding box center [770, 656] width 157 height 37
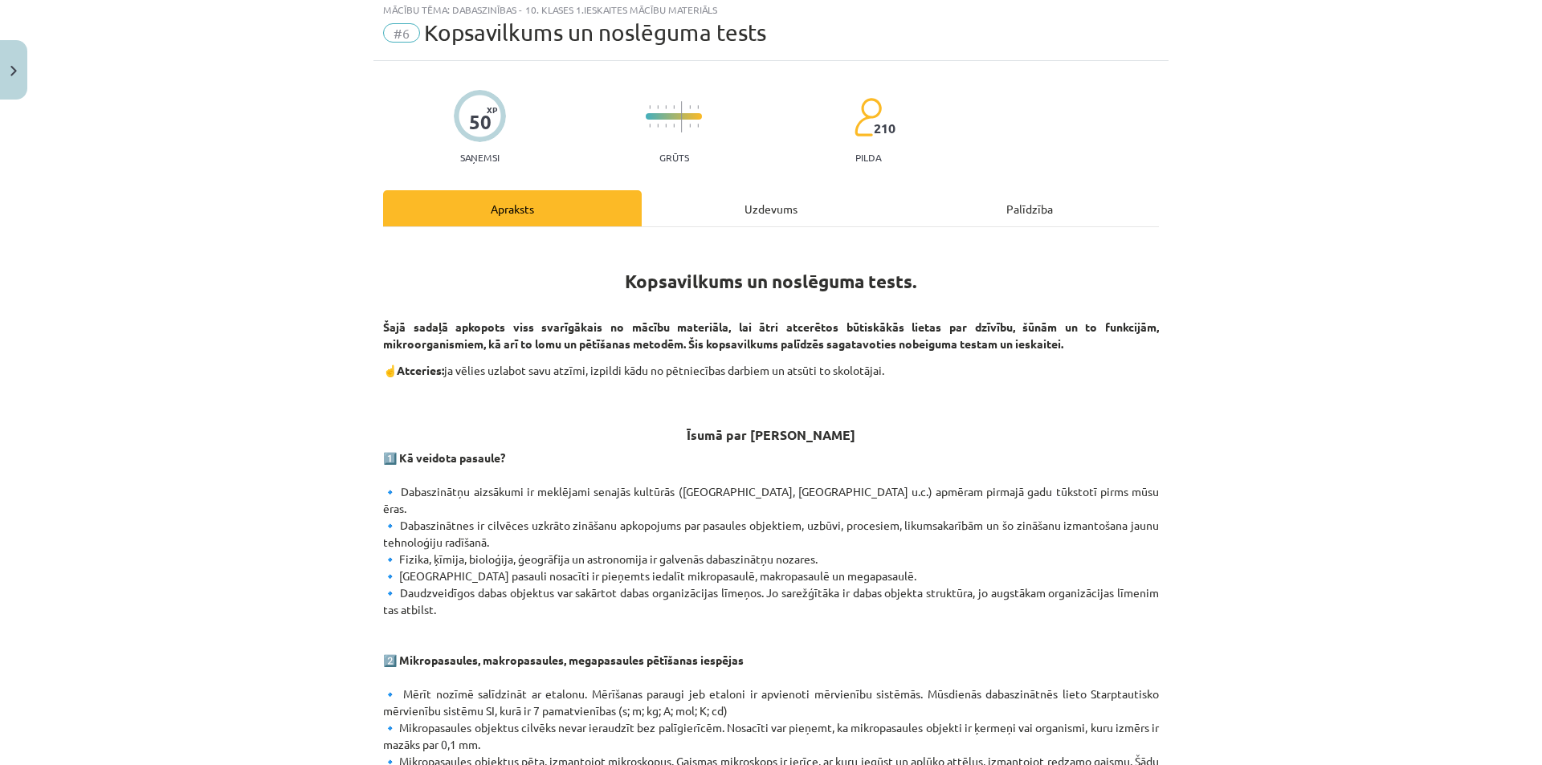
scroll to position [40, 0]
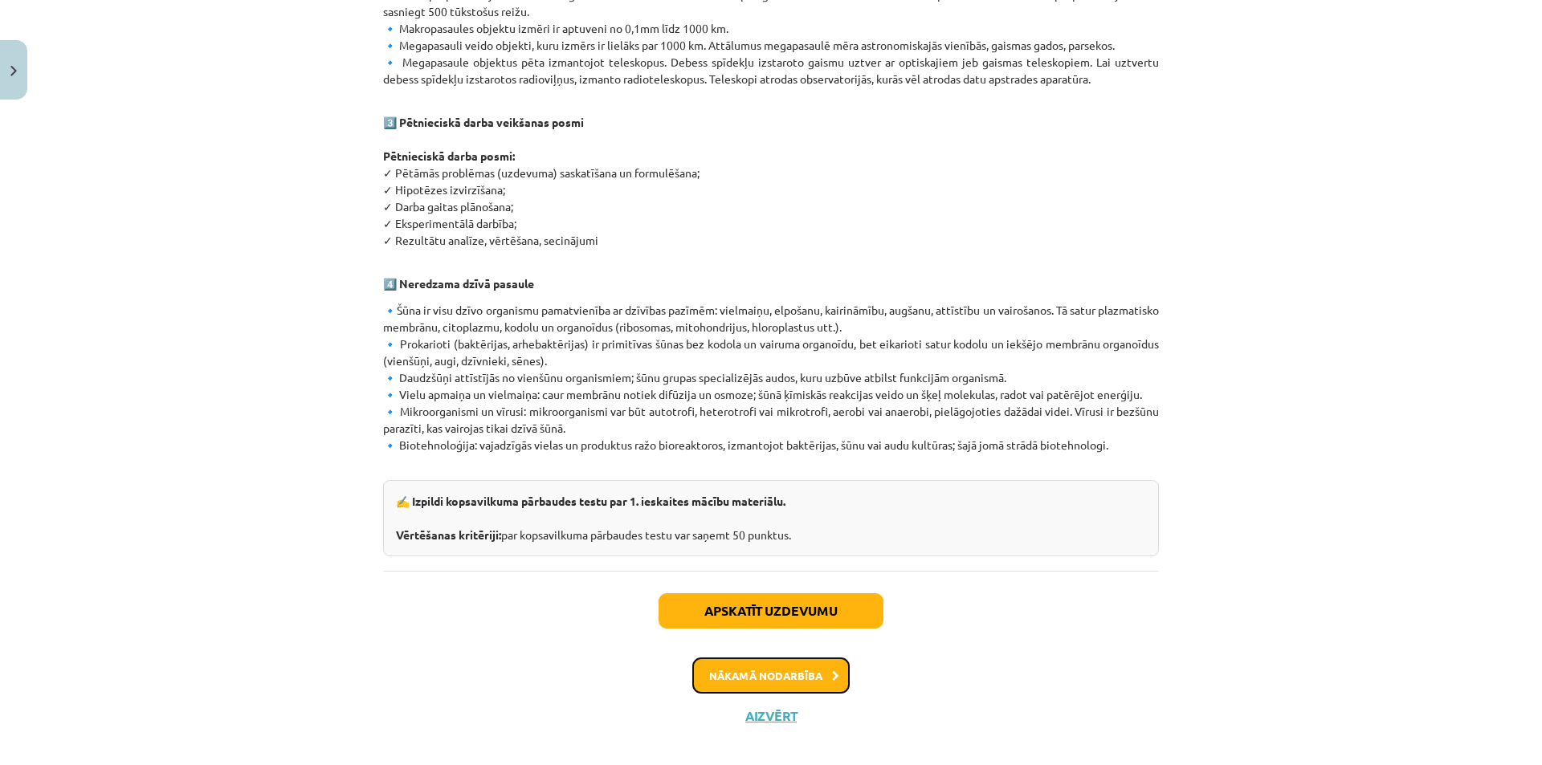
click at [793, 658] on button "Nākamā nodarbība" at bounding box center [770, 676] width 157 height 37
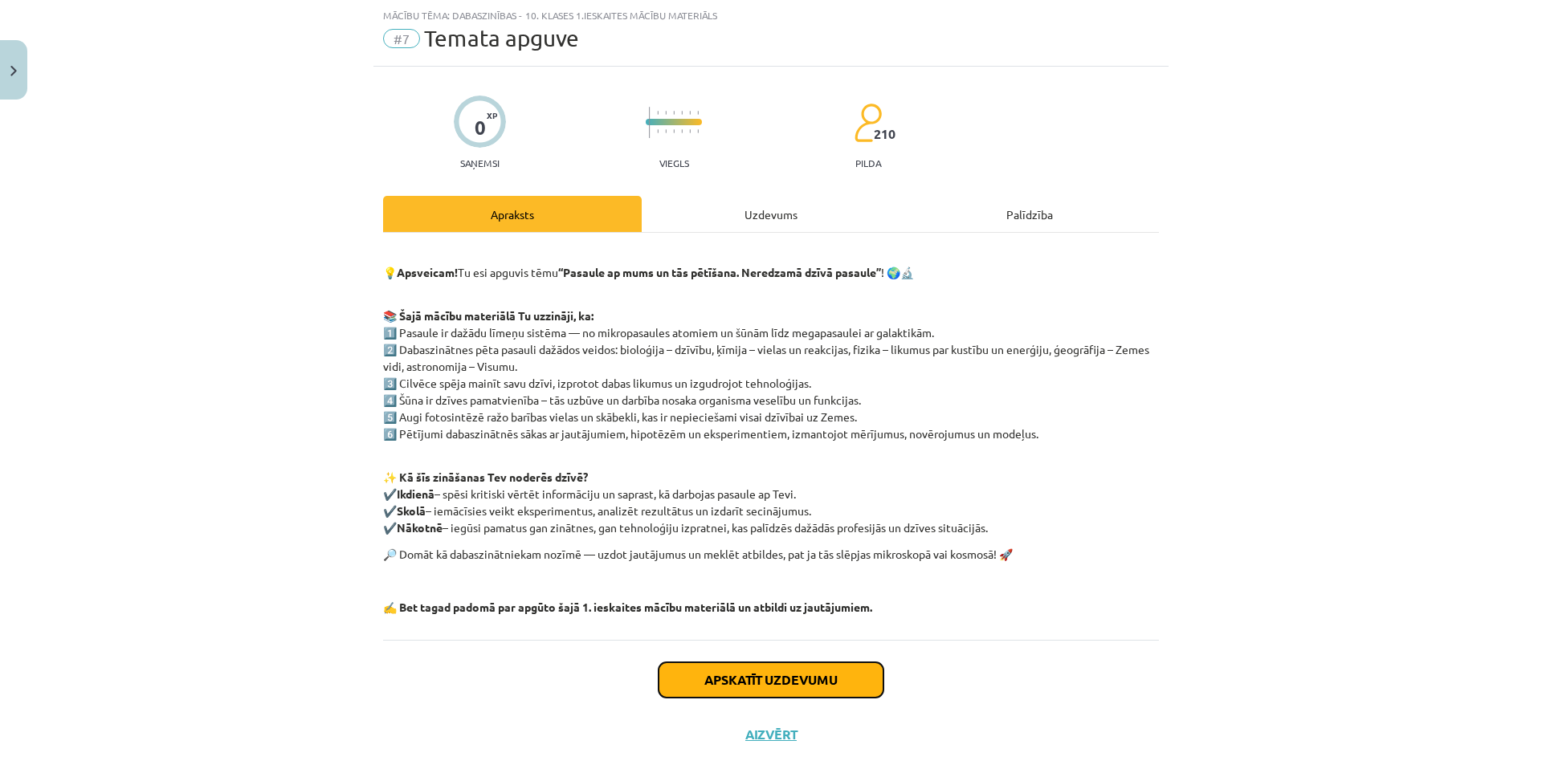
click at [806, 685] on button "Apskatīt uzdevumu" at bounding box center [771, 680] width 225 height 35
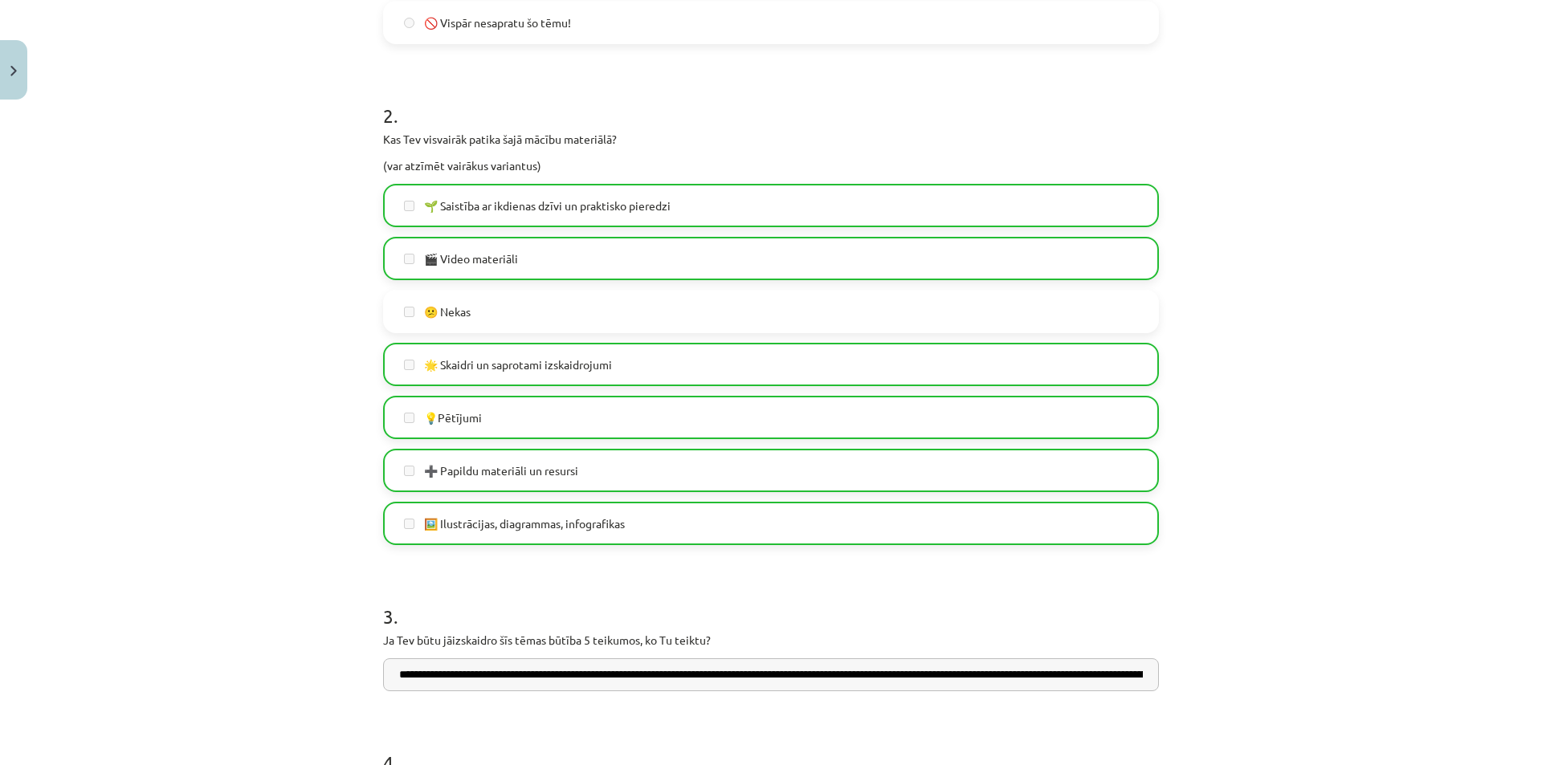
scroll to position [914, 0]
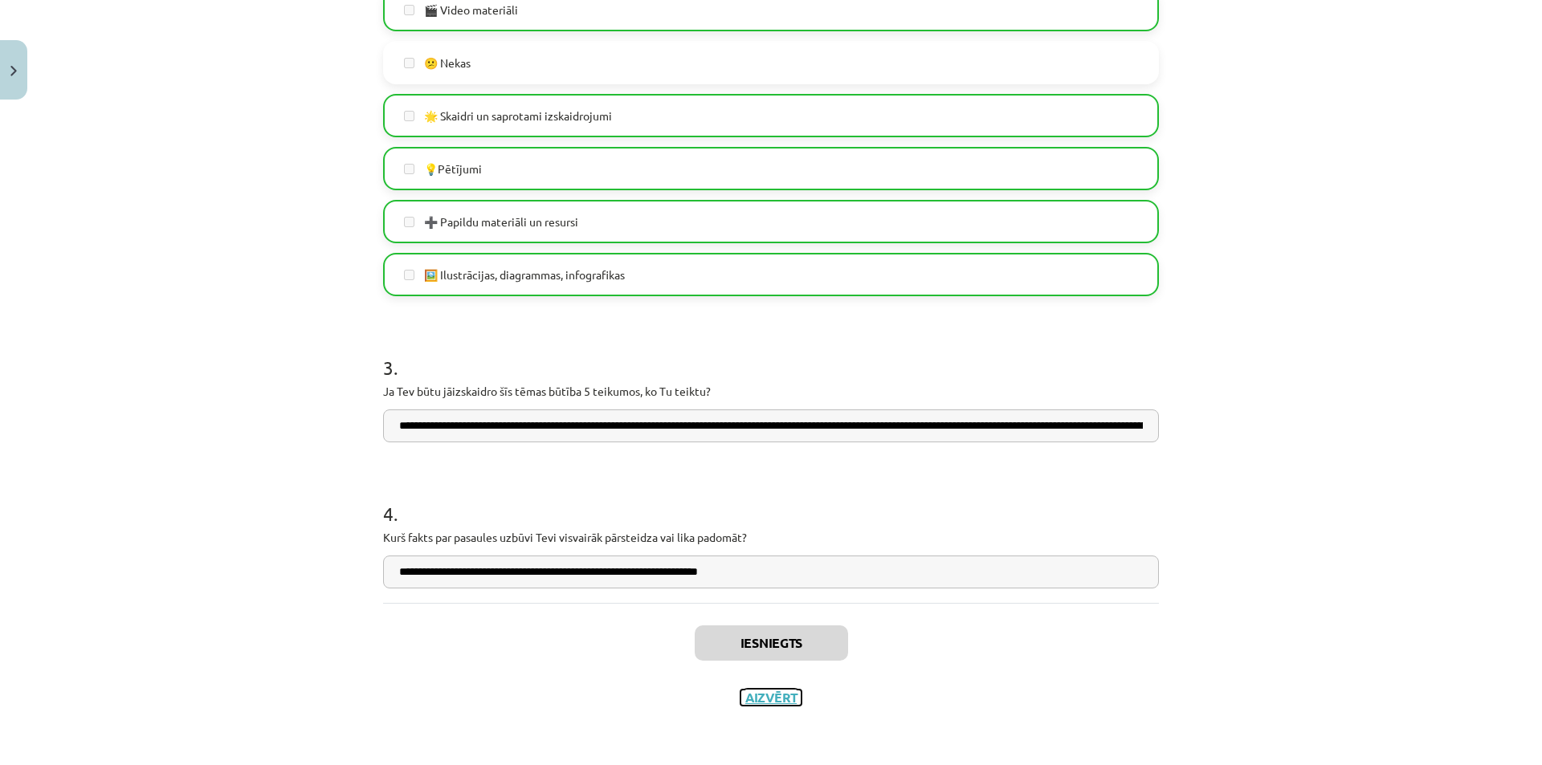
click at [774, 699] on button "Aizvērt" at bounding box center [770, 698] width 61 height 16
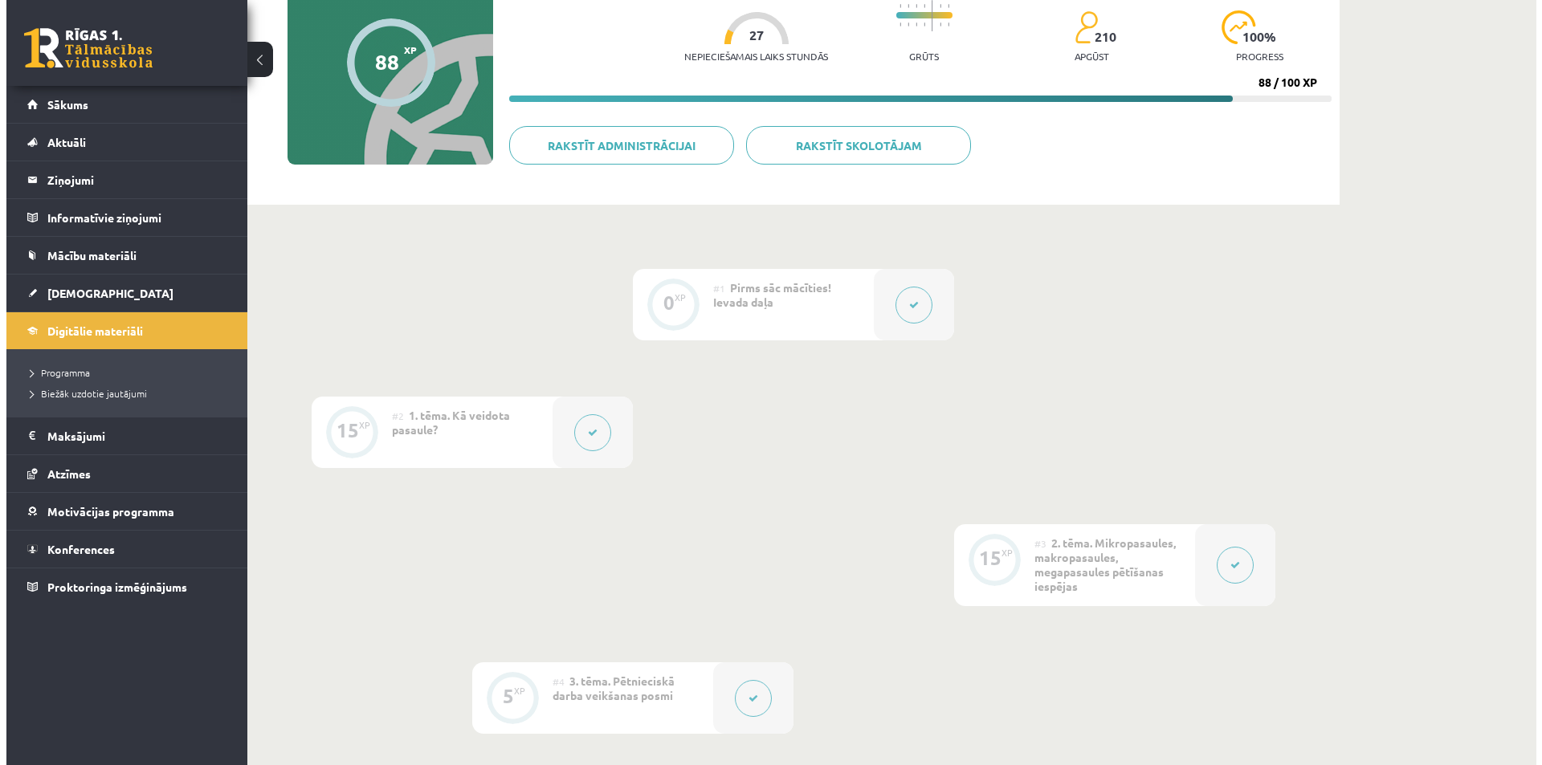
scroll to position [0, 0]
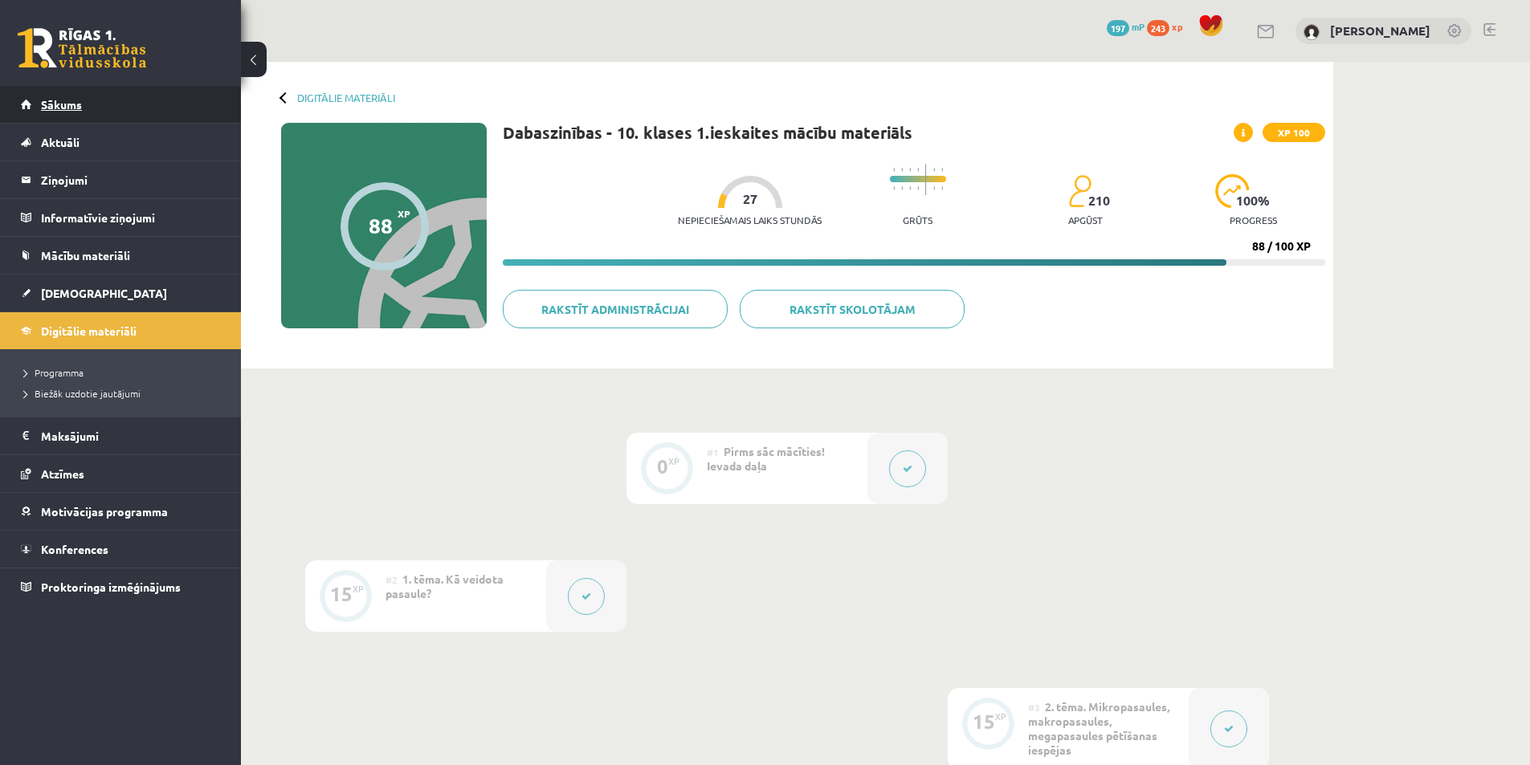
click at [59, 113] on link "Sākums" at bounding box center [121, 104] width 200 height 37
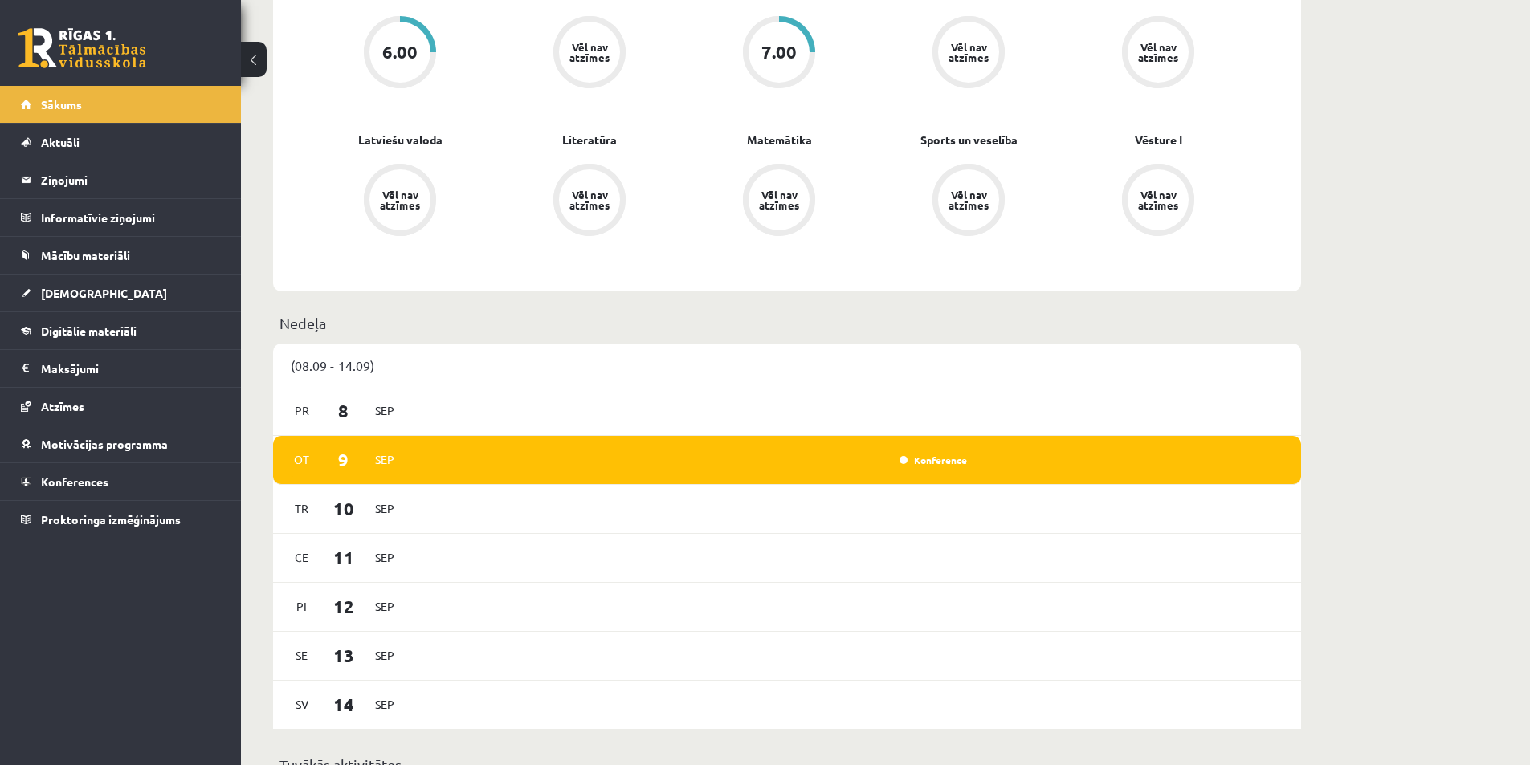
scroll to position [642, 0]
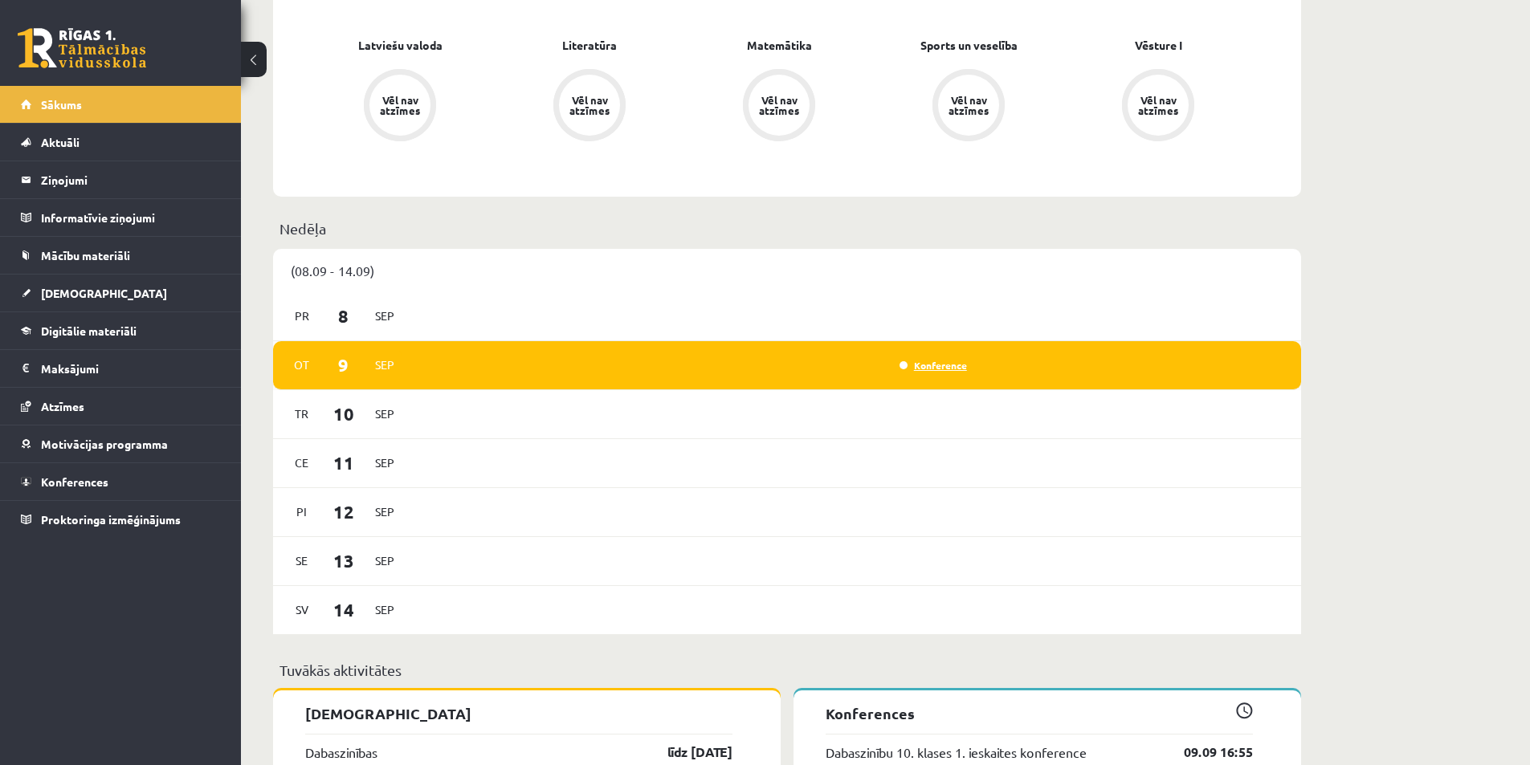
click at [923, 365] on link "Konference" at bounding box center [932, 365] width 67 height 13
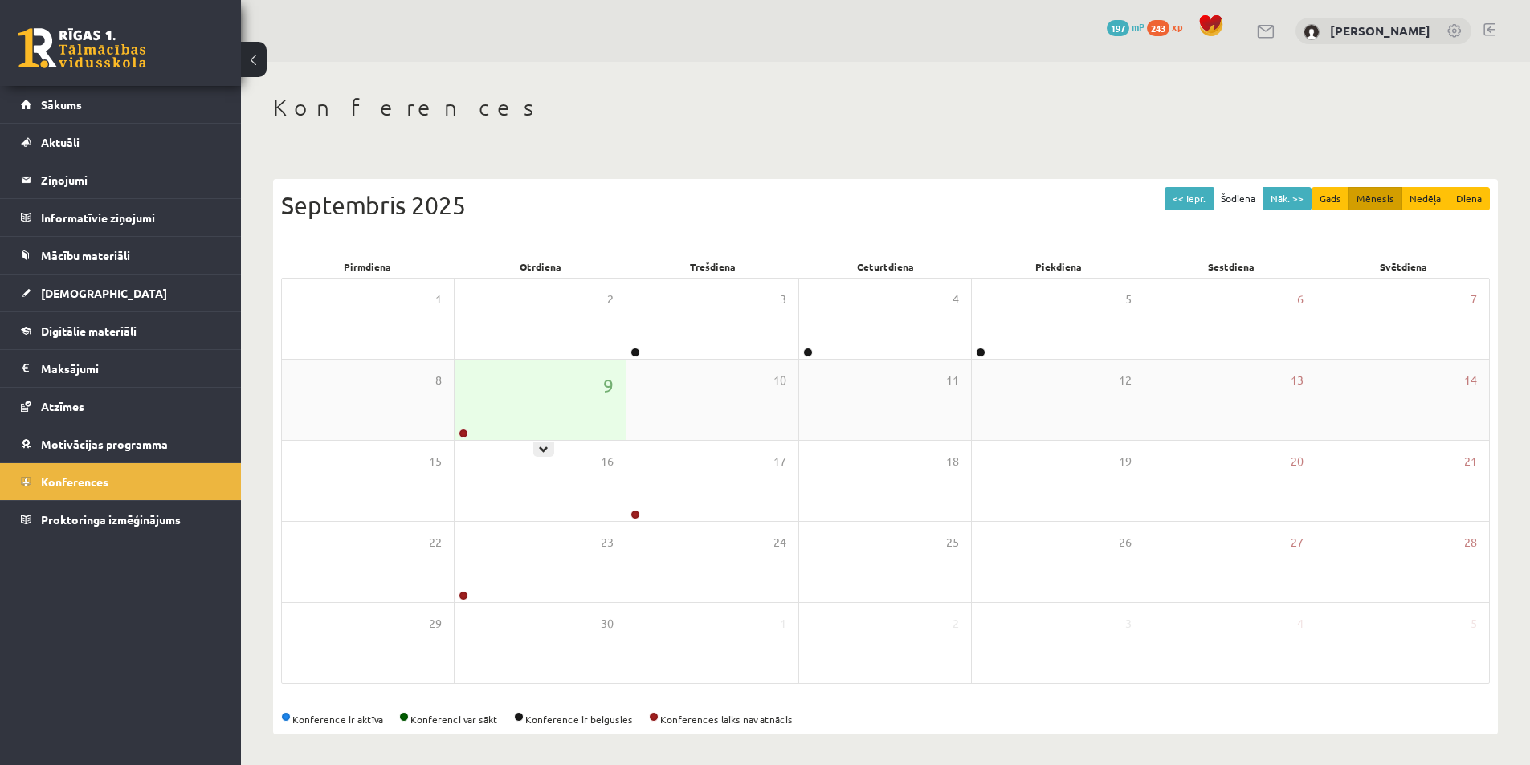
click at [577, 403] on div "9" at bounding box center [541, 400] width 172 height 80
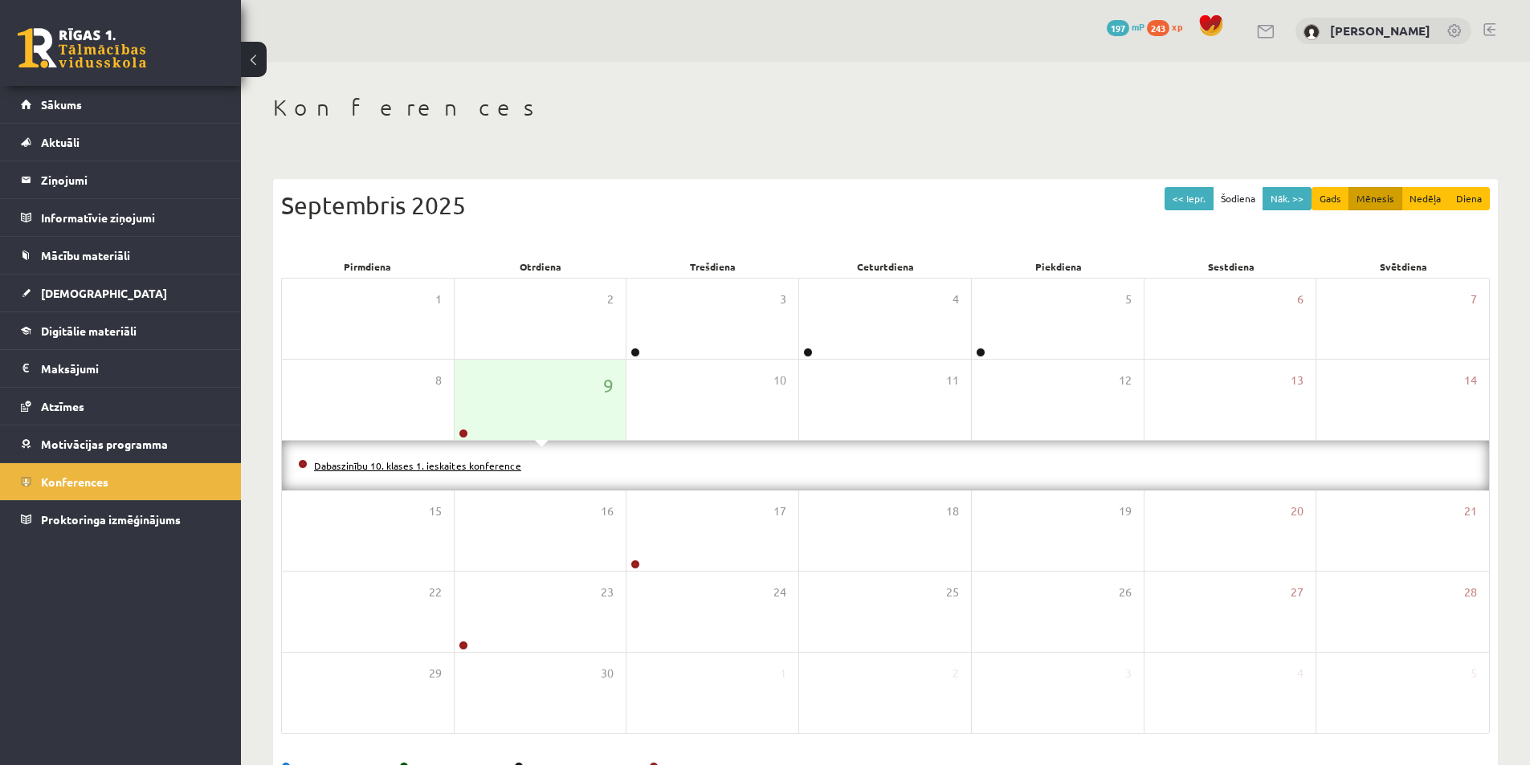
click at [473, 460] on link "Dabaszinību 10. klases 1. ieskaites konference" at bounding box center [417, 465] width 207 height 13
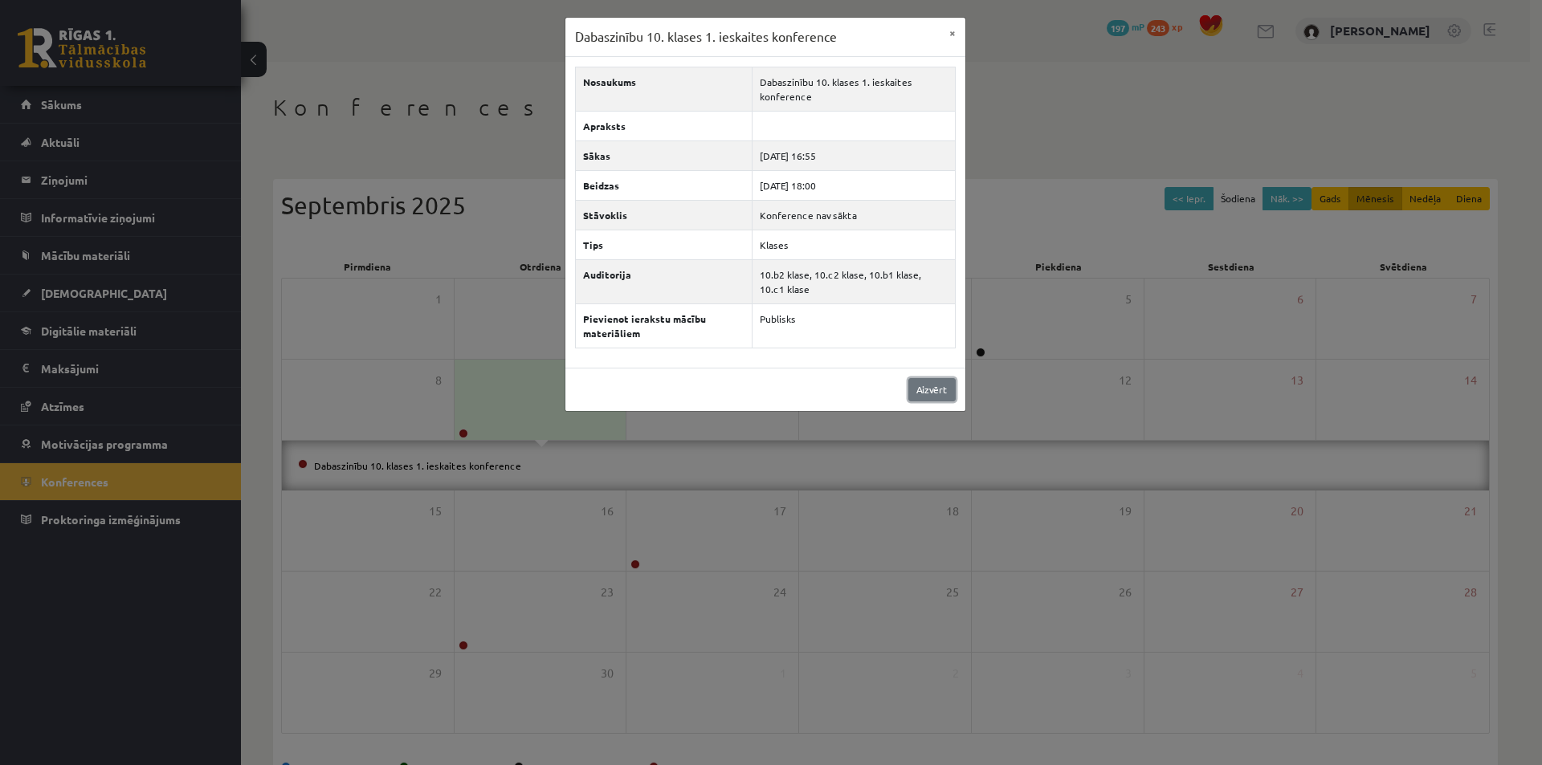
click at [923, 398] on link "Aizvērt" at bounding box center [931, 389] width 47 height 23
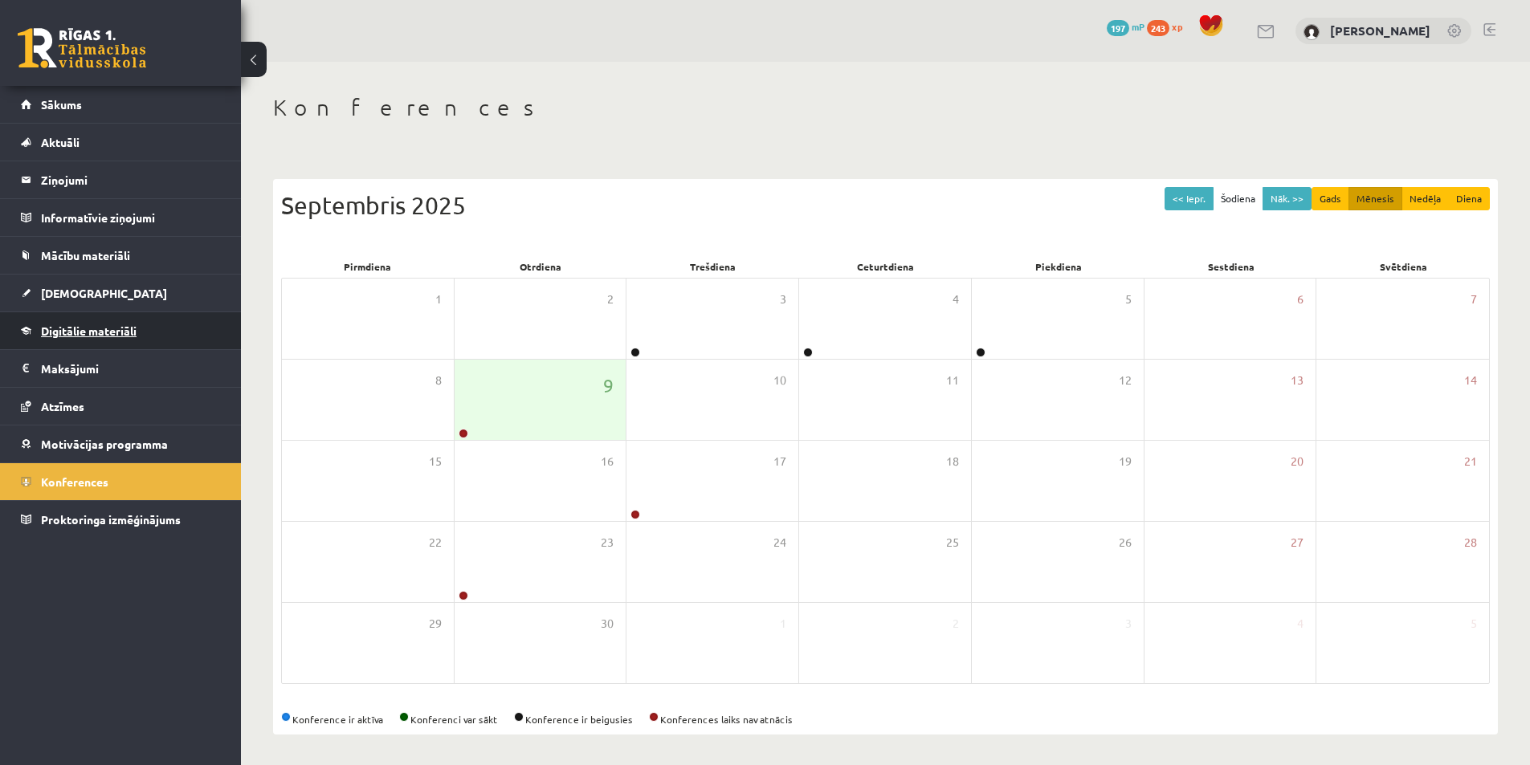
click at [147, 334] on link "Digitālie materiāli" at bounding box center [121, 330] width 200 height 37
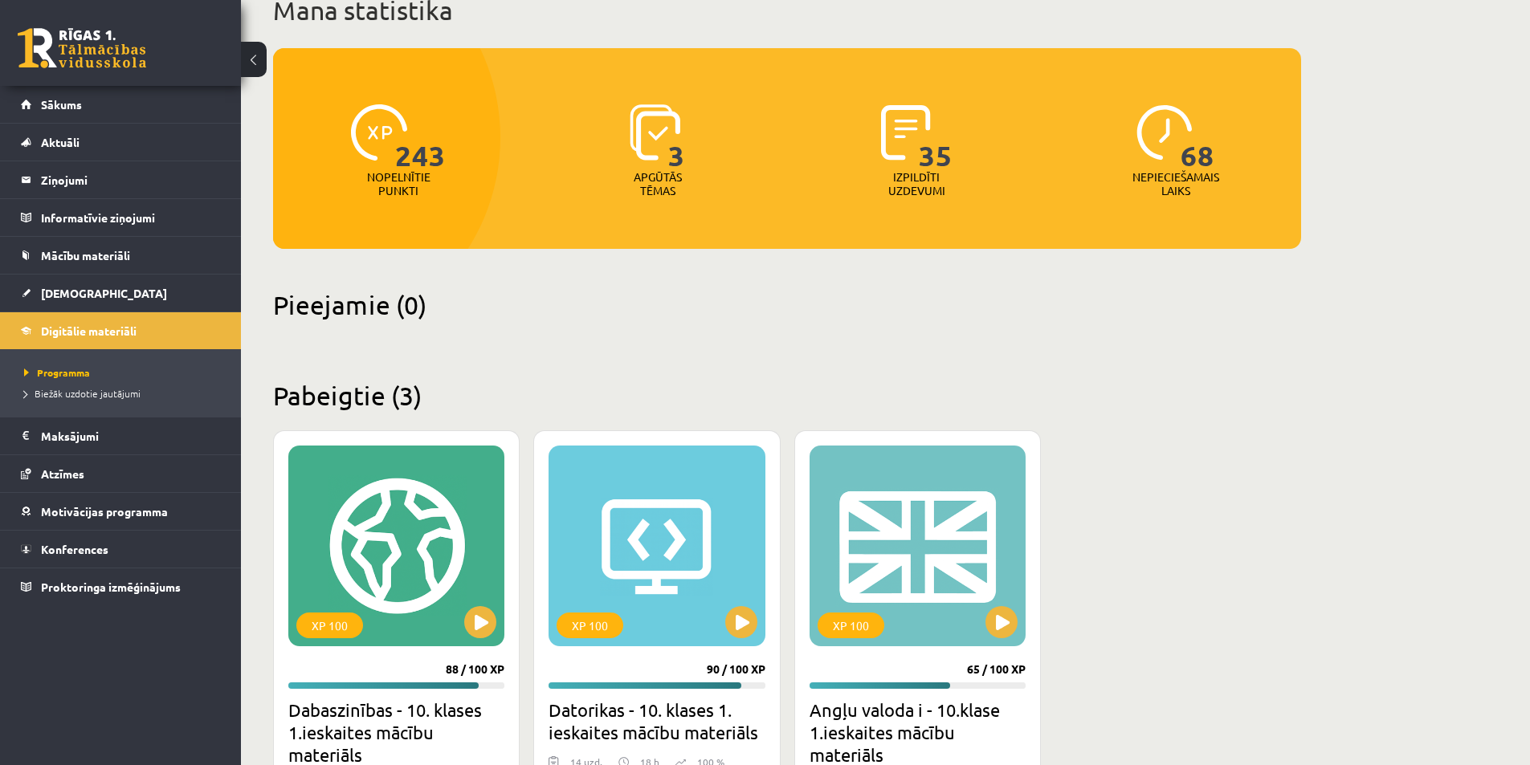
scroll to position [321, 0]
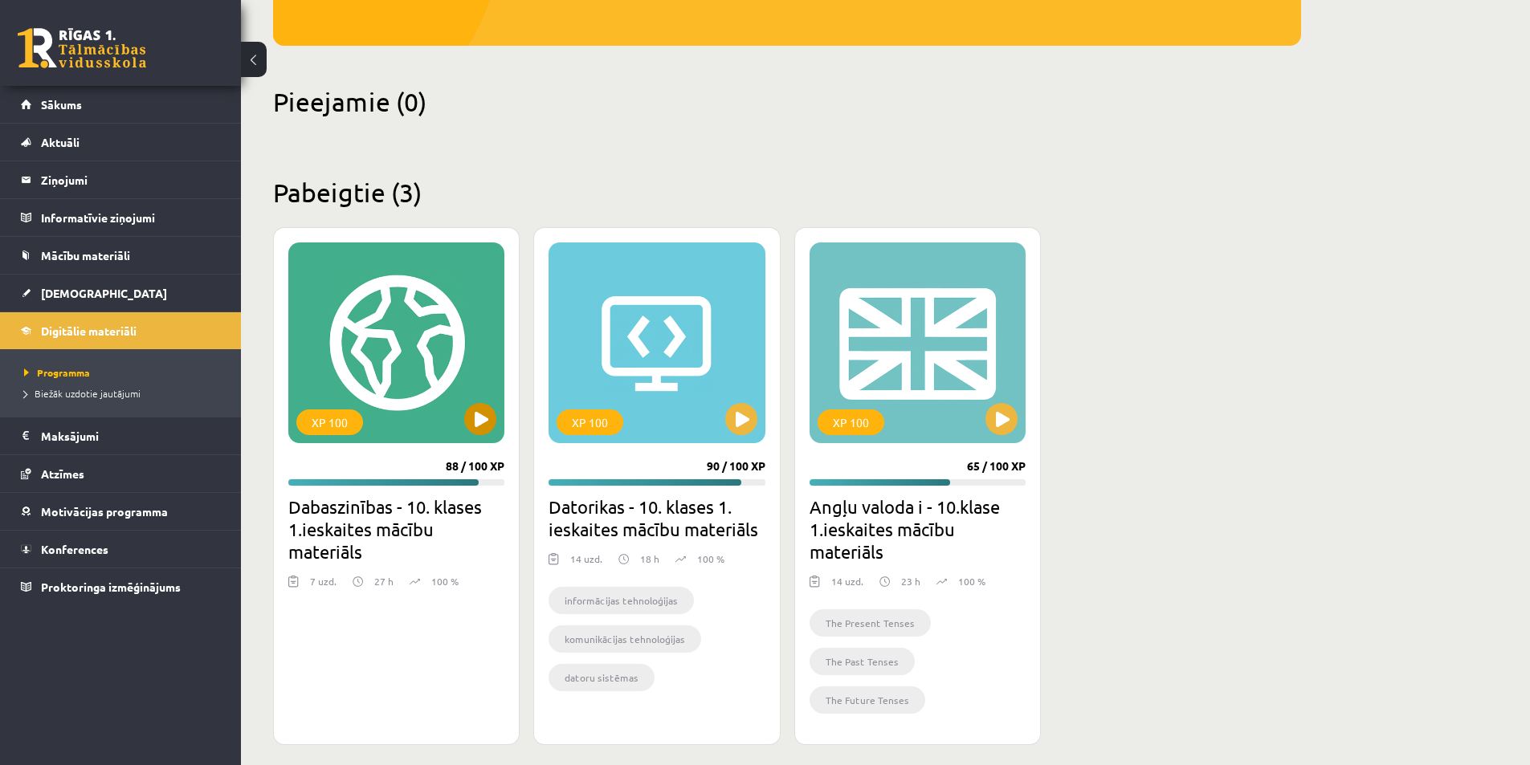
click at [402, 416] on div "XP 100" at bounding box center [396, 343] width 216 height 201
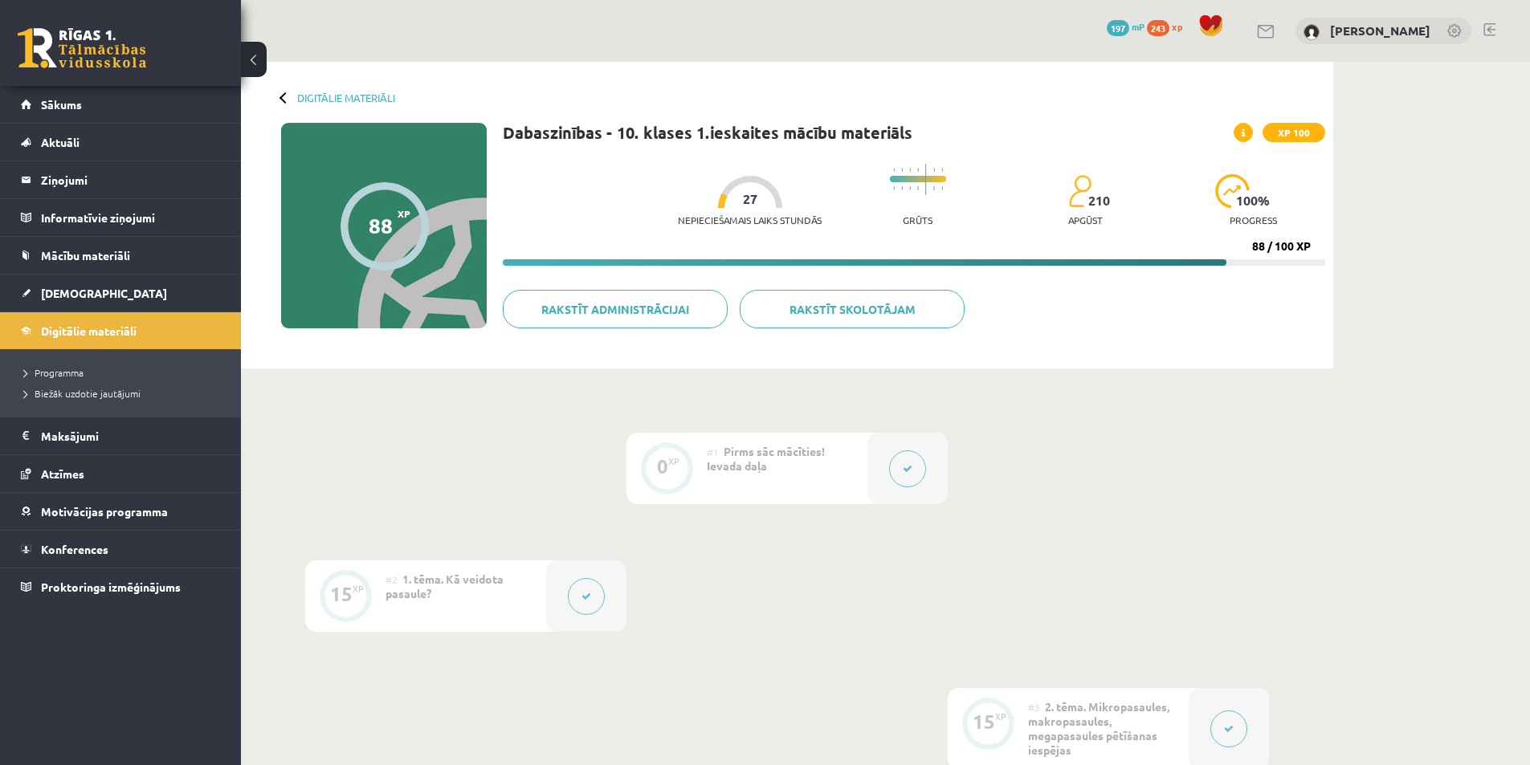
drag, startPoint x: 916, startPoint y: 183, endPoint x: 943, endPoint y: 184, distance: 27.3
click at [943, 184] on div "Nepieciešamais laiks stundās 27 Grūts 210 apgūst 100 % progress" at bounding box center [1001, 196] width 647 height 80
click at [936, 188] on div at bounding box center [918, 188] width 56 height 12
click at [927, 185] on div at bounding box center [918, 188] width 56 height 12
drag, startPoint x: 907, startPoint y: 189, endPoint x: 921, endPoint y: 181, distance: 15.4
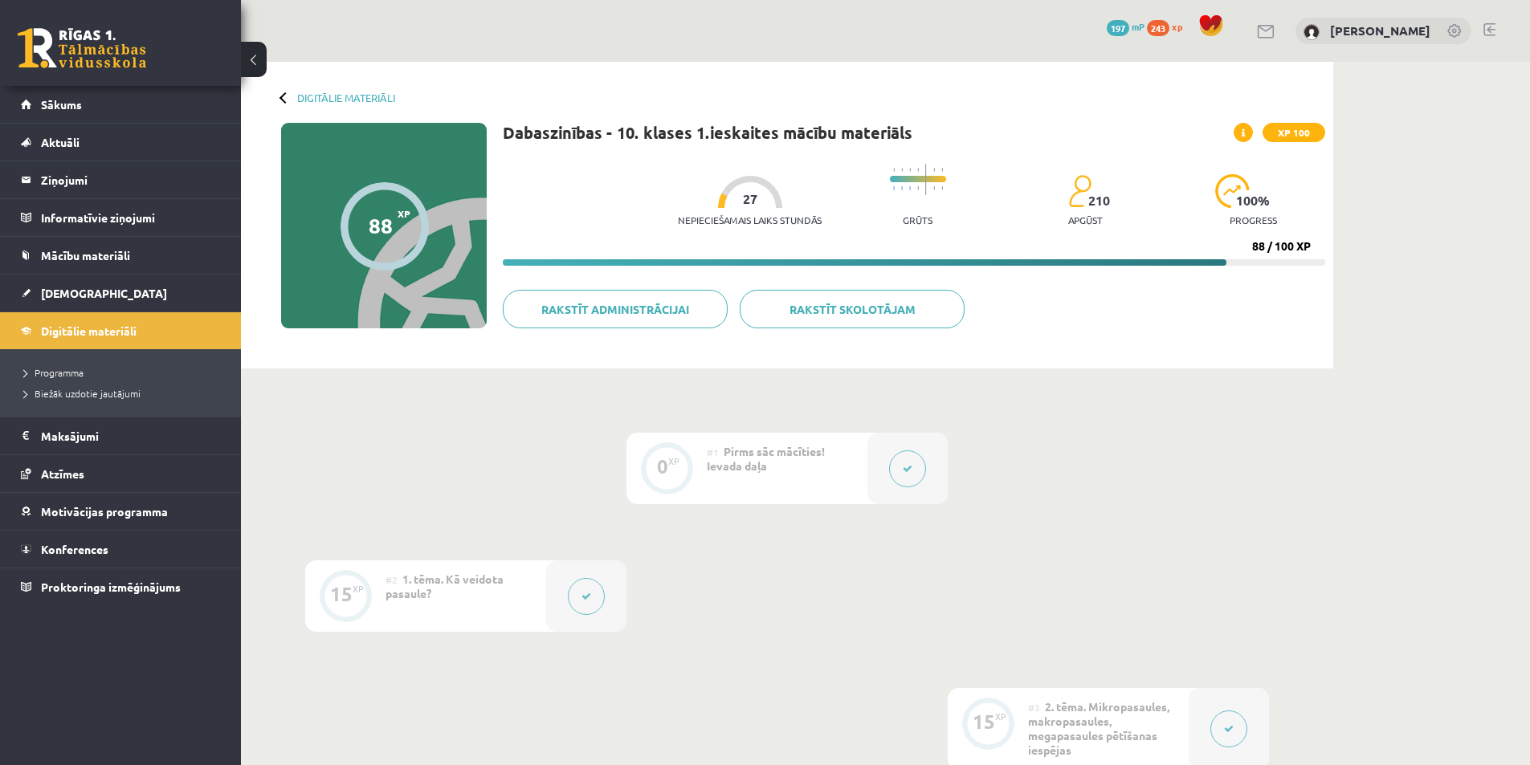
click at [921, 181] on div at bounding box center [918, 182] width 56 height 52
click at [982, 197] on div "Nepieciešamais laiks stundās 27 Grūts 210 apgūst 100 % progress" at bounding box center [1001, 196] width 647 height 80
drag, startPoint x: 880, startPoint y: 180, endPoint x: 1011, endPoint y: 193, distance: 131.5
click at [1002, 202] on div "Nepieciešamais laiks stundās 27 Grūts 210 apgūst 100 % progress" at bounding box center [1001, 196] width 647 height 80
click at [1024, 156] on div "Nepieciešamais laiks stundās 27 Grūts 210 apgūst 100 % progress" at bounding box center [1001, 196] width 647 height 80
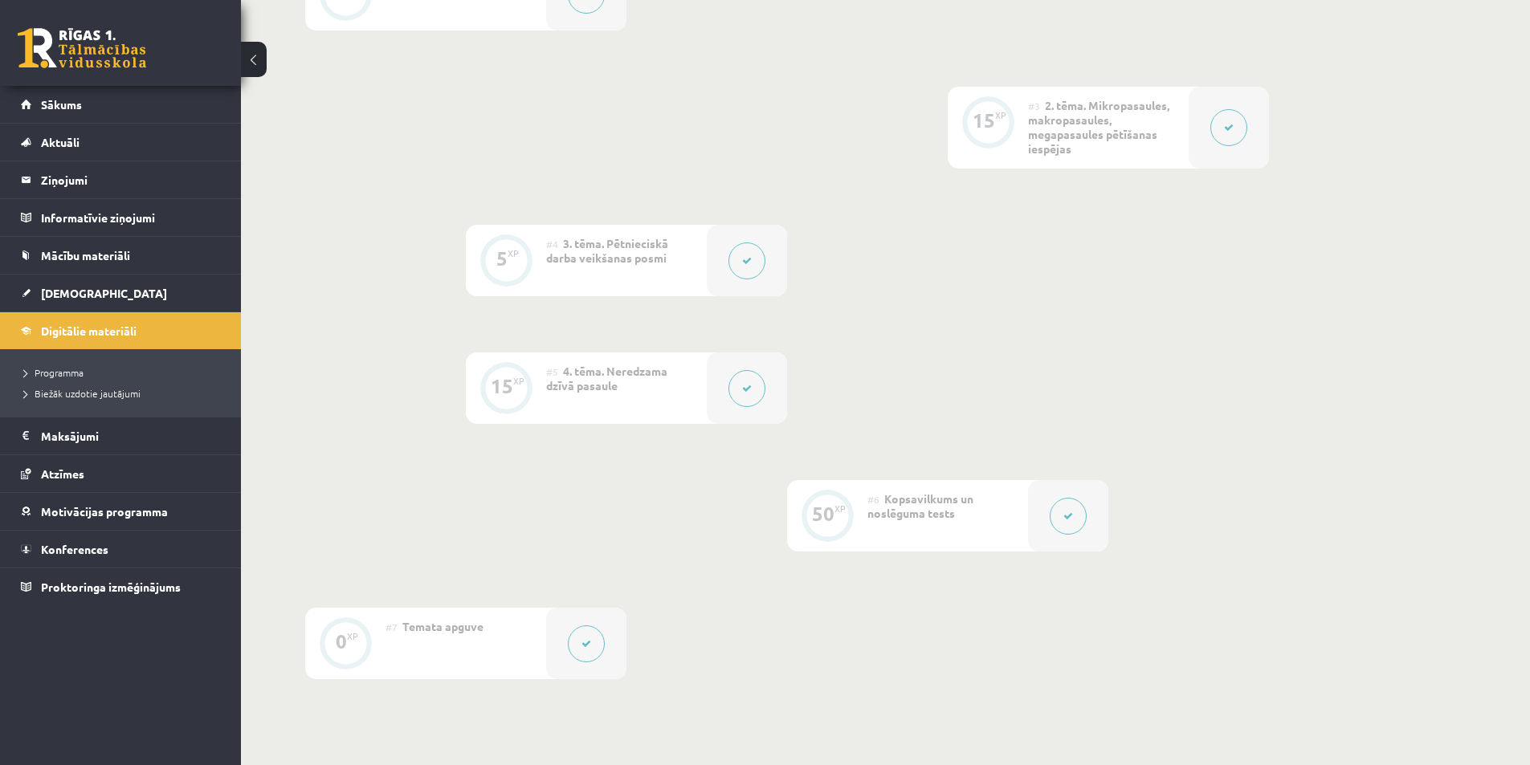
scroll to position [797, 0]
